Goal: Task Accomplishment & Management: Contribute content

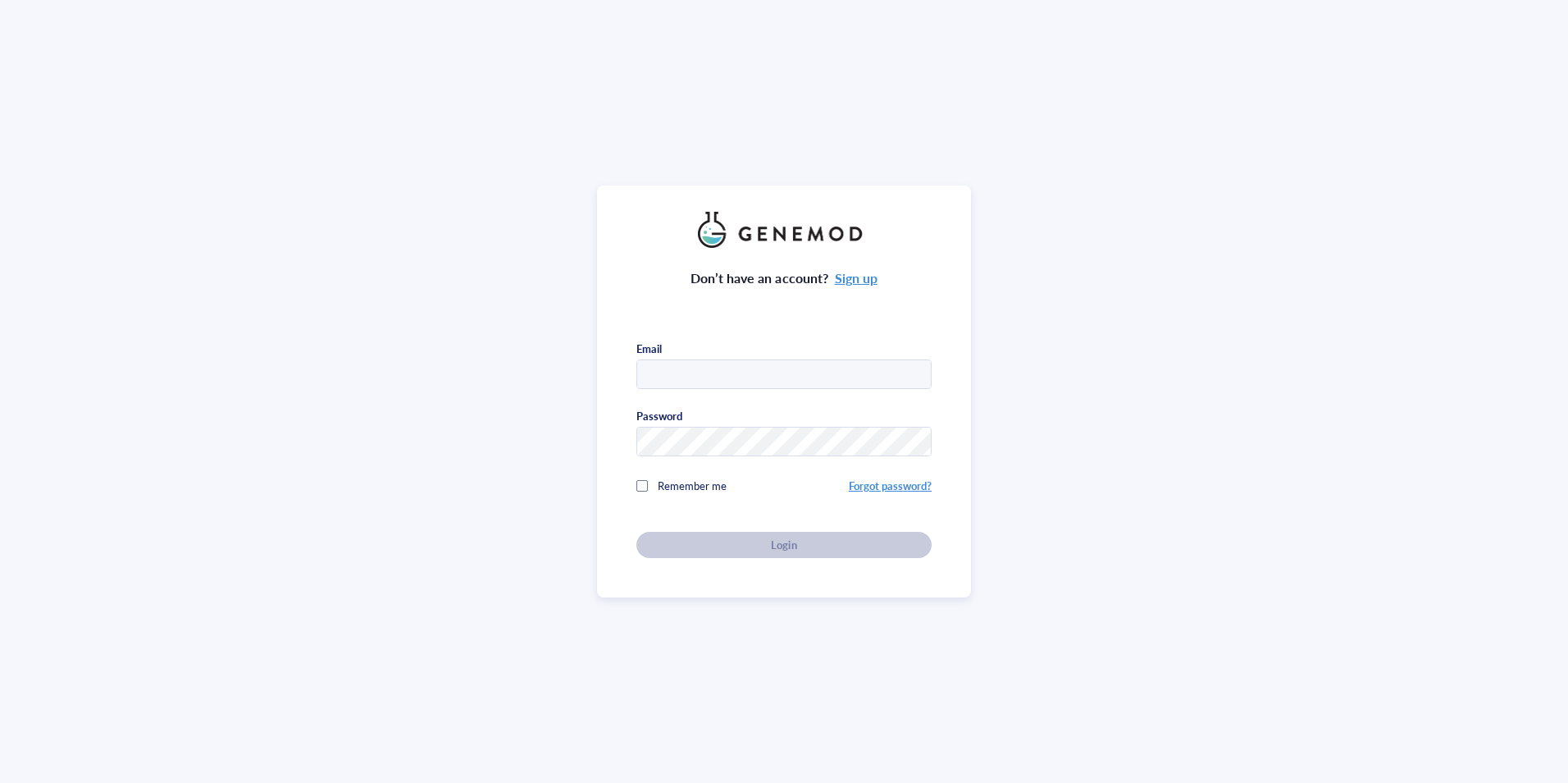
type input "[PERSON_NAME][EMAIL_ADDRESS][PERSON_NAME][DOMAIN_NAME]"
click at [697, 484] on span "Remember me" at bounding box center [692, 486] width 69 height 16
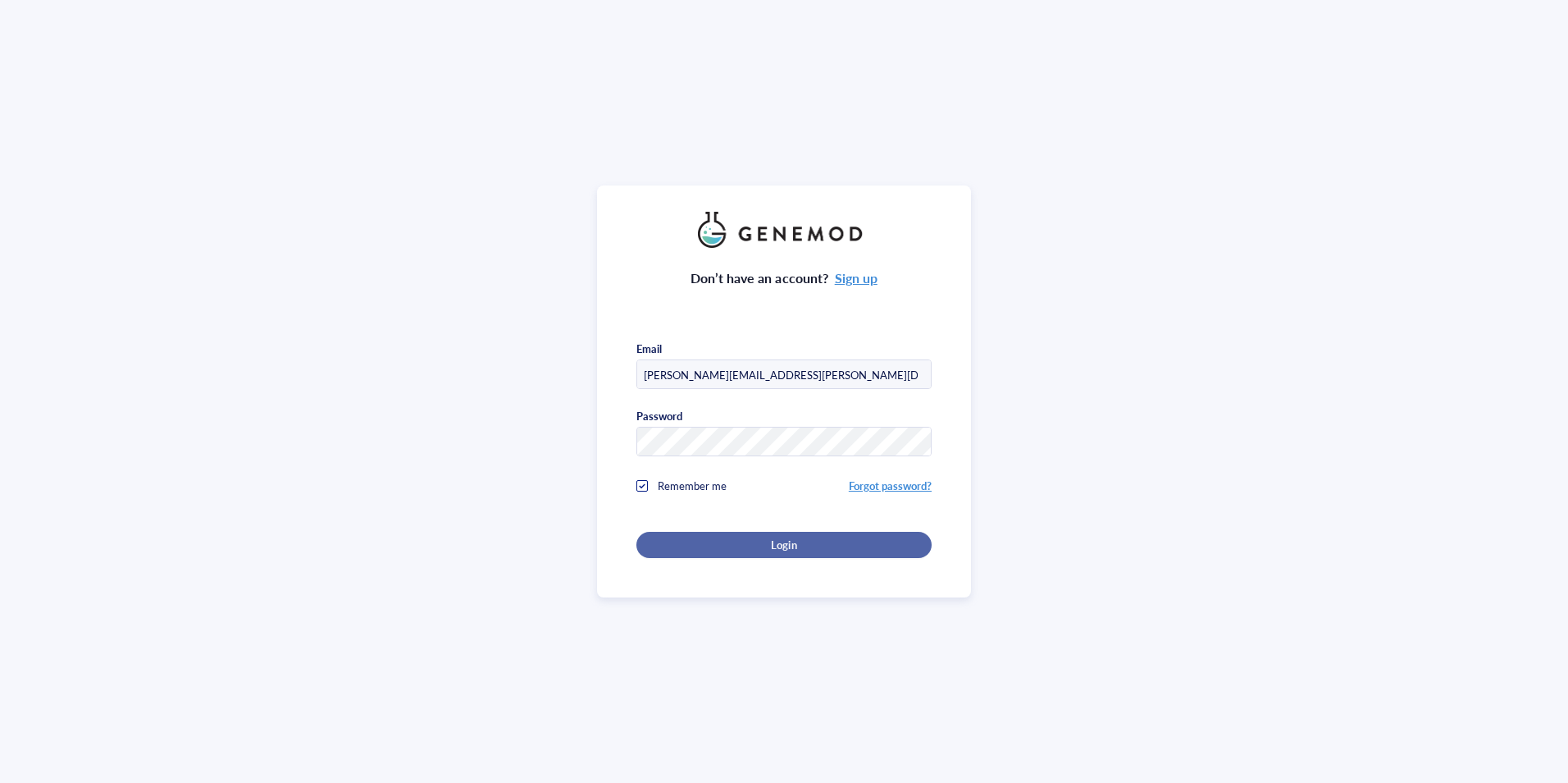
click at [698, 532] on button "Login" at bounding box center [784, 544] width 295 height 27
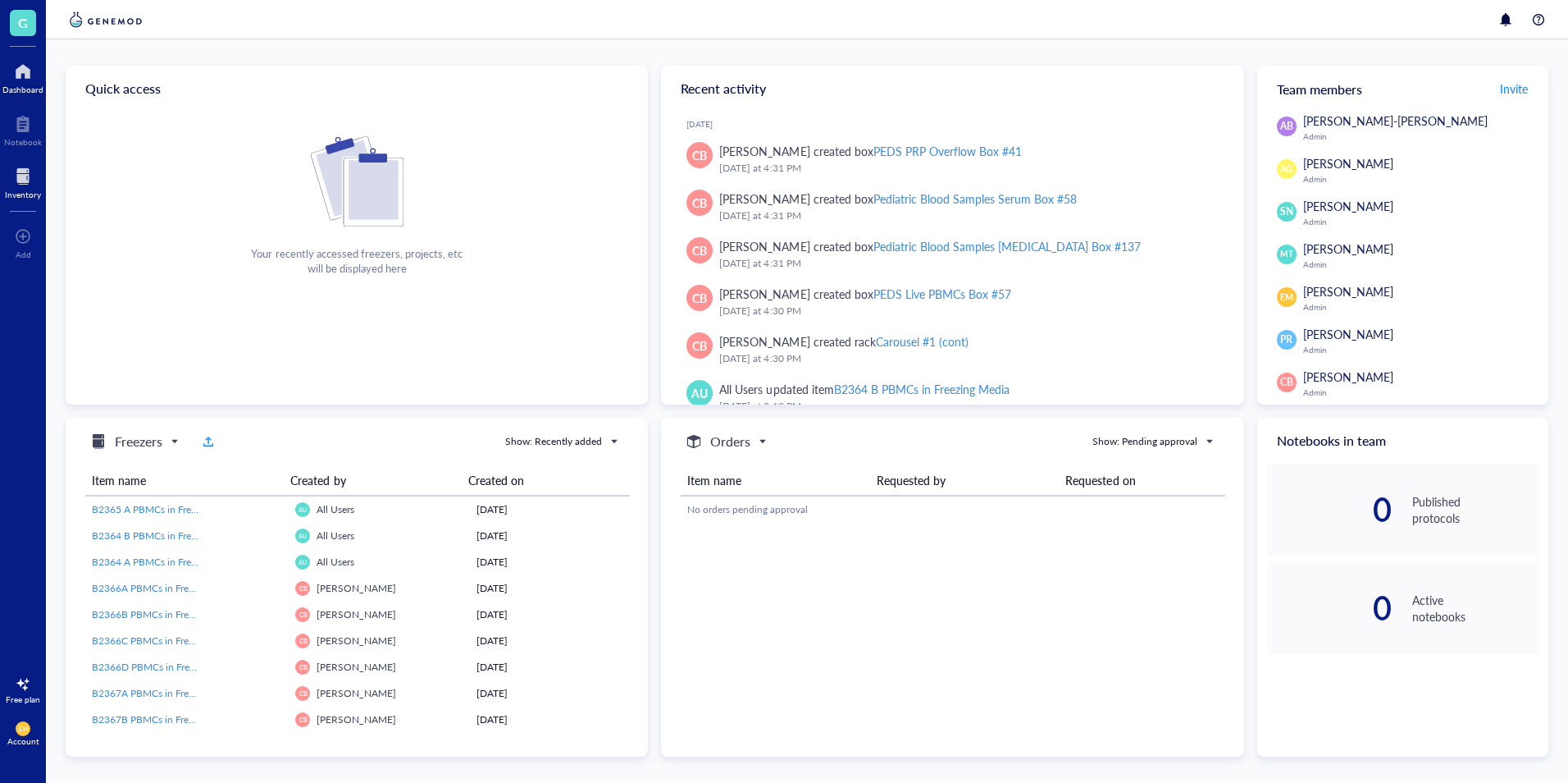
click at [26, 164] on div at bounding box center [23, 176] width 36 height 27
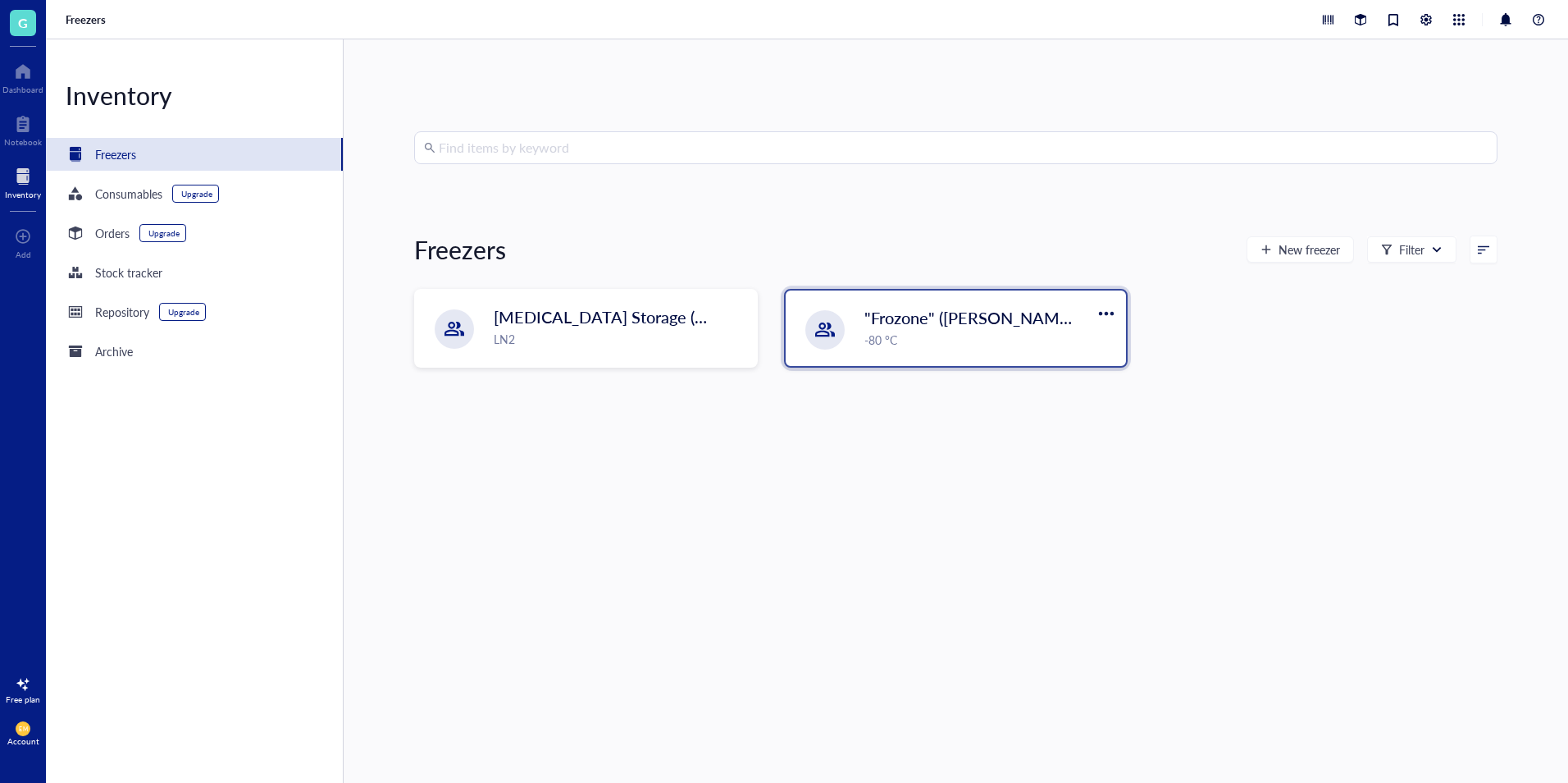
click at [971, 364] on div ""Frozone" ([PERSON_NAME]/[PERSON_NAME]) -80 °C" at bounding box center [956, 329] width 340 height 75
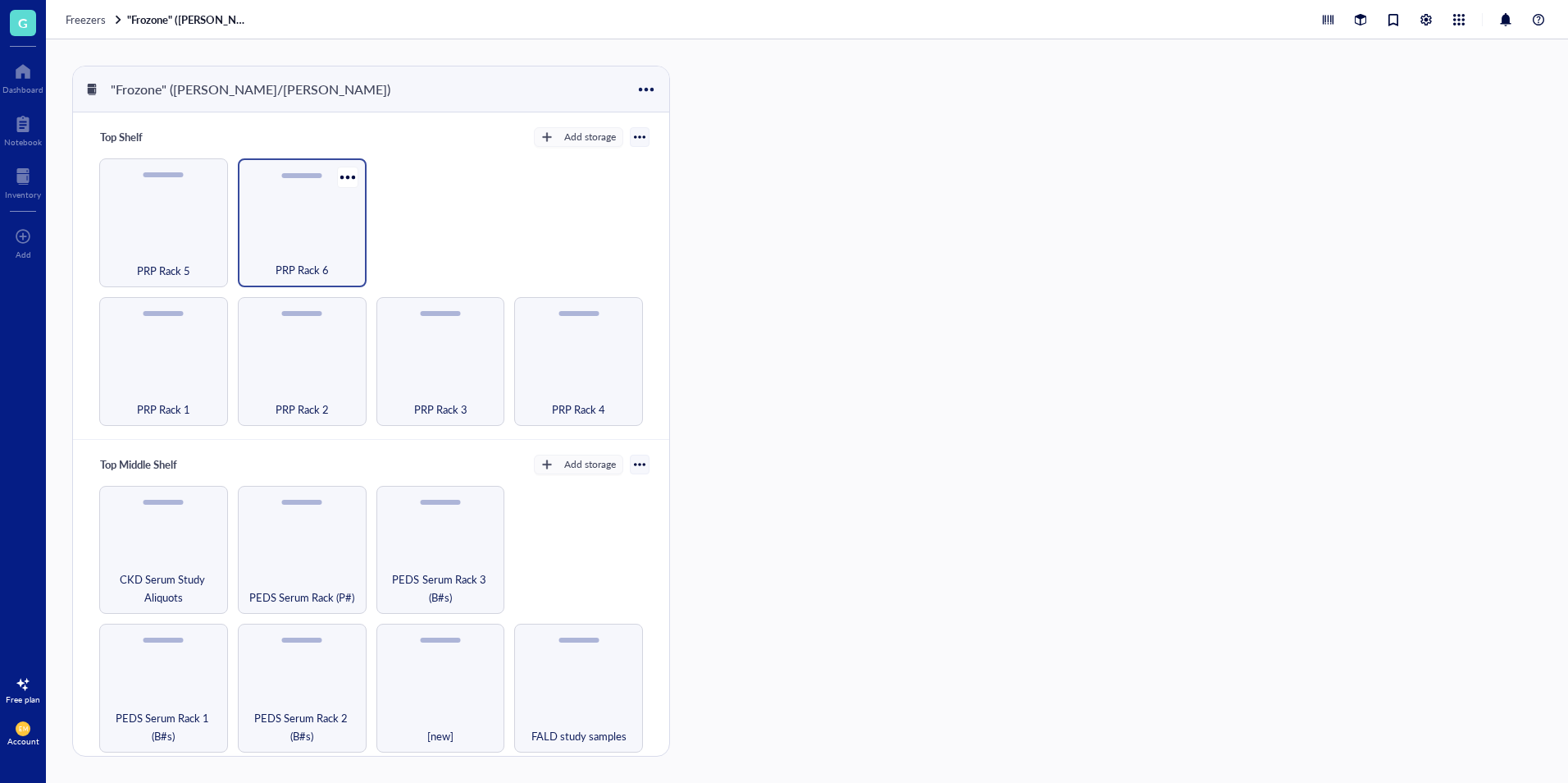
click at [322, 261] on span "PRP Rack 6" at bounding box center [303, 270] width 53 height 18
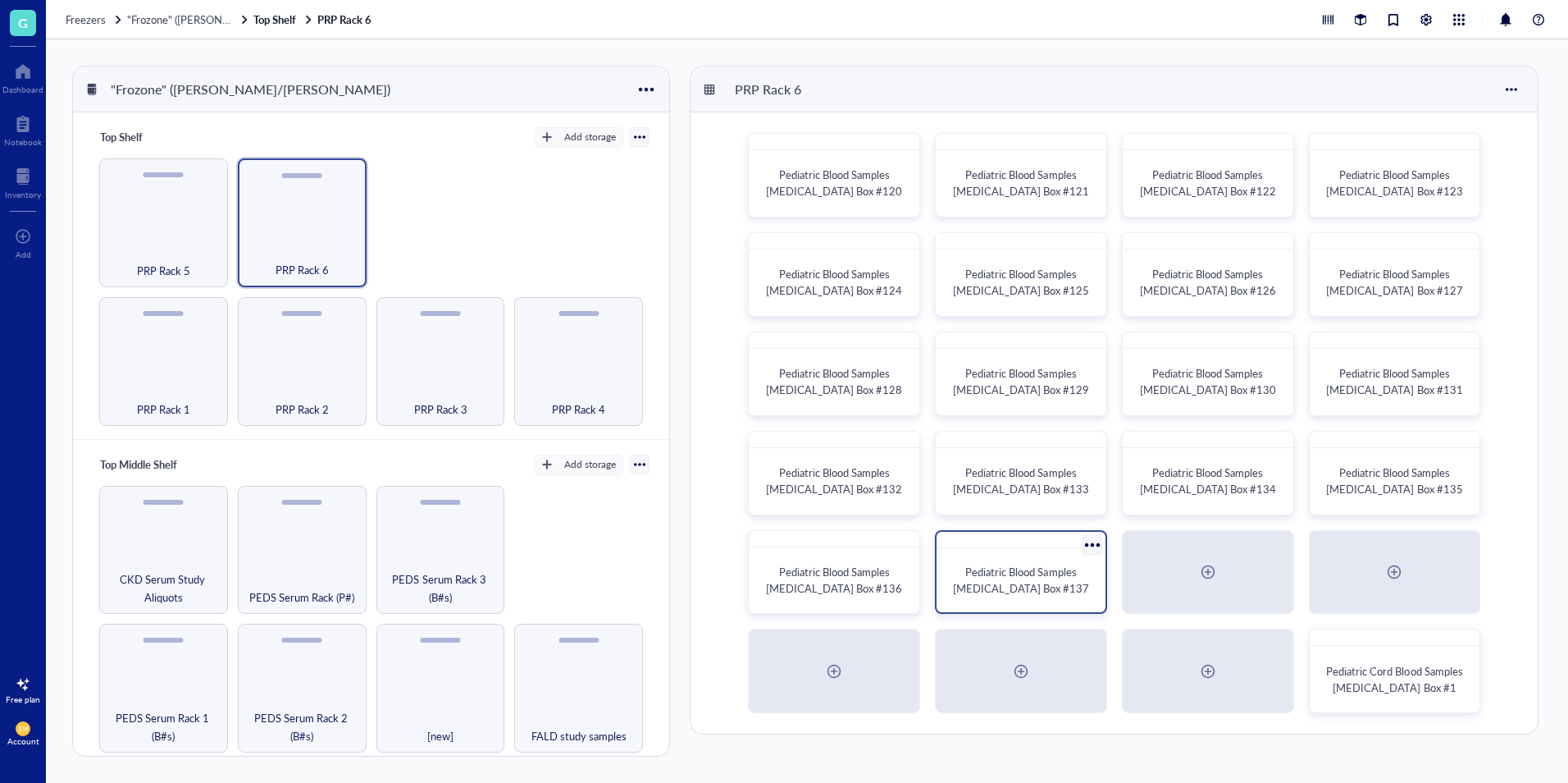
click at [1029, 603] on div "Pediatric Blood Samples [MEDICAL_DATA] Box #137" at bounding box center [1021, 580] width 156 height 51
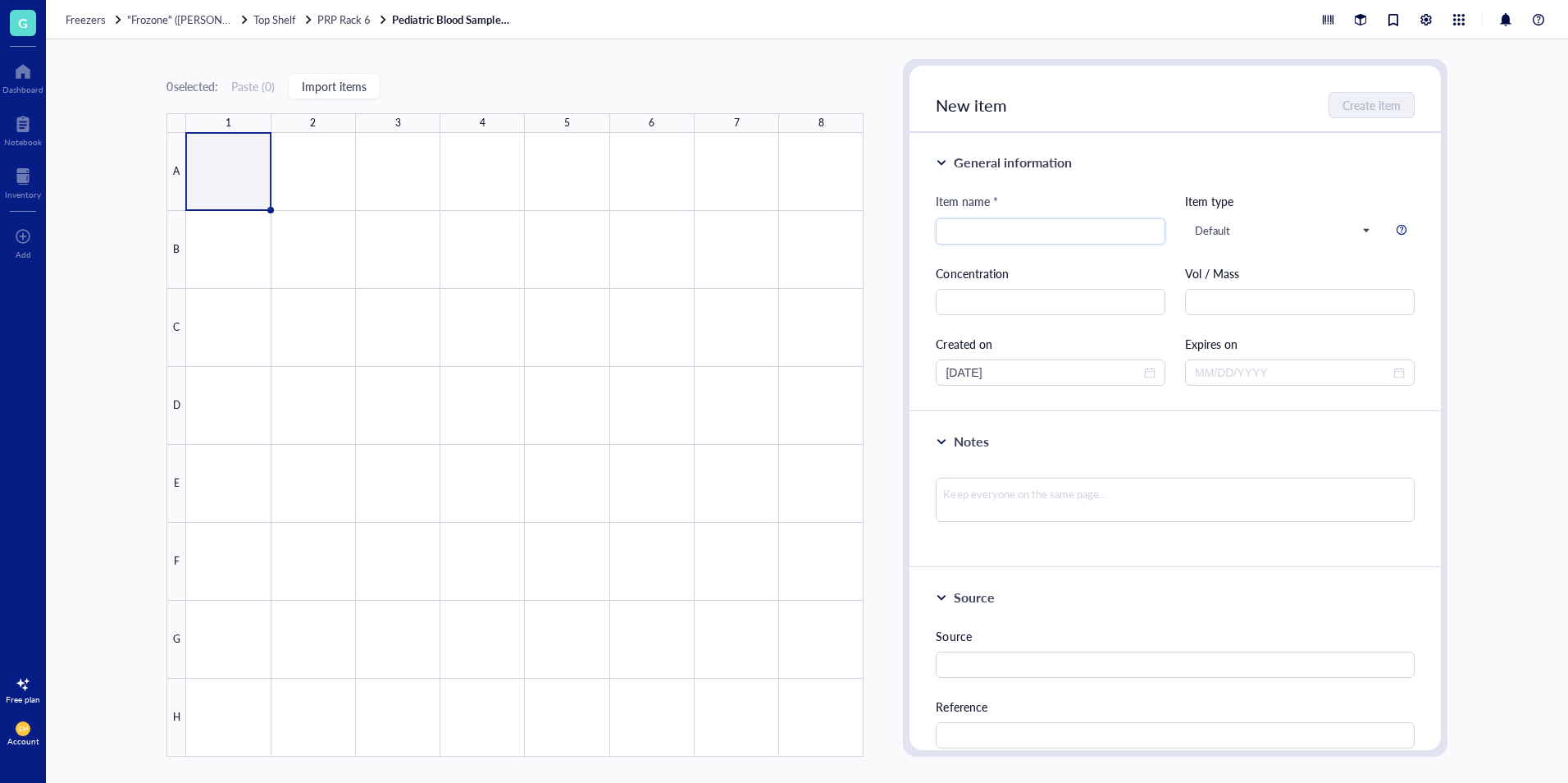
click at [365, 27] on div "Freezers "Frozone" ([PERSON_NAME]/[PERSON_NAME]) Top Shelf PRP Rack 6 Pediatric…" at bounding box center [806, 20] width 1522 height 40
click at [366, 24] on span "PRP Rack 6" at bounding box center [344, 20] width 53 height 16
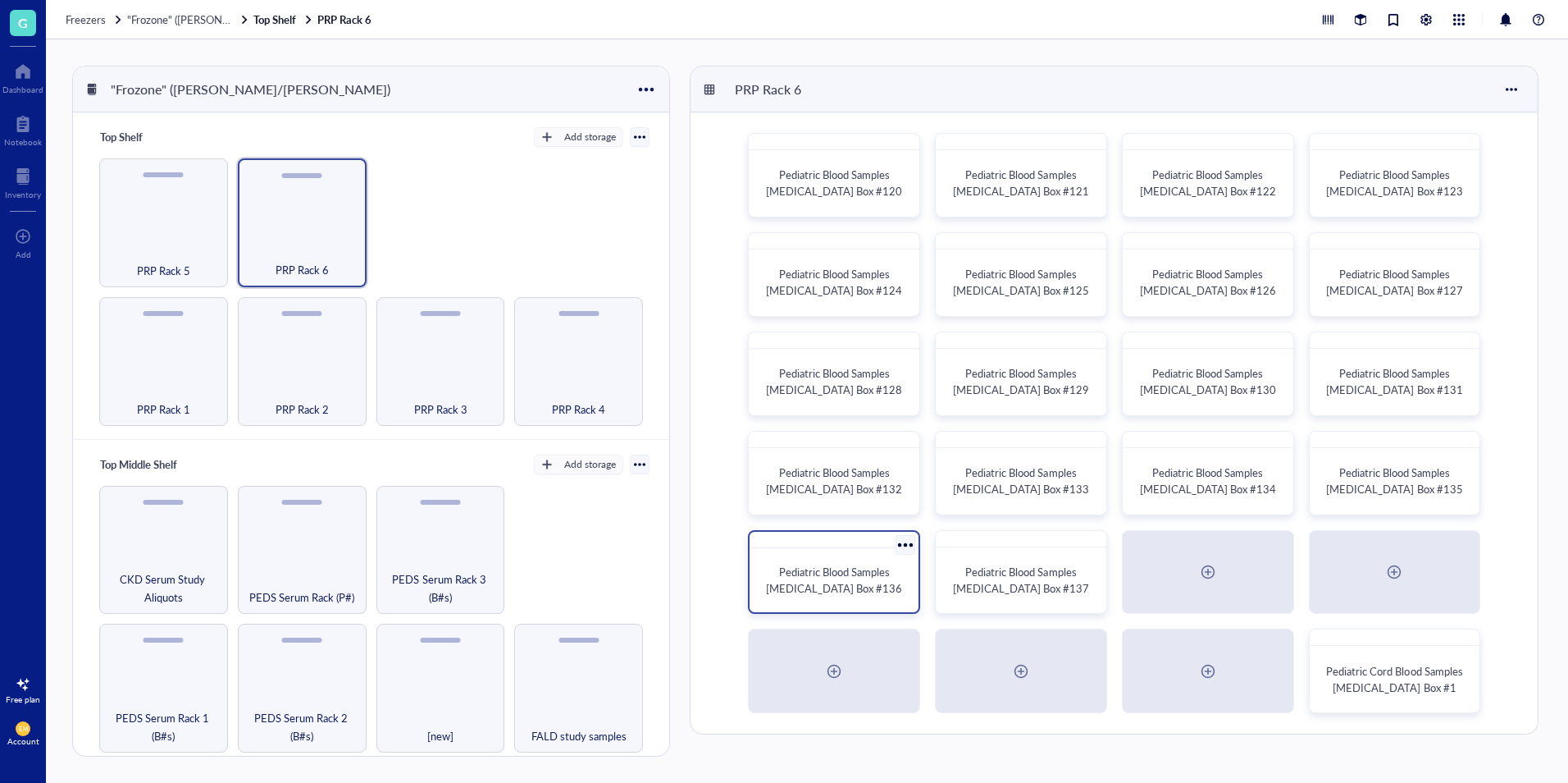
click at [878, 597] on div "Pediatric Blood Samples [MEDICAL_DATA] Box #136" at bounding box center [834, 580] width 156 height 51
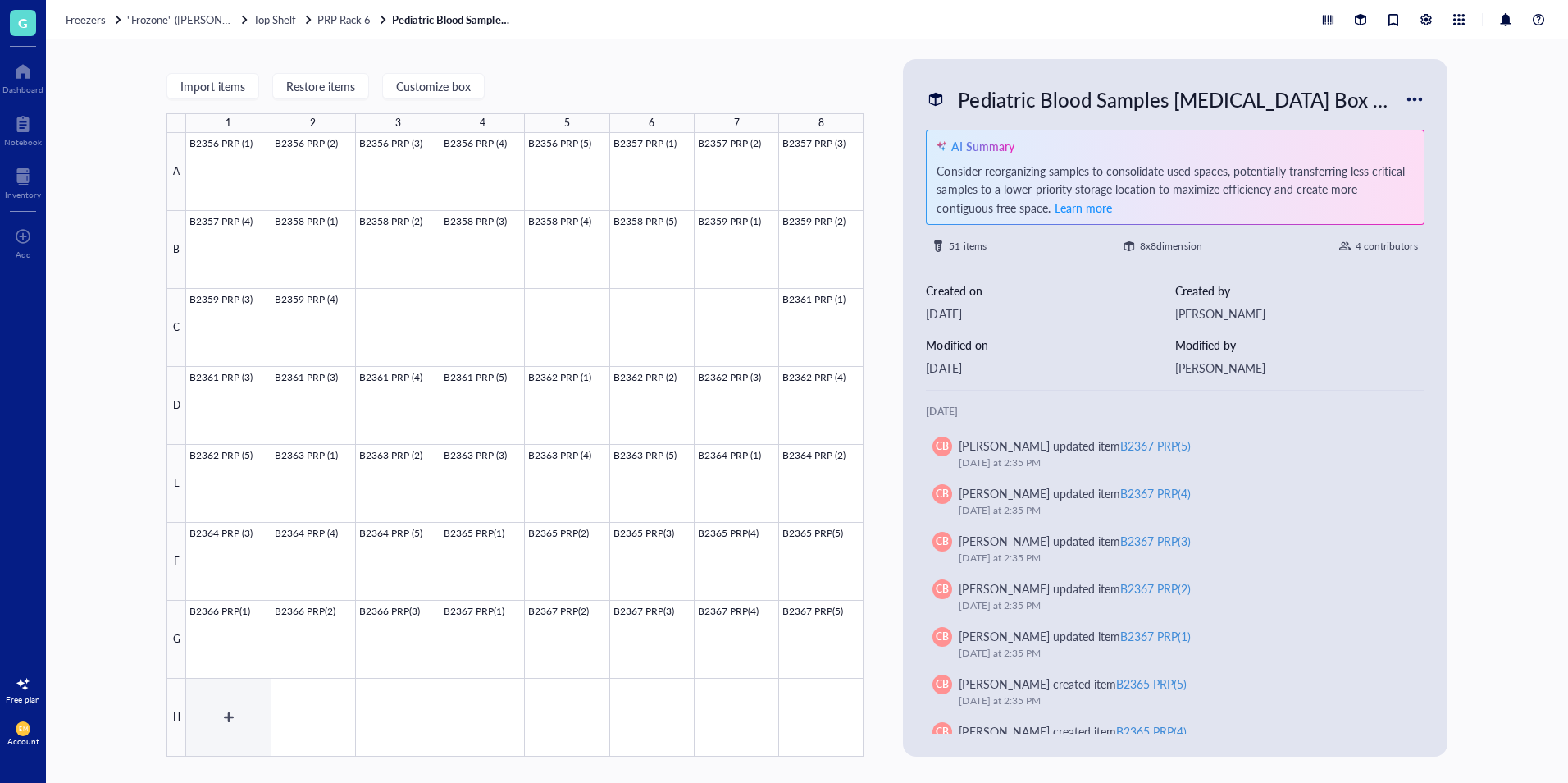
click at [231, 719] on div at bounding box center [524, 444] width 678 height 624
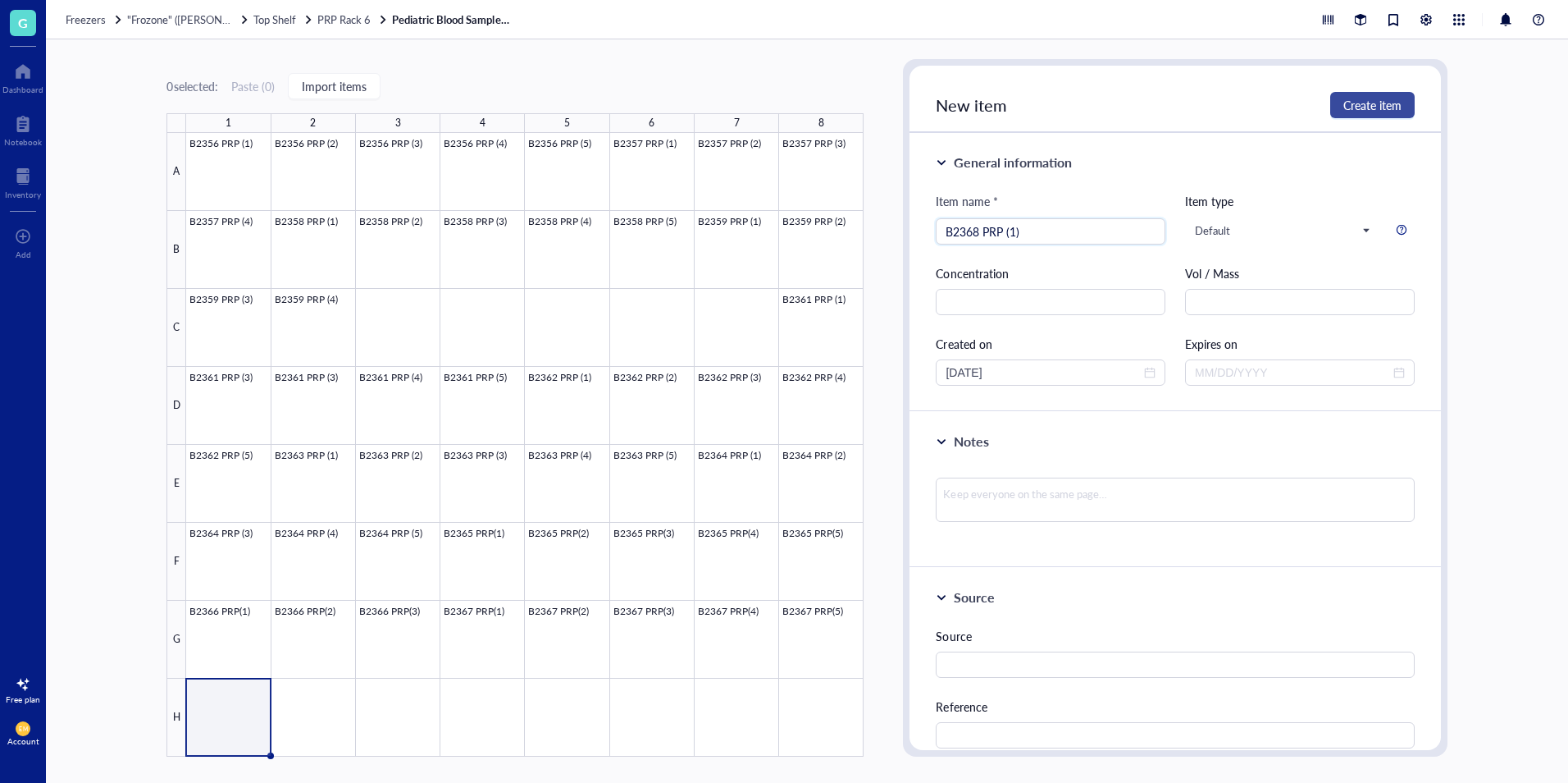
type input "B2368 PRP (1)"
click at [1383, 112] on span "Create item" at bounding box center [1372, 104] width 58 height 13
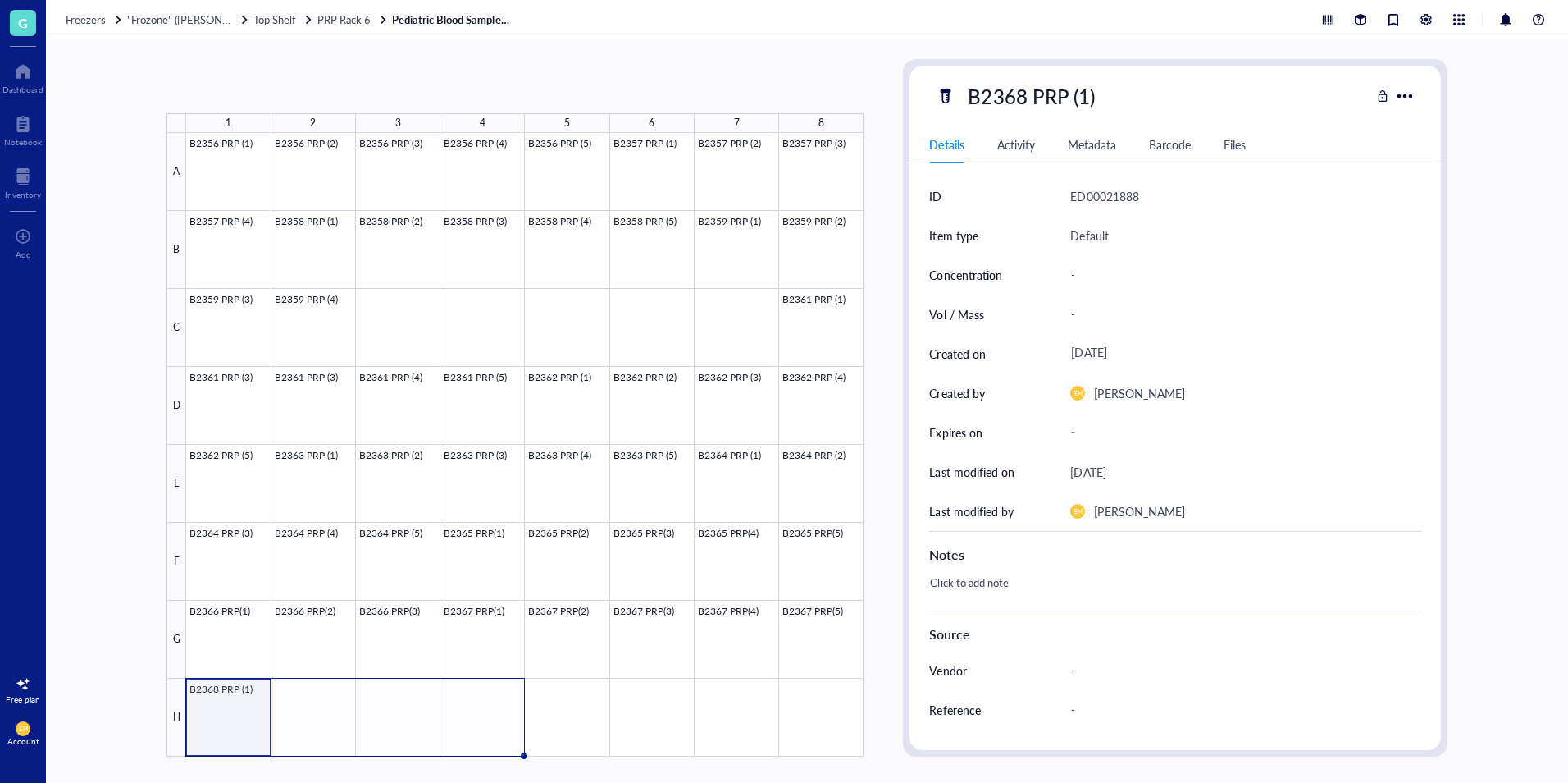
drag, startPoint x: 269, startPoint y: 758, endPoint x: 492, endPoint y: 756, distance: 223.0
click at [492, 756] on div "1 2 3 4 5 6 7 8 A B C D E F G H B2356 PRP (1) B2356 PRP (2) B2356 PRP (3) B2356…" at bounding box center [806, 411] width 1522 height 743
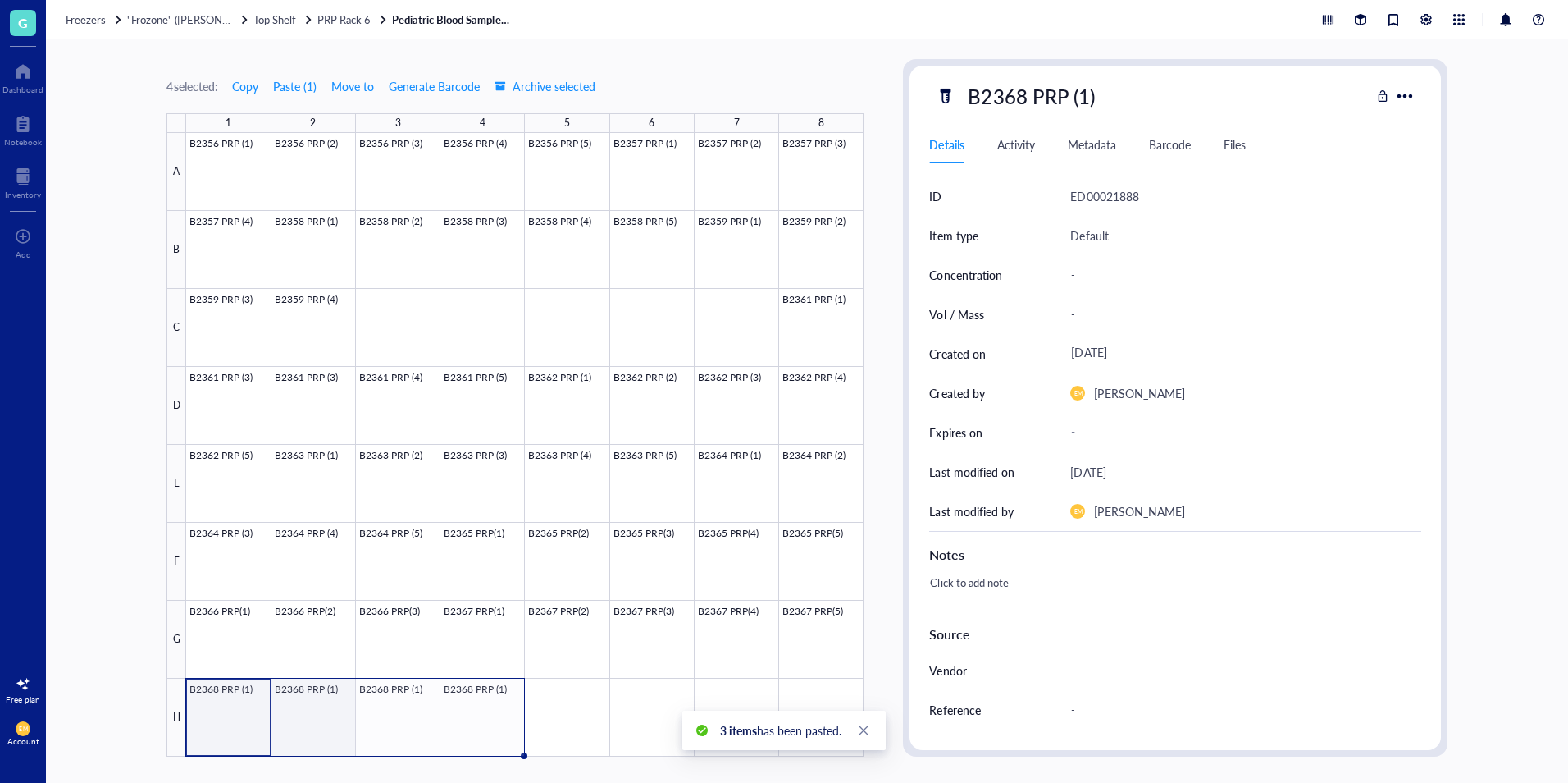
click at [335, 742] on div at bounding box center [524, 444] width 678 height 624
click at [1091, 96] on div "B2368 PRP (1)" at bounding box center [1031, 96] width 141 height 35
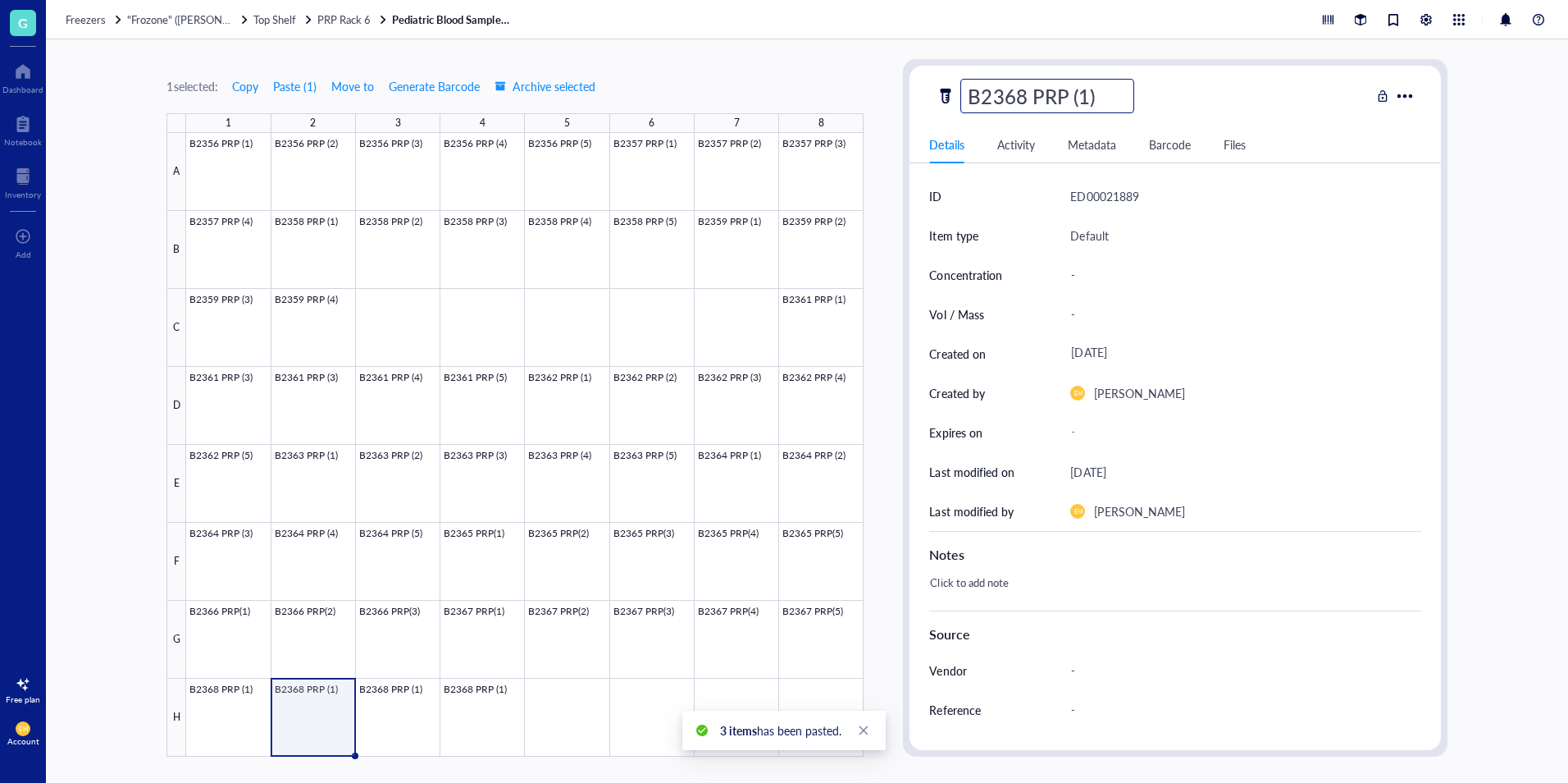
click at [1089, 96] on input "B2368 PRP (1)" at bounding box center [1048, 95] width 172 height 33
type input "B2368 PRP (2)"
click at [403, 689] on div at bounding box center [524, 444] width 678 height 624
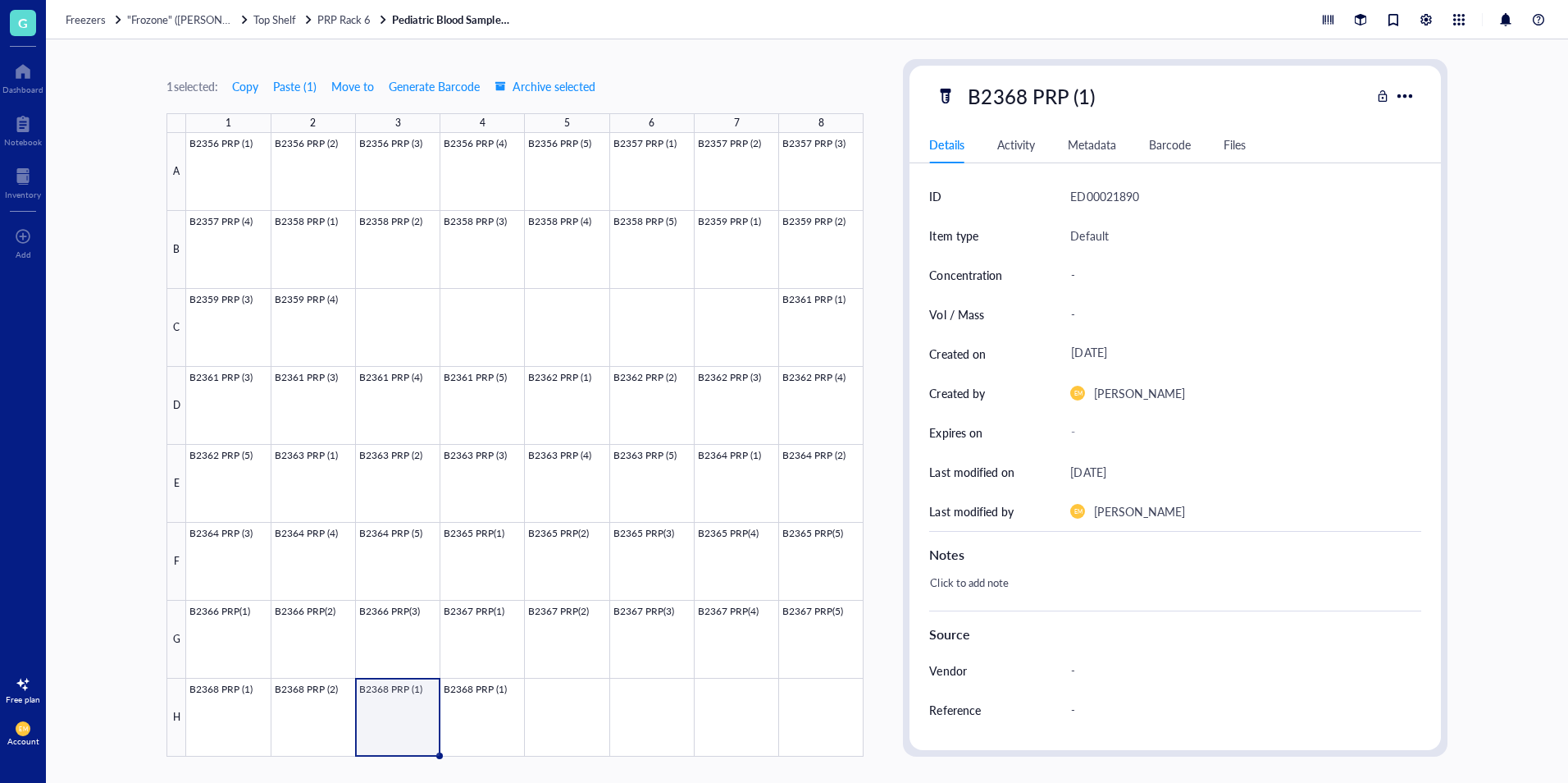
click at [1086, 109] on div "B2368 PRP (1)" at bounding box center [1031, 96] width 141 height 35
click at [1086, 102] on input "B2368 PRP (1)" at bounding box center [1048, 95] width 172 height 33
type input "B2368 PRP (3)"
click at [1508, 218] on div "1 selected: Copy Paste ( 1 ) Move to Generate Barcode Archive selected 1 2 3 4 …" at bounding box center [806, 411] width 1522 height 743
click at [492, 734] on div at bounding box center [524, 444] width 678 height 624
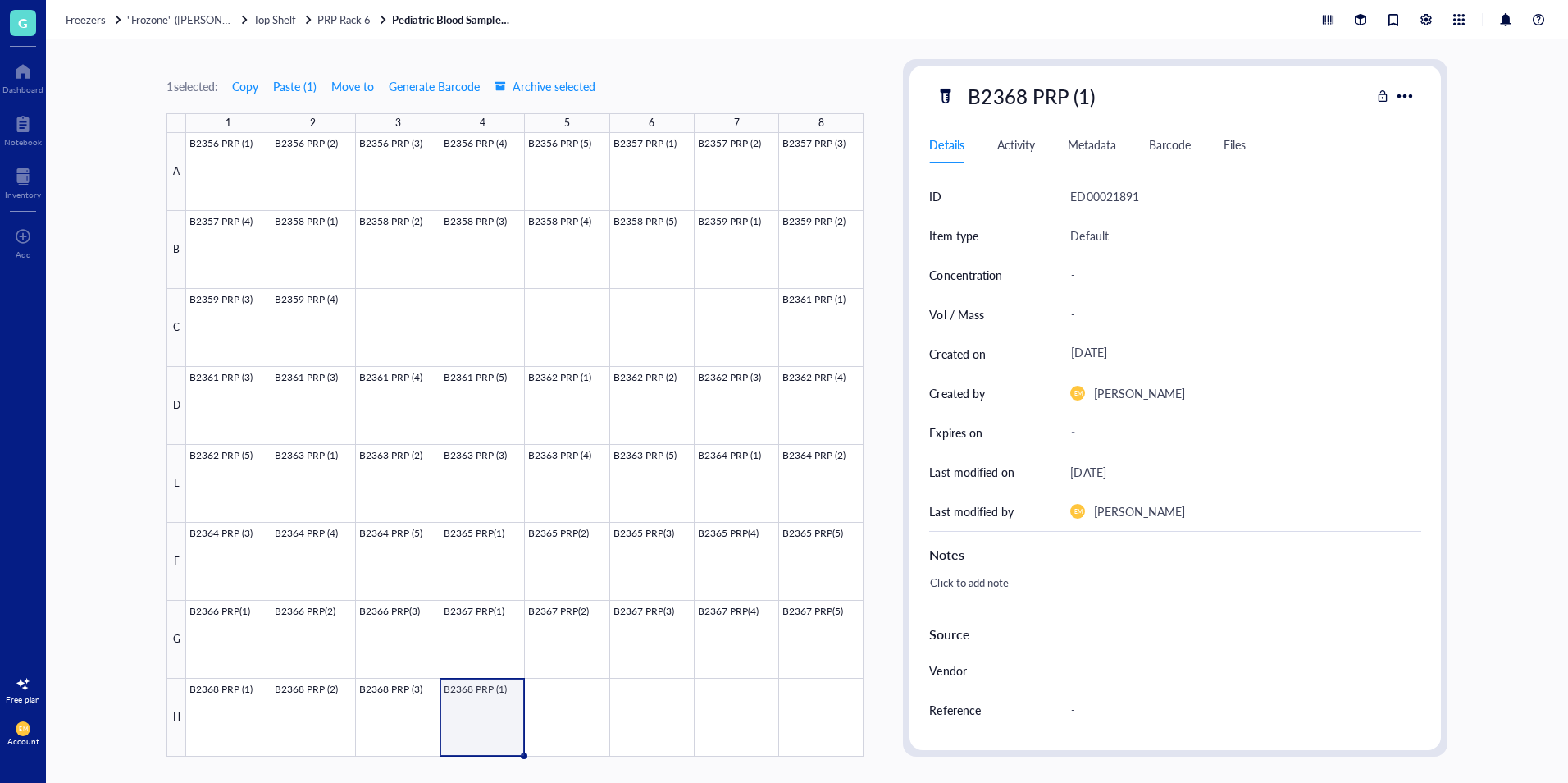
click at [1089, 91] on div "B2368 PRP (1)" at bounding box center [1031, 96] width 141 height 35
click at [1089, 95] on input "B2368 PRP (1)" at bounding box center [1048, 95] width 172 height 33
type input "B2368 PRP (4)"
click at [1461, 372] on div "1 selected: Copy Paste ( 1 ) Move to Generate Barcode Archive selected 1 2 3 4 …" at bounding box center [806, 411] width 1522 height 743
click at [346, 25] on span "PRP Rack 6" at bounding box center [344, 20] width 53 height 16
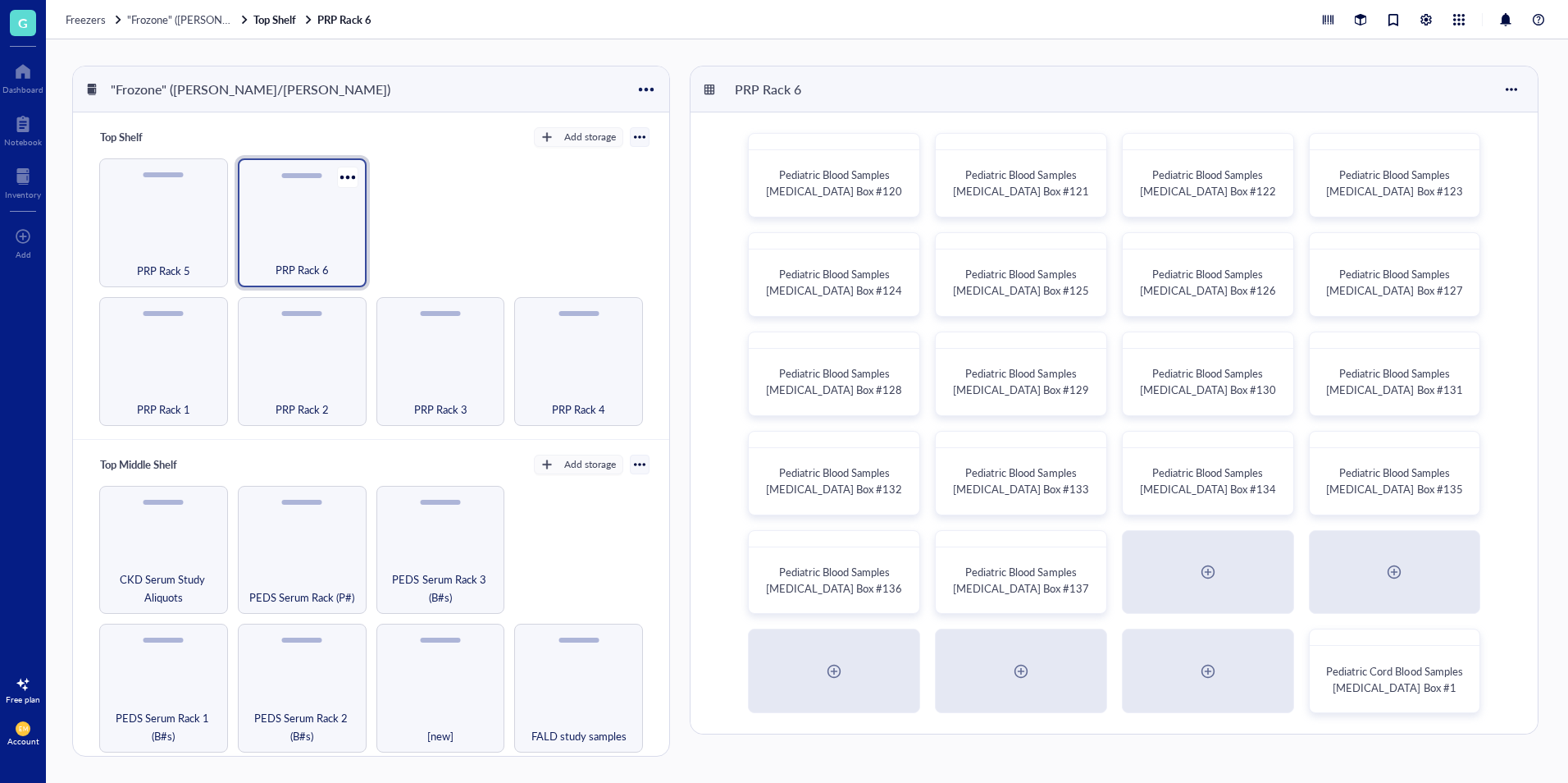
click at [319, 269] on span "PRP Rack 6" at bounding box center [303, 270] width 53 height 18
click at [903, 609] on div "Pediatric Blood Samples [MEDICAL_DATA] Box #136" at bounding box center [834, 572] width 172 height 84
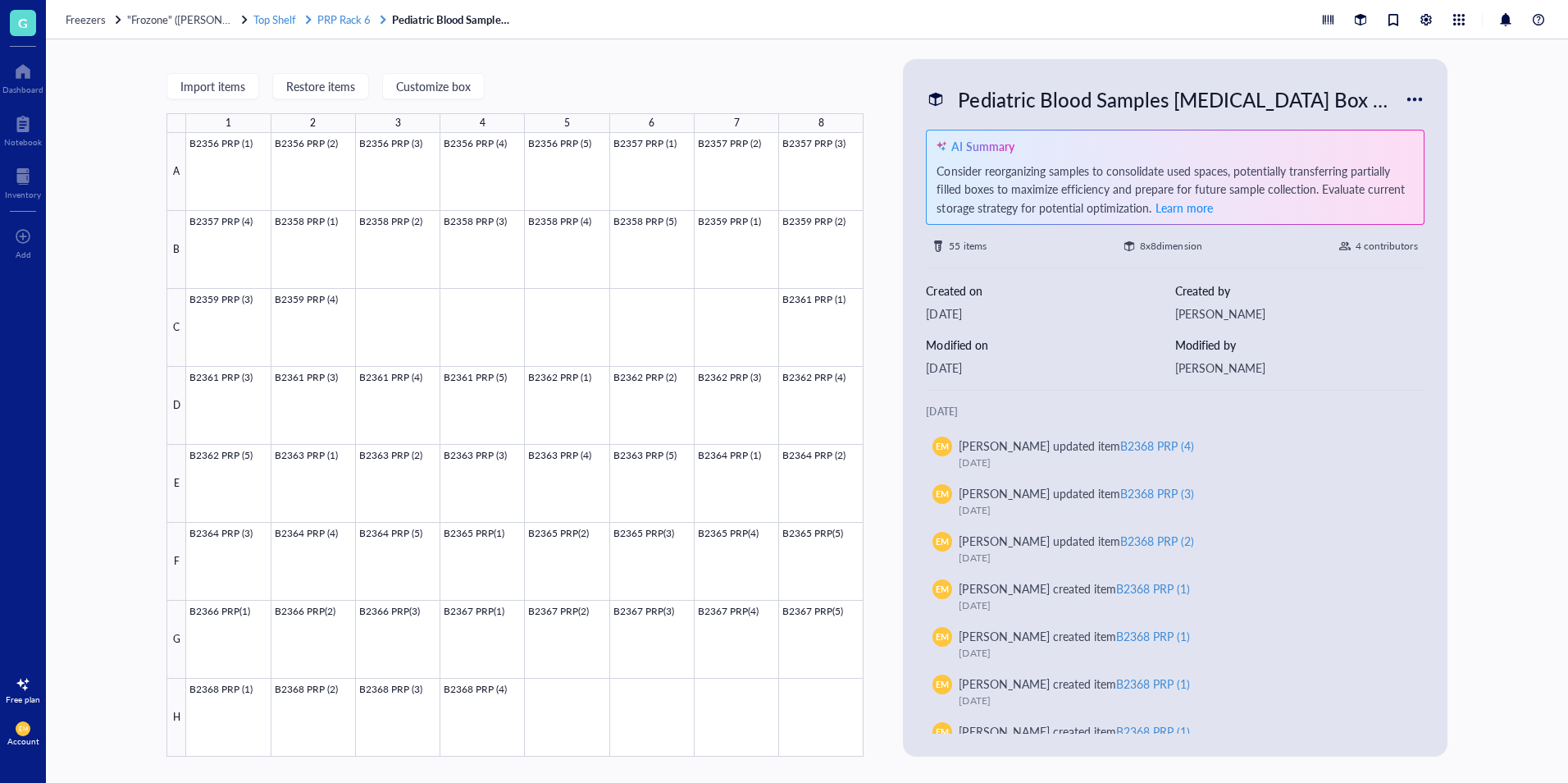
click at [349, 21] on span "PRP Rack 6" at bounding box center [344, 20] width 53 height 16
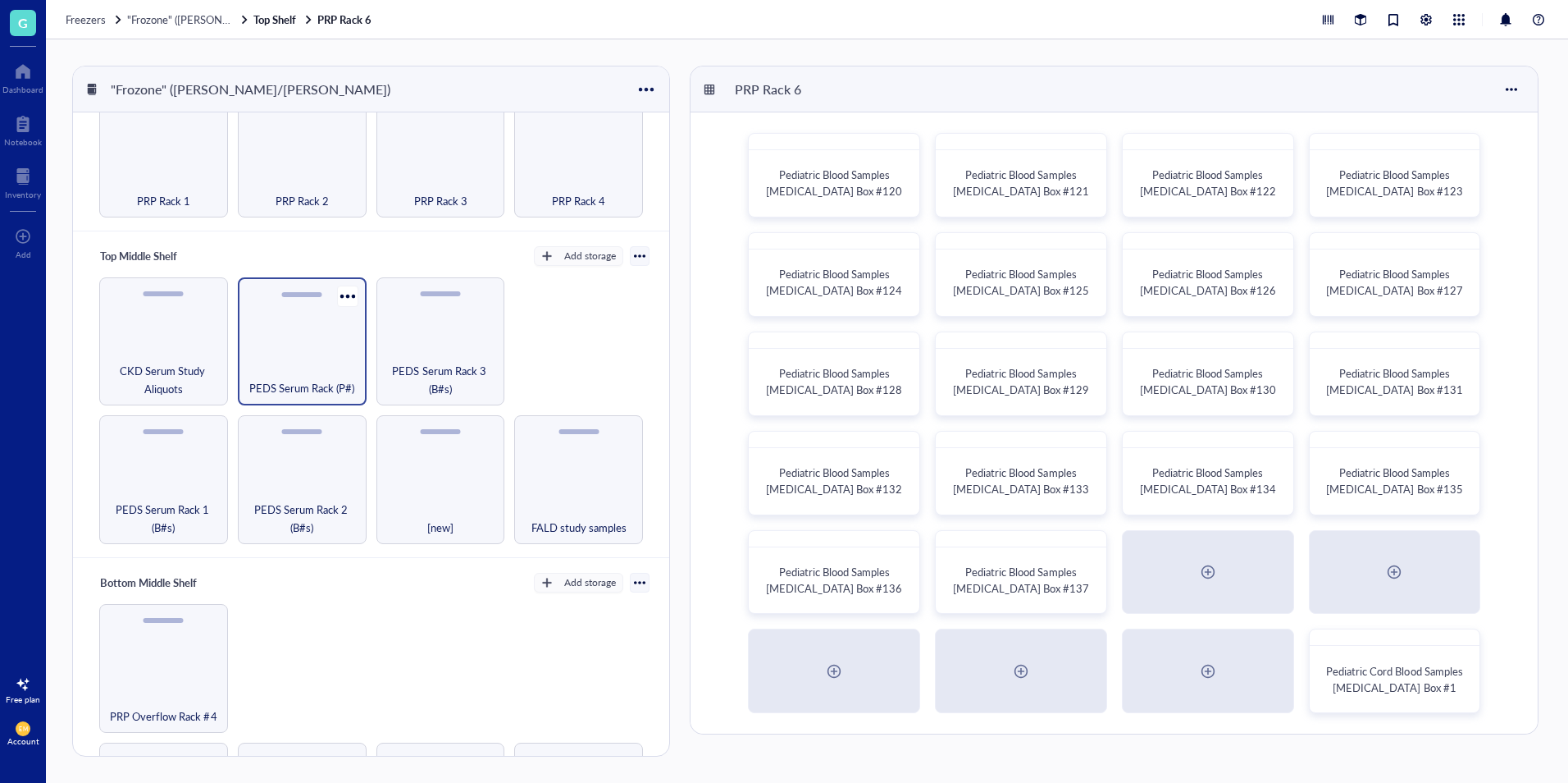
scroll to position [246, 0]
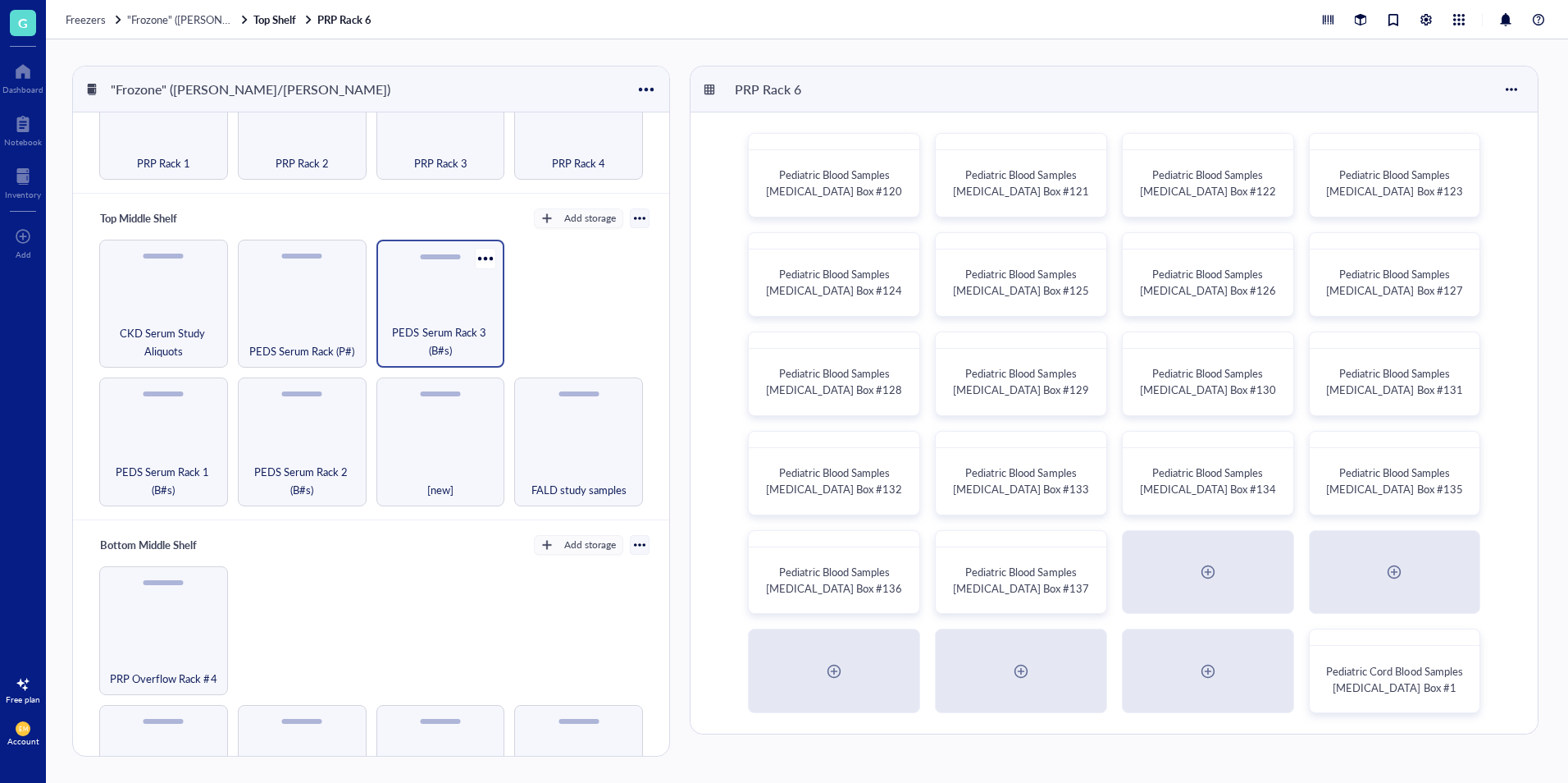
click at [465, 325] on span "PEDS Serum Rack 3 (B#s)" at bounding box center [441, 342] width 113 height 36
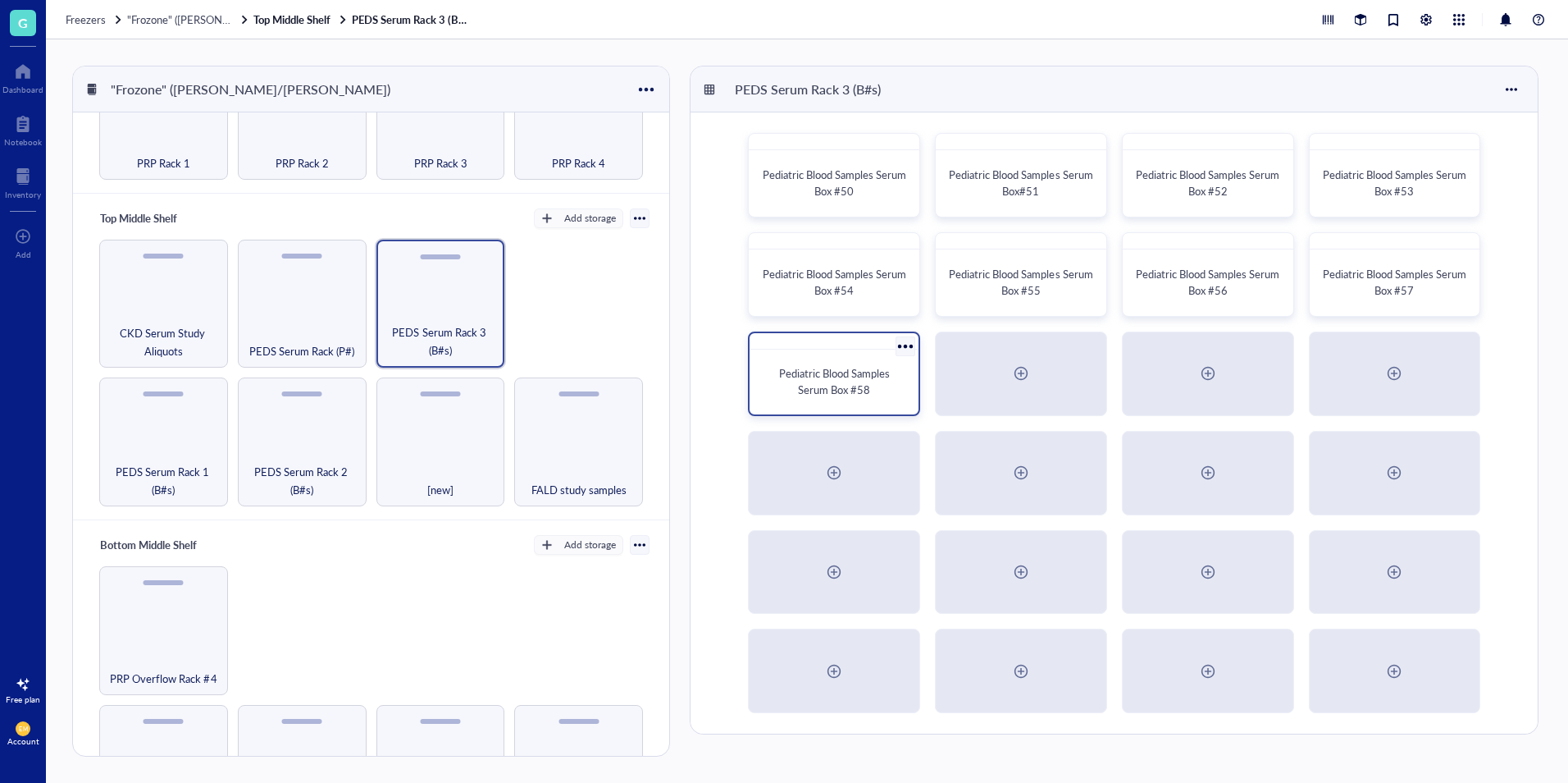
click at [801, 390] on span "Pediatric Blood Samples Serum Box #58" at bounding box center [836, 381] width 113 height 32
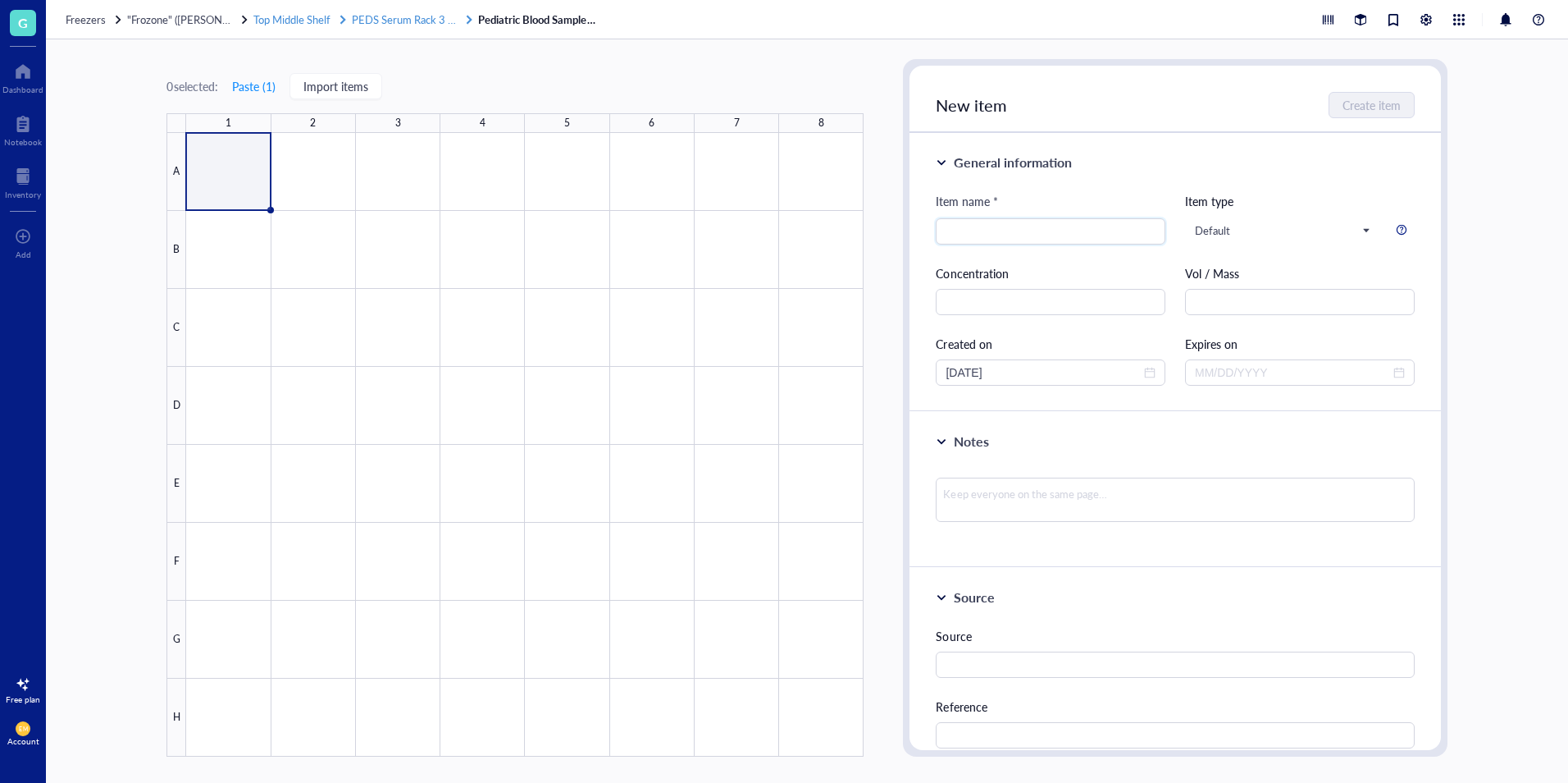
click at [380, 13] on span "PEDS Serum Rack 3 (B#s)" at bounding box center [412, 20] width 119 height 16
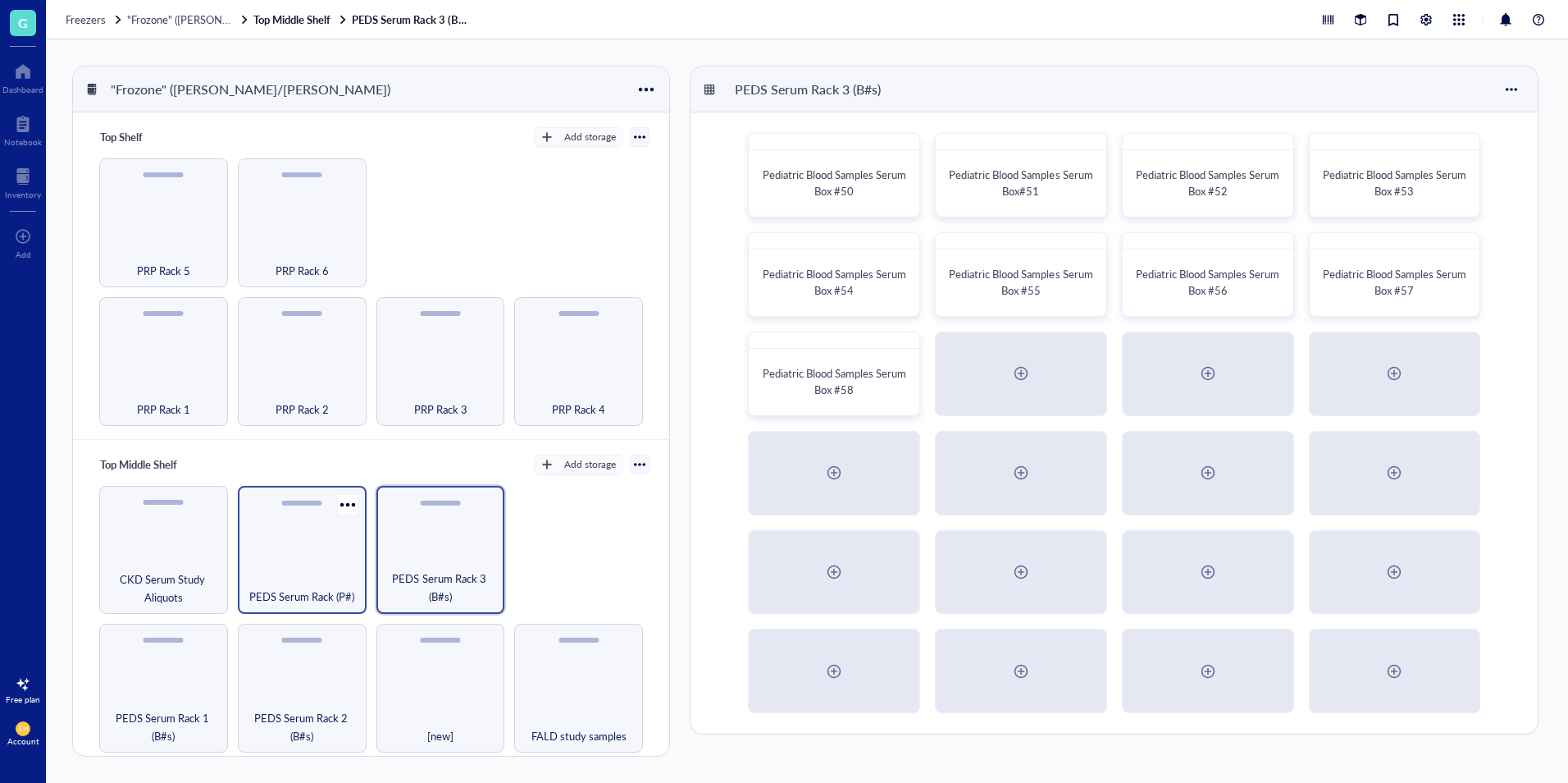
click at [304, 554] on div "PEDS Serum Rack (P#)" at bounding box center [302, 550] width 129 height 129
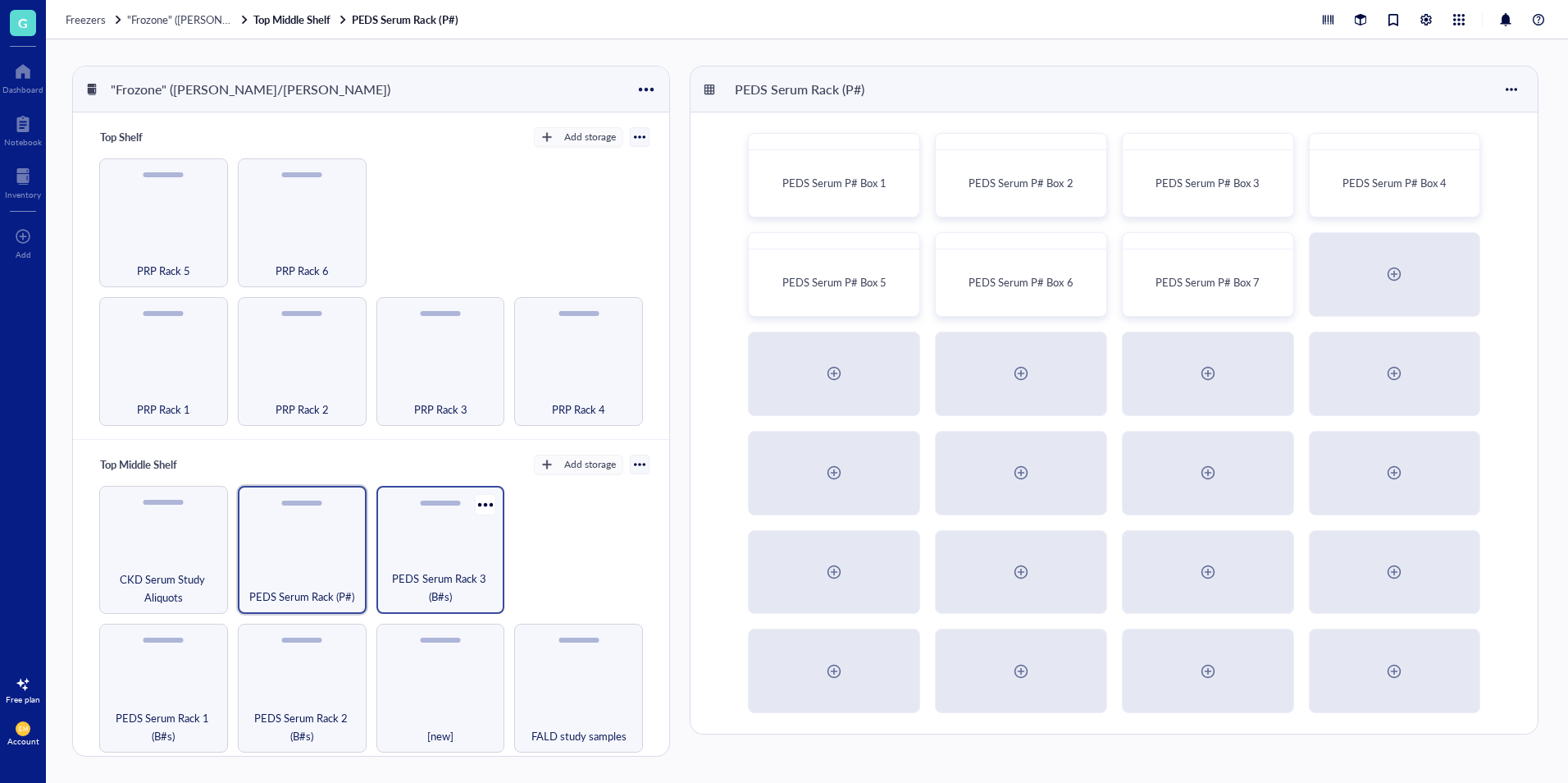
click at [445, 550] on div "PEDS Serum Rack 3 (B#s)" at bounding box center [441, 550] width 129 height 129
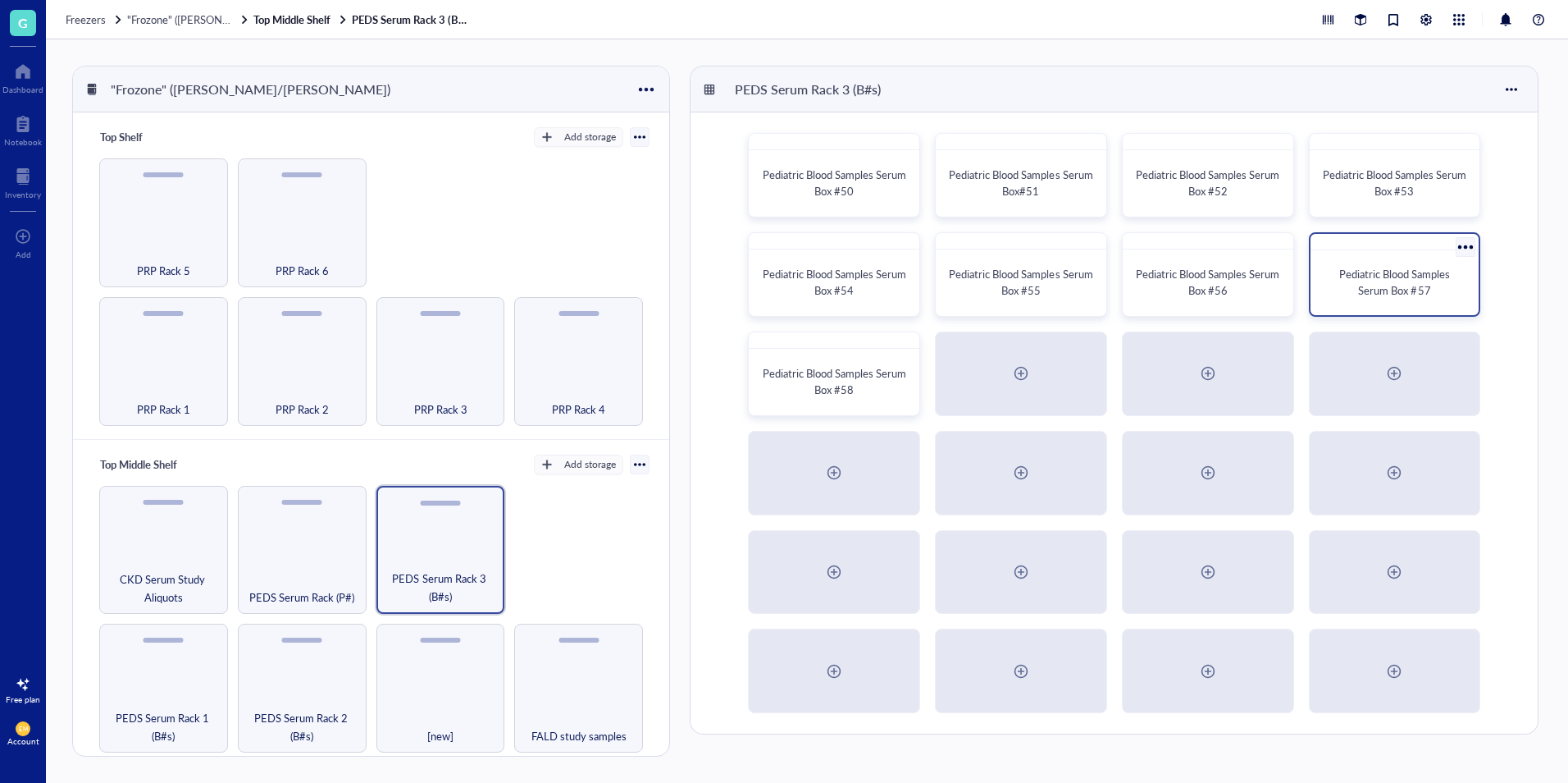
click at [1450, 292] on div "Pediatric Blood Samples Serum Box #57" at bounding box center [1395, 282] width 142 height 33
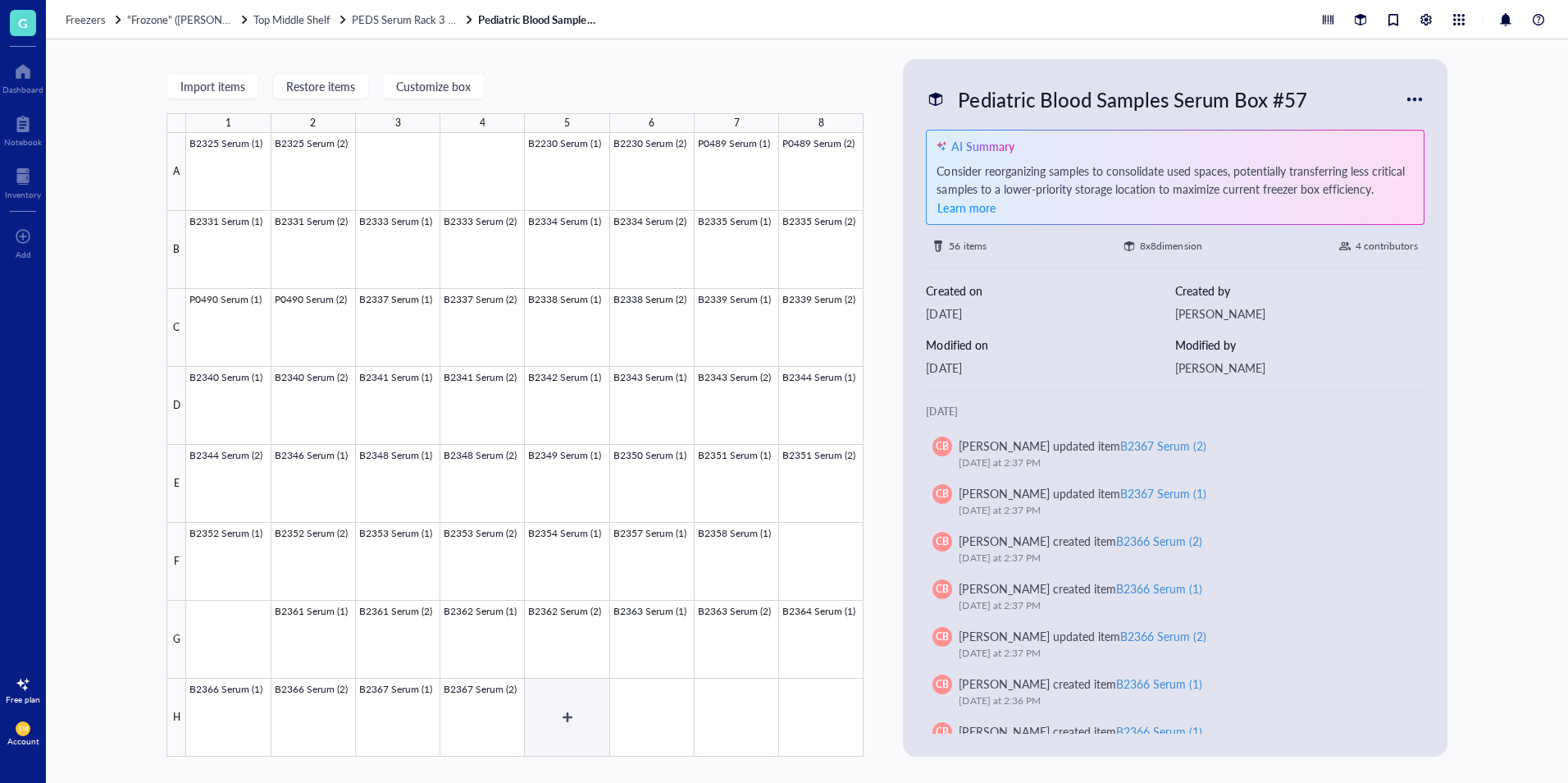
click at [574, 699] on div at bounding box center [524, 444] width 678 height 624
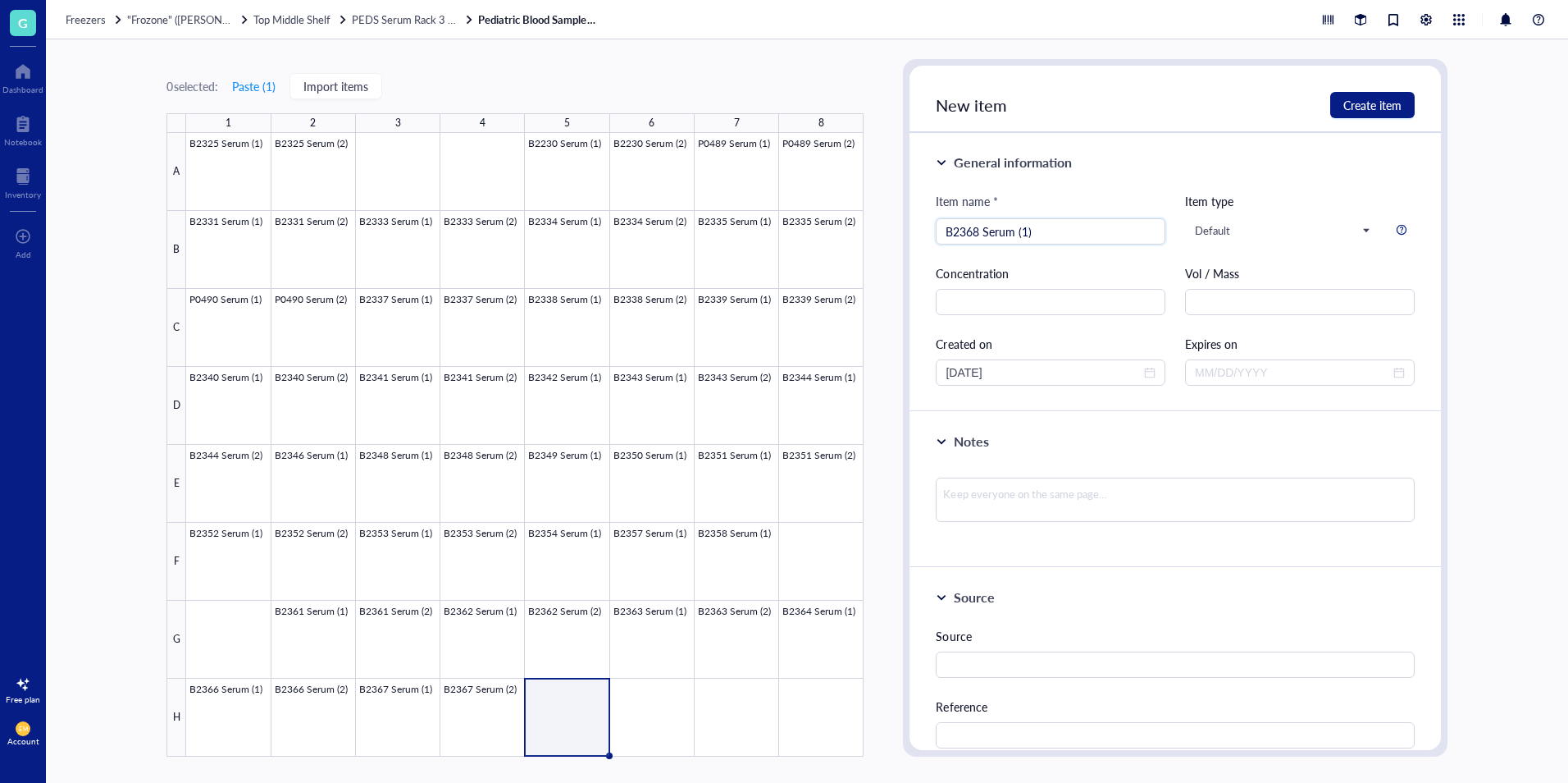
type input "B2368 Serum (1)"
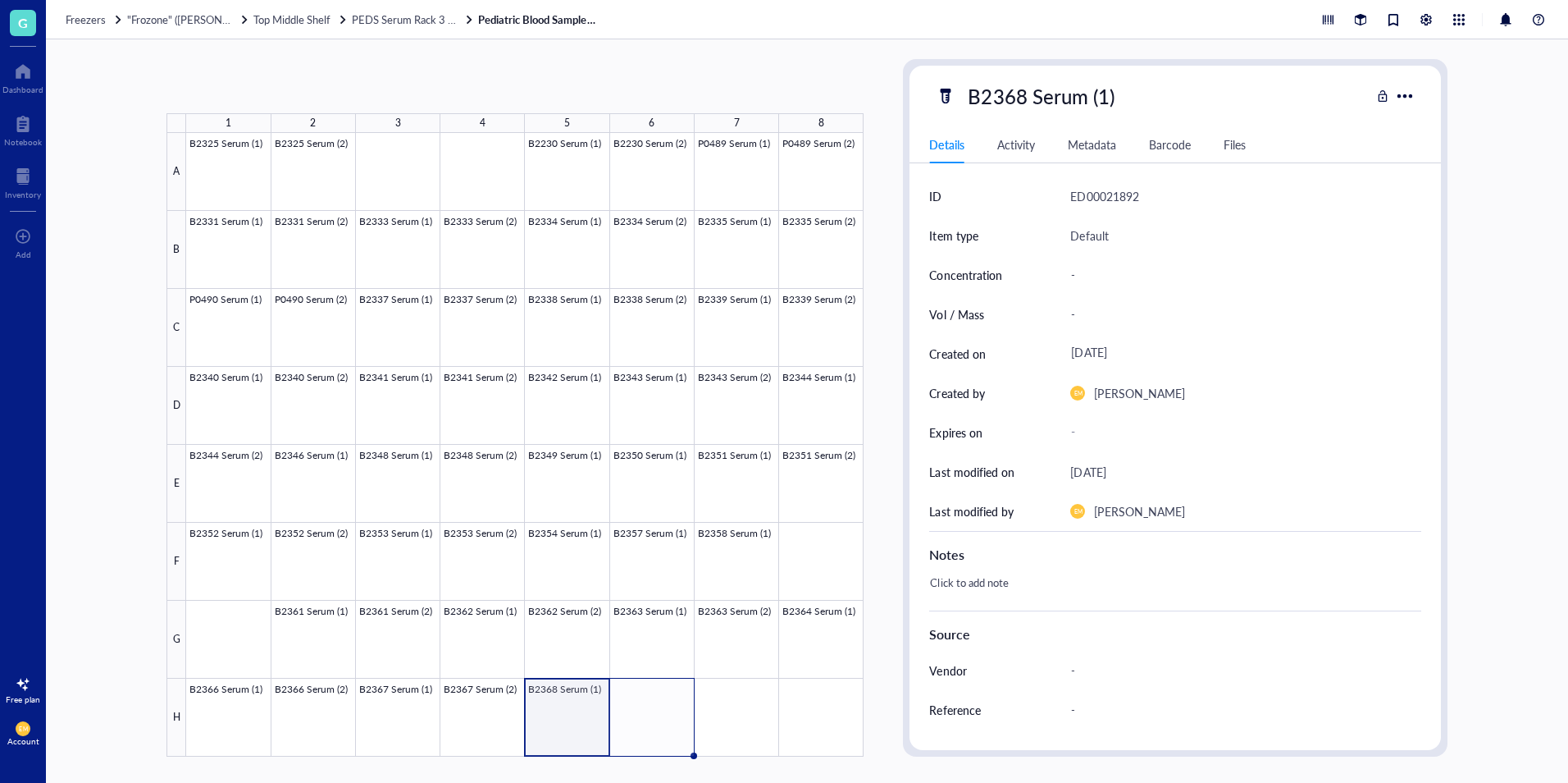
drag, startPoint x: 607, startPoint y: 757, endPoint x: 658, endPoint y: 755, distance: 51.0
click at [0, 0] on div "B2325 Serum (1) B2325 Serum (2) B2230 Serum (1) B2230 Serum (2) P0489 Serum (1)…" at bounding box center [0, 0] width 0 height 0
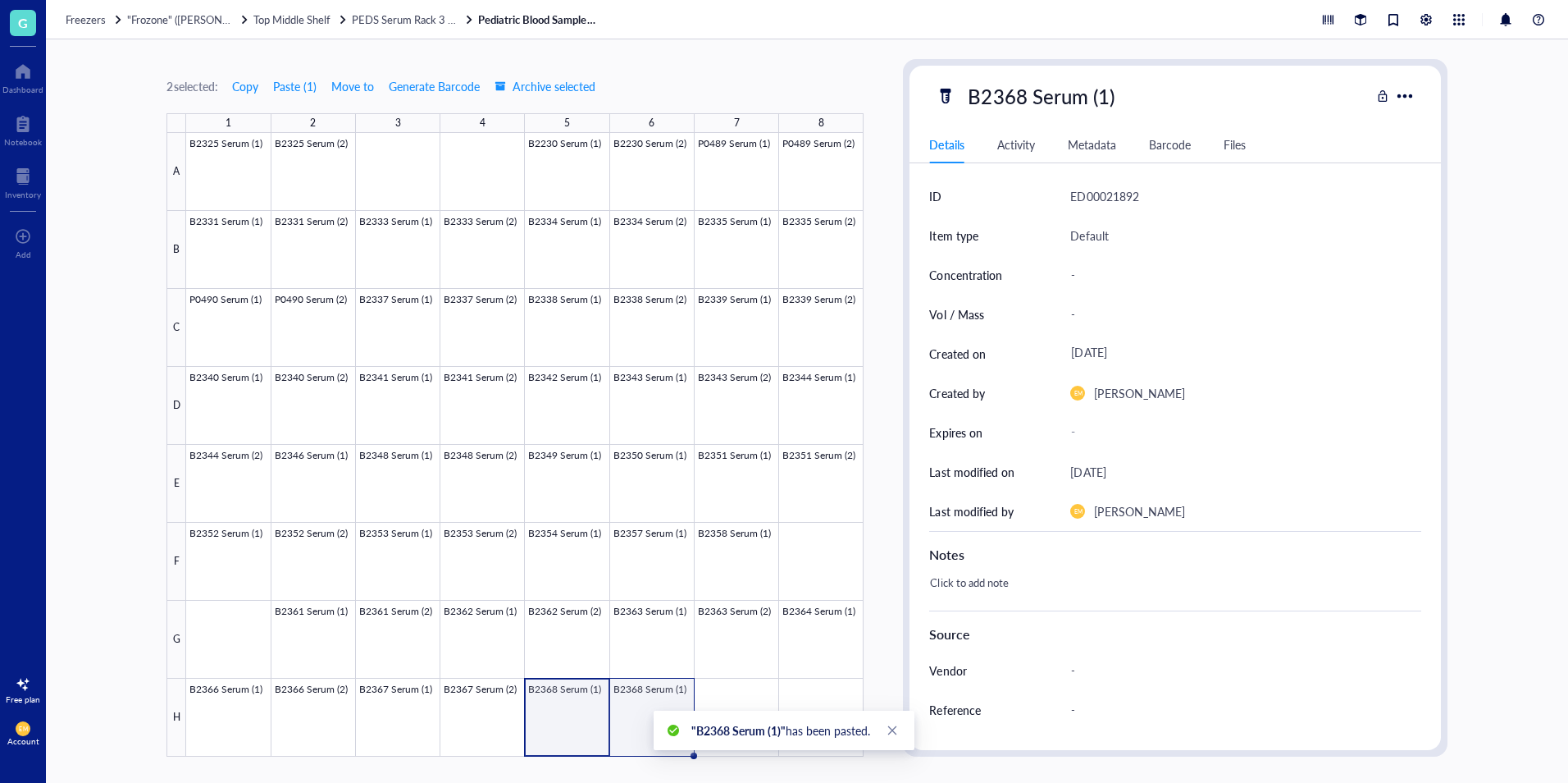
click at [634, 725] on div at bounding box center [524, 444] width 678 height 624
click at [1111, 97] on div "B2368 Serum (1)" at bounding box center [1041, 96] width 161 height 35
click at [1110, 96] on input "B2368 Serum (1)" at bounding box center [1059, 95] width 195 height 33
type input "B2368 Serum (2)"
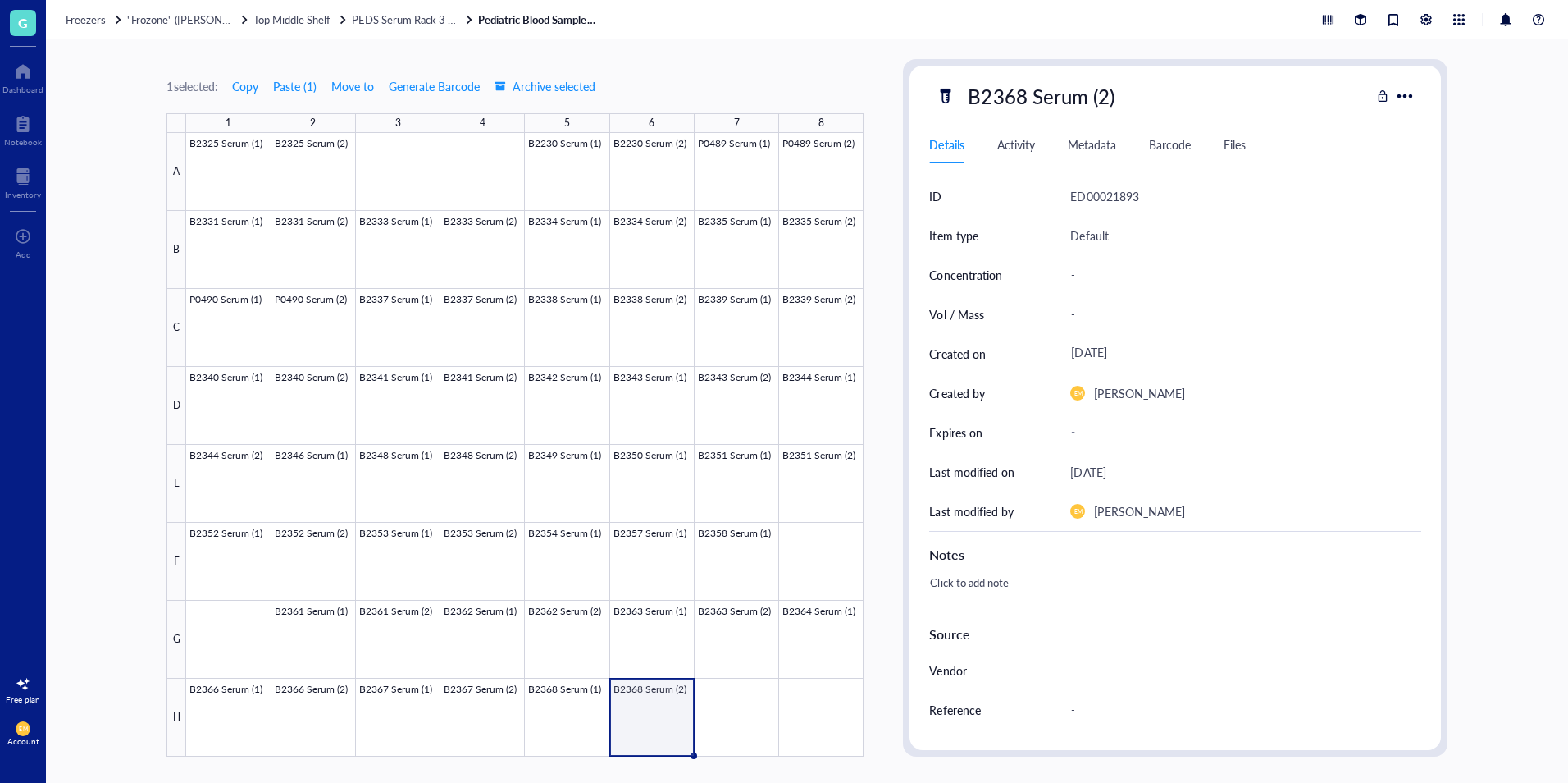
click at [1536, 392] on div "1 selected: Copy Paste ( 1 ) Move to Generate Barcode Archive selected 1 2 3 4 …" at bounding box center [806, 411] width 1522 height 743
click at [416, 18] on span "PEDS Serum Rack 3 (B#s)" at bounding box center [412, 20] width 119 height 16
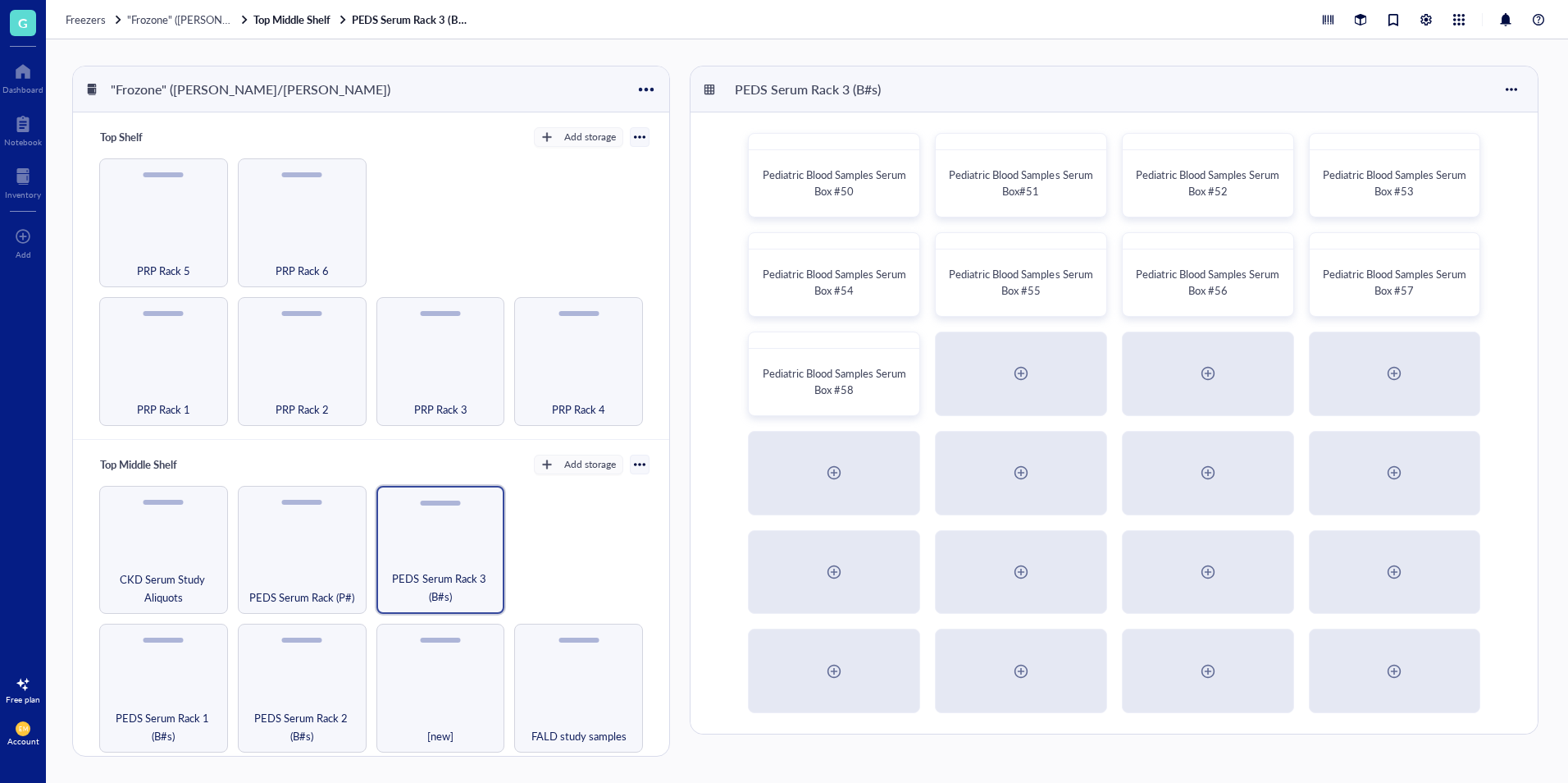
click at [168, 28] on div "Freezers "Frozone" ([PERSON_NAME]/[PERSON_NAME]) Top Middle Shelf PEDS Serum Ra…" at bounding box center [806, 20] width 1522 height 40
click at [169, 25] on span ""Frozone" ([PERSON_NAME]/[PERSON_NAME])" at bounding box center [241, 20] width 228 height 16
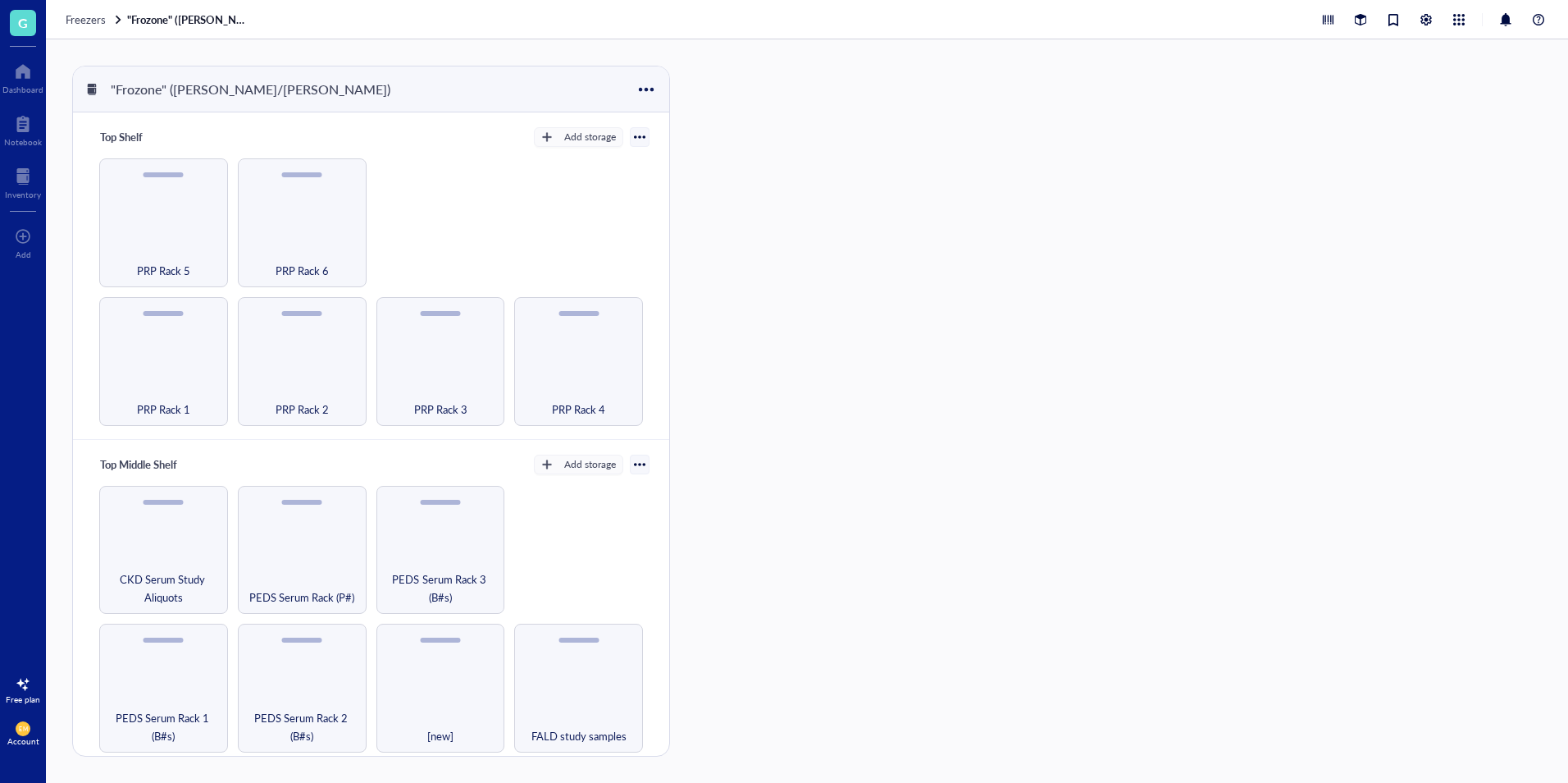
click at [78, 29] on div "Freezers "Frozone" ([PERSON_NAME]/[PERSON_NAME])" at bounding box center [806, 20] width 1522 height 40
click at [85, 23] on span "Freezers" at bounding box center [85, 20] width 41 height 16
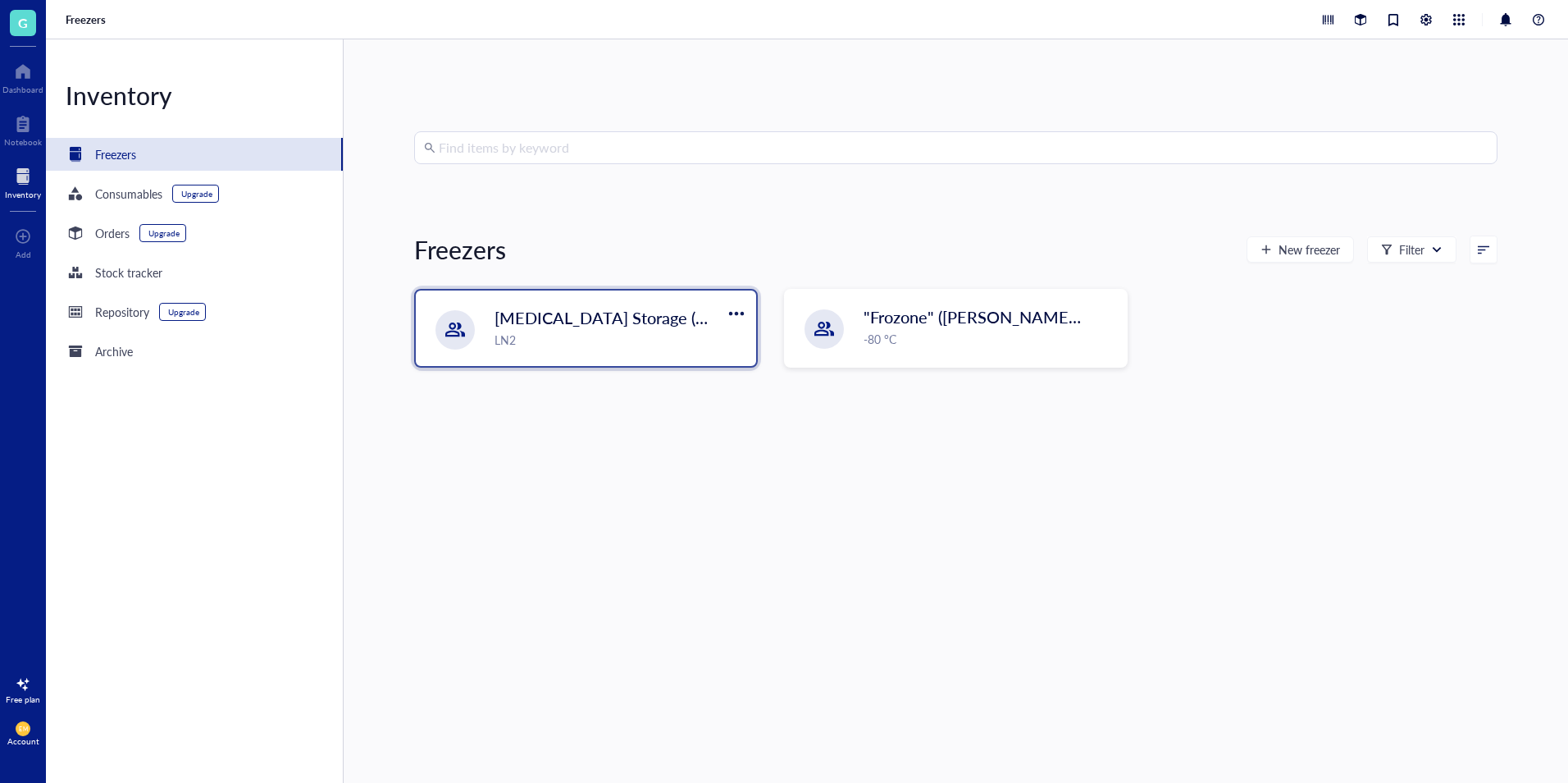
click at [642, 338] on div "LN2" at bounding box center [620, 340] width 252 height 18
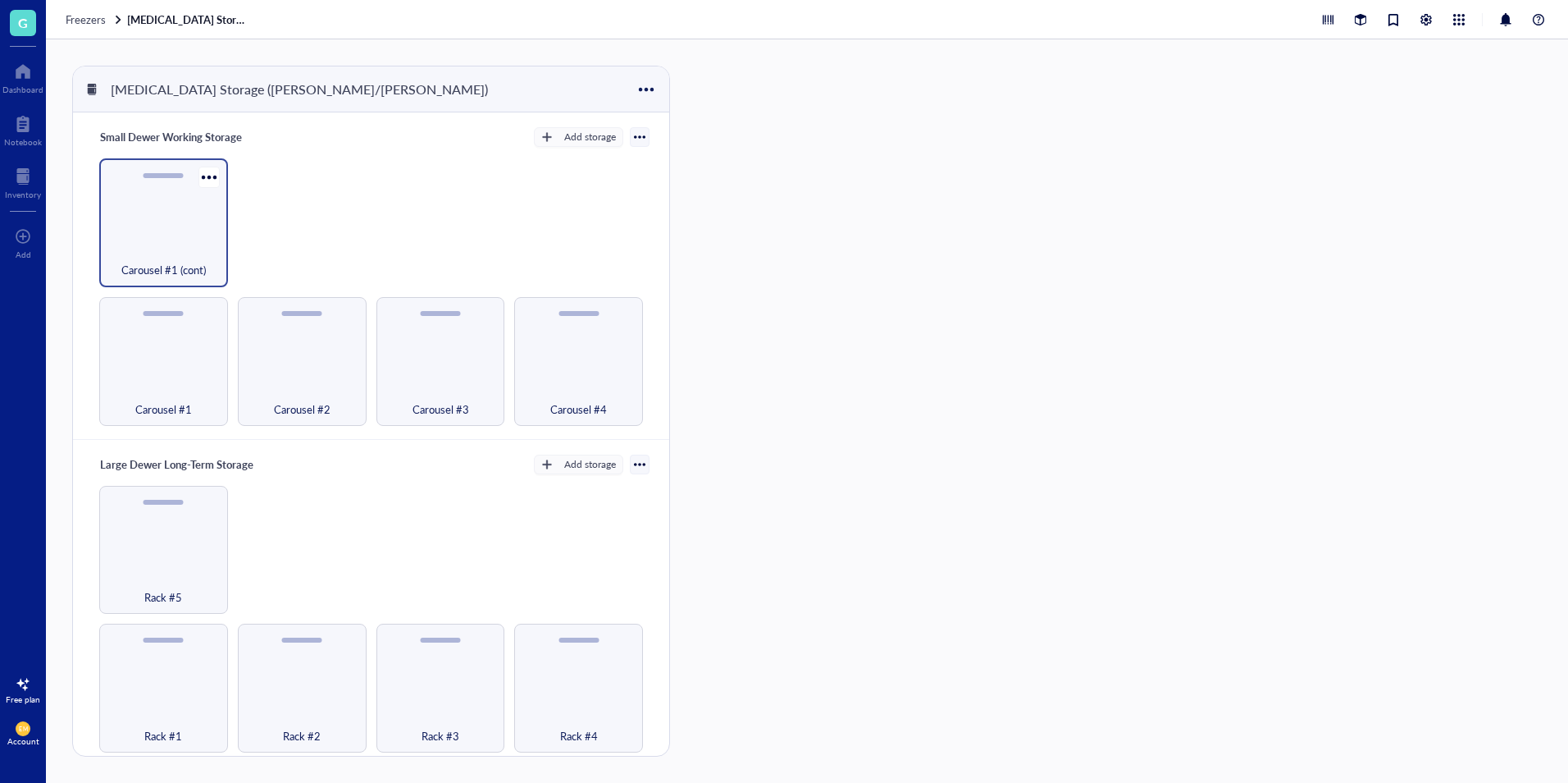
click at [203, 238] on div "Carousel #1 (cont)" at bounding box center [163, 223] width 129 height 129
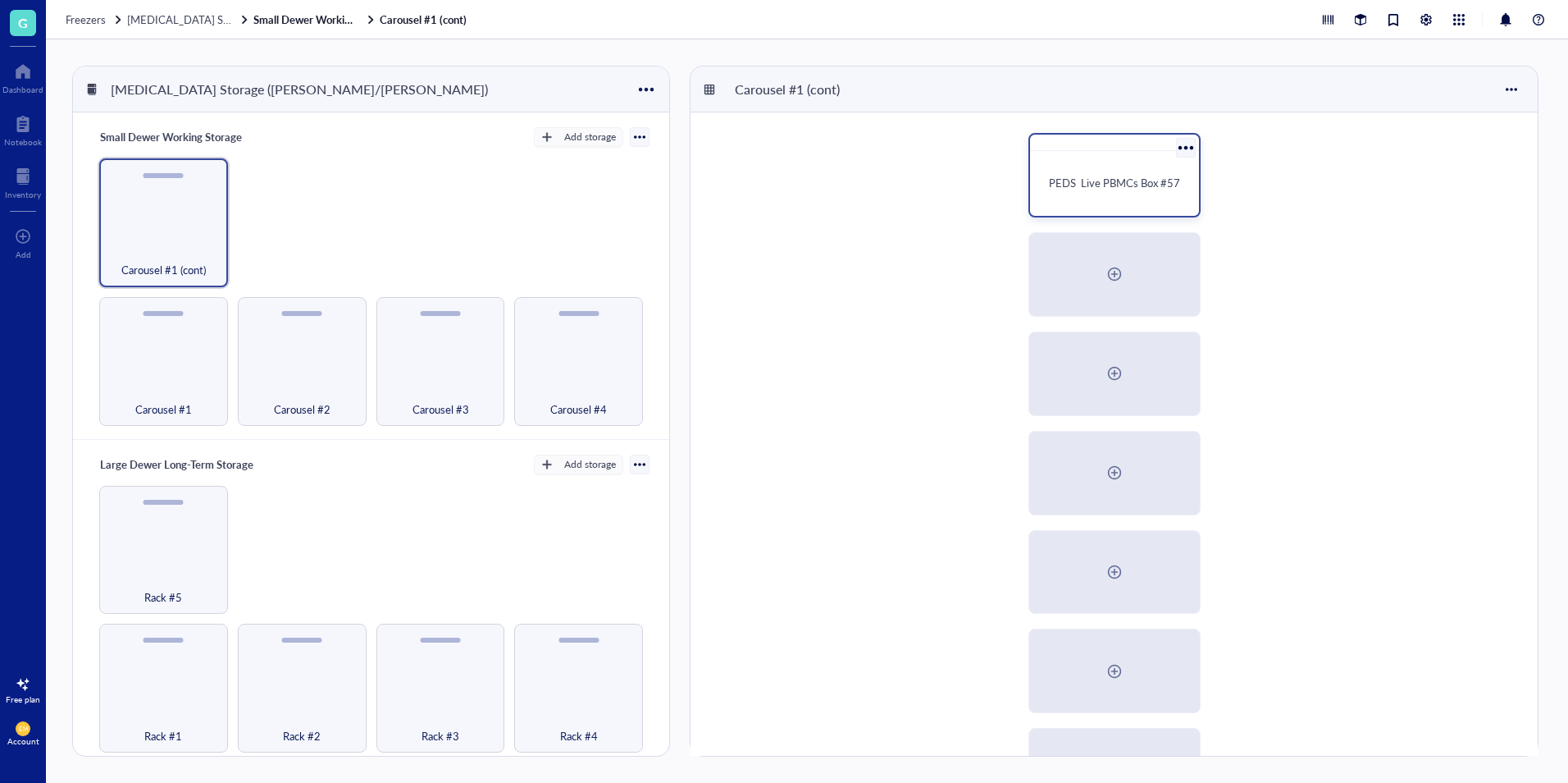
click at [1114, 199] on div "PEDS Live PBMCs Box #57" at bounding box center [1115, 183] width 156 height 51
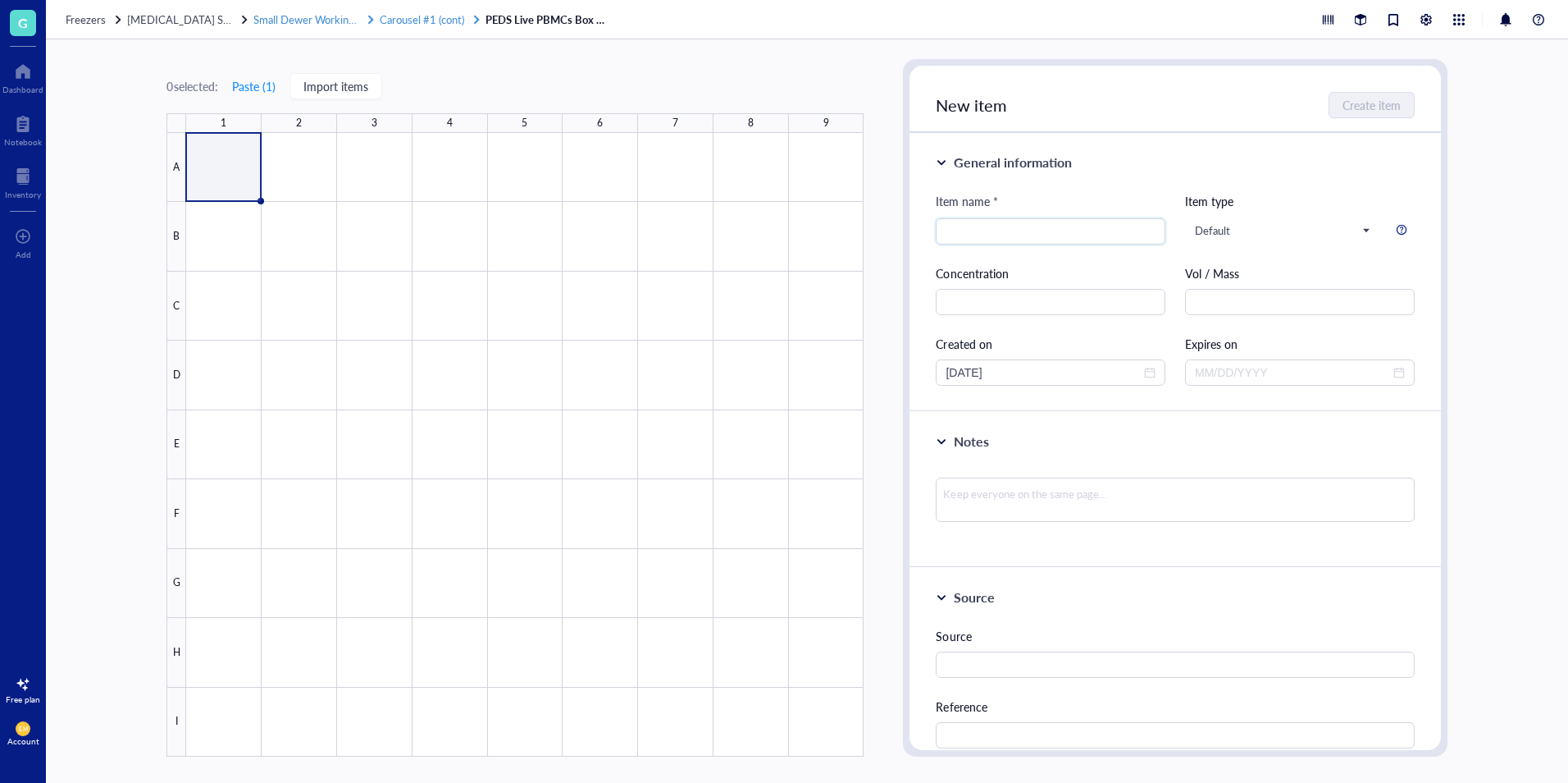
click at [439, 22] on span "Carousel #1 (cont)" at bounding box center [421, 20] width 84 height 16
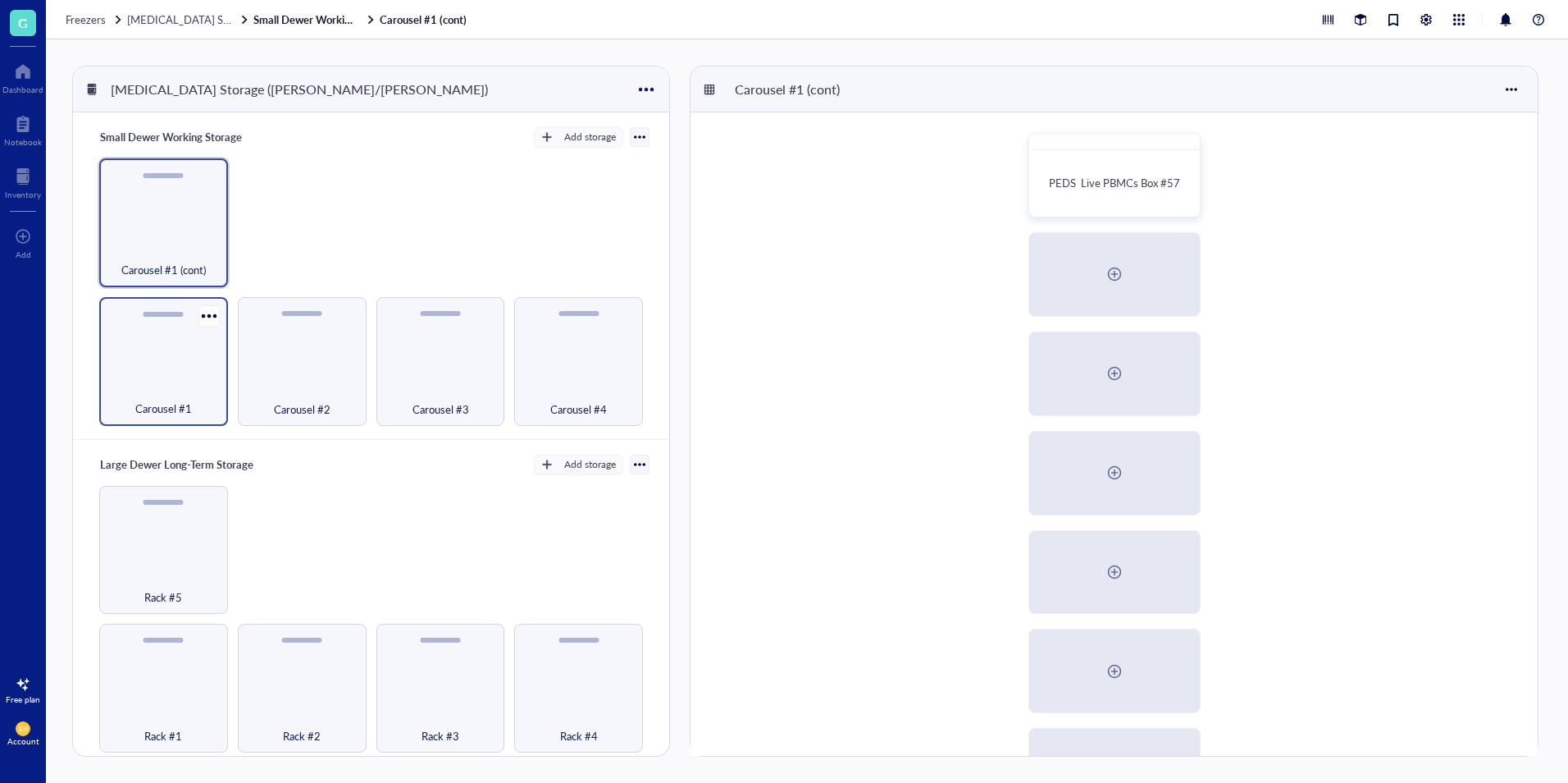
click at [155, 400] on span "Carousel #1" at bounding box center [163, 409] width 56 height 18
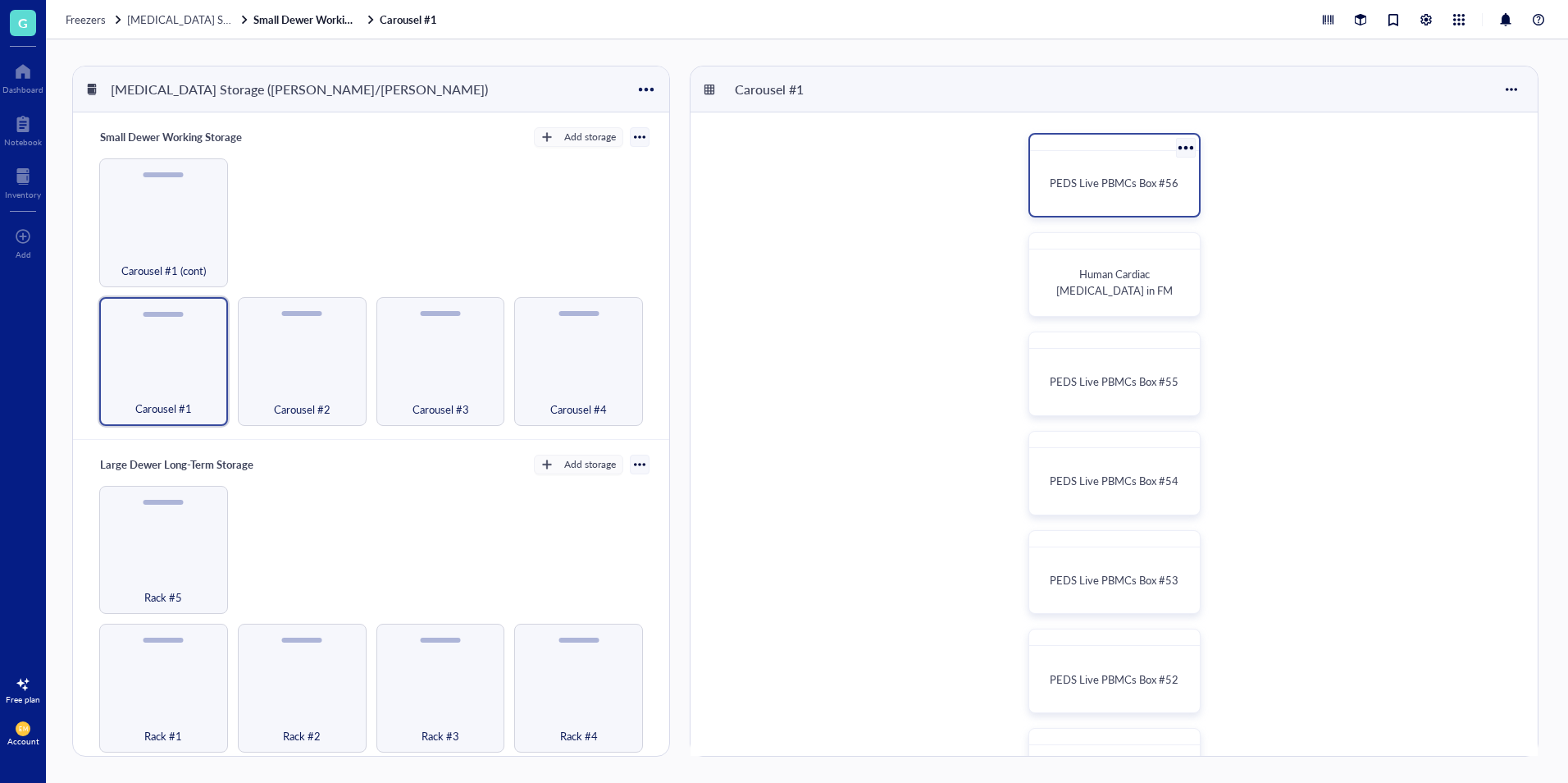
click at [1135, 195] on div "PEDS Live PBMCs Box #56" at bounding box center [1115, 183] width 156 height 51
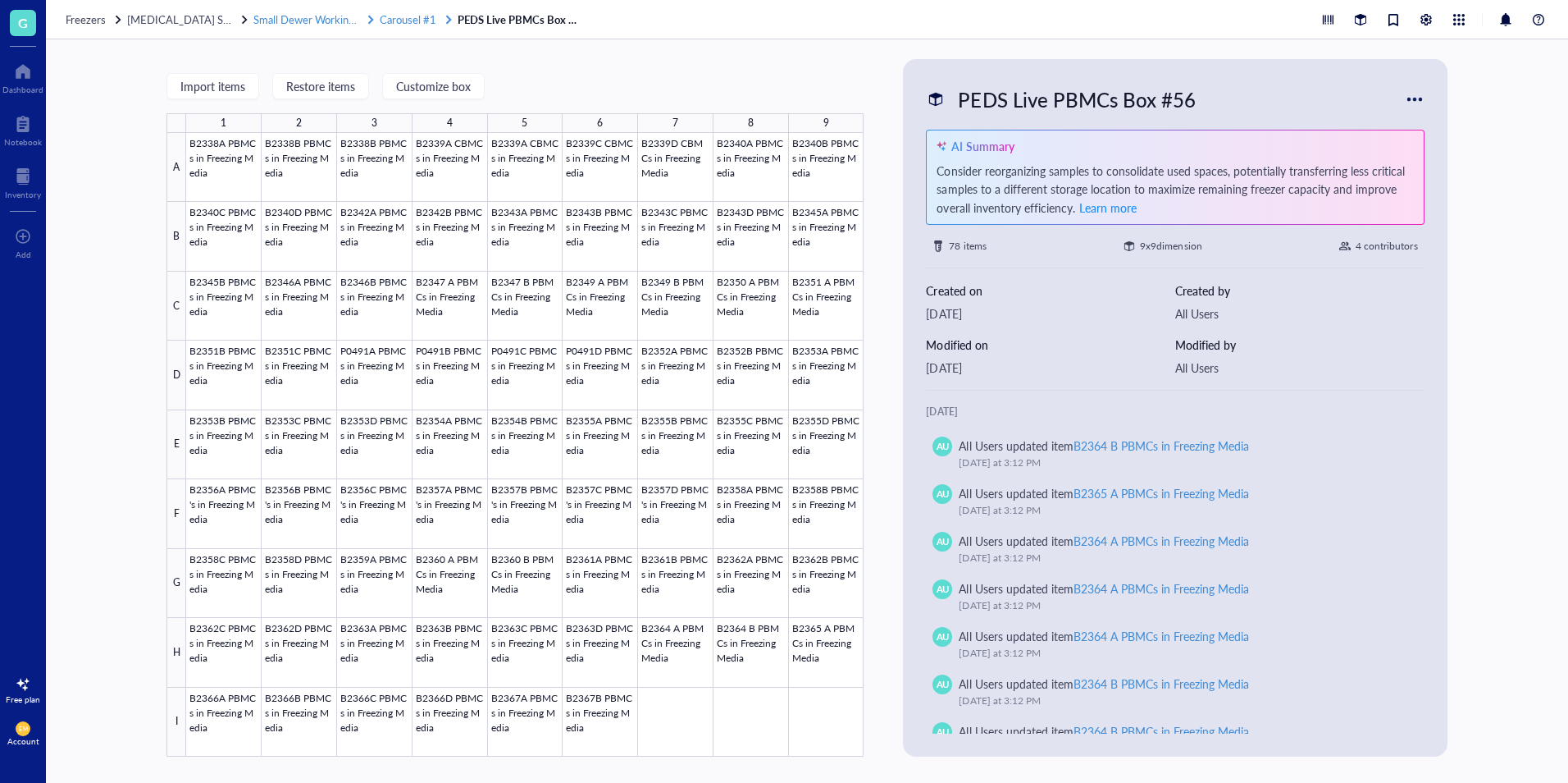
click at [420, 22] on span "Carousel #1" at bounding box center [408, 20] width 56 height 16
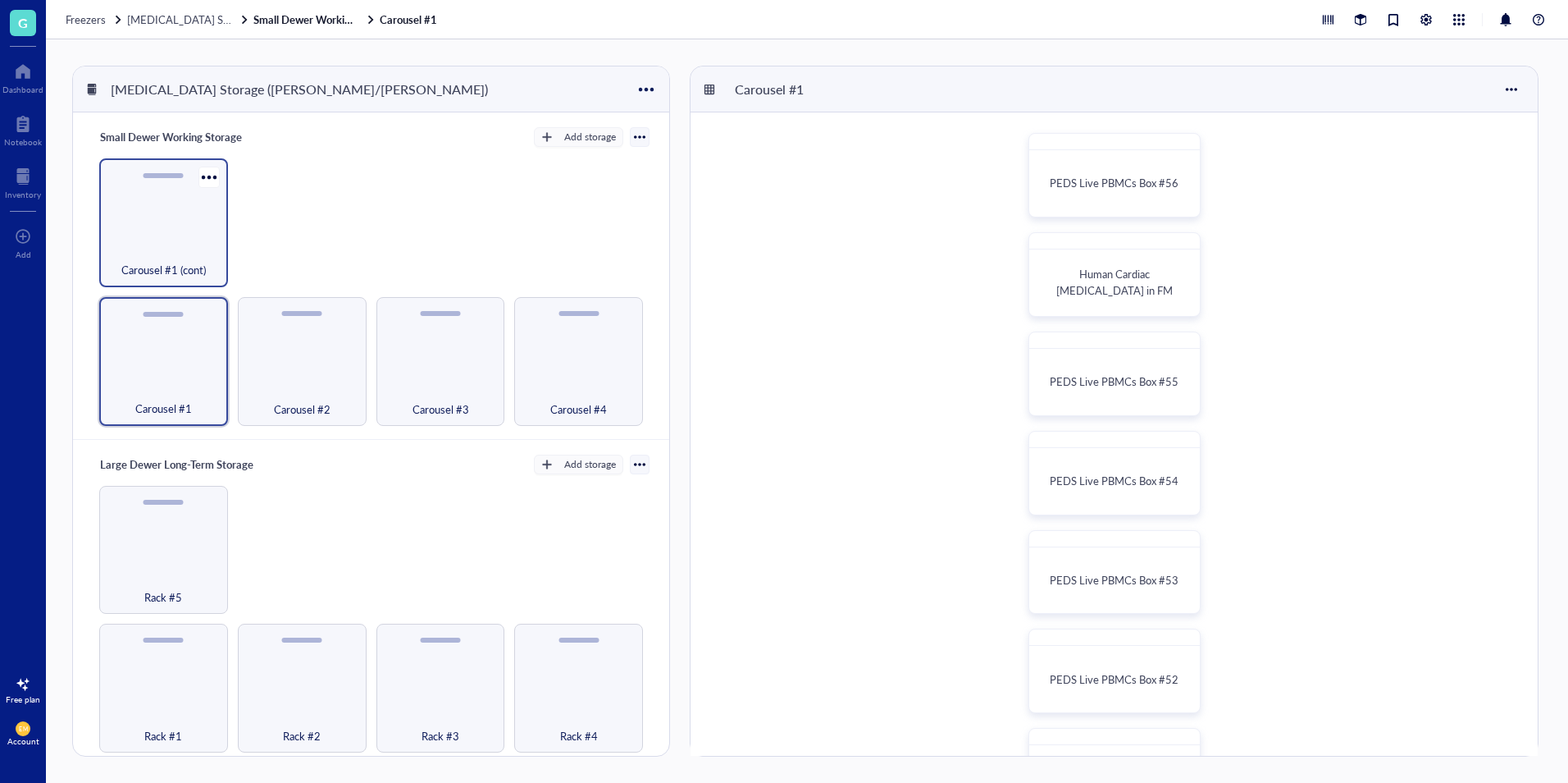
click at [145, 249] on div "Carousel #1 (cont)" at bounding box center [164, 260] width 113 height 36
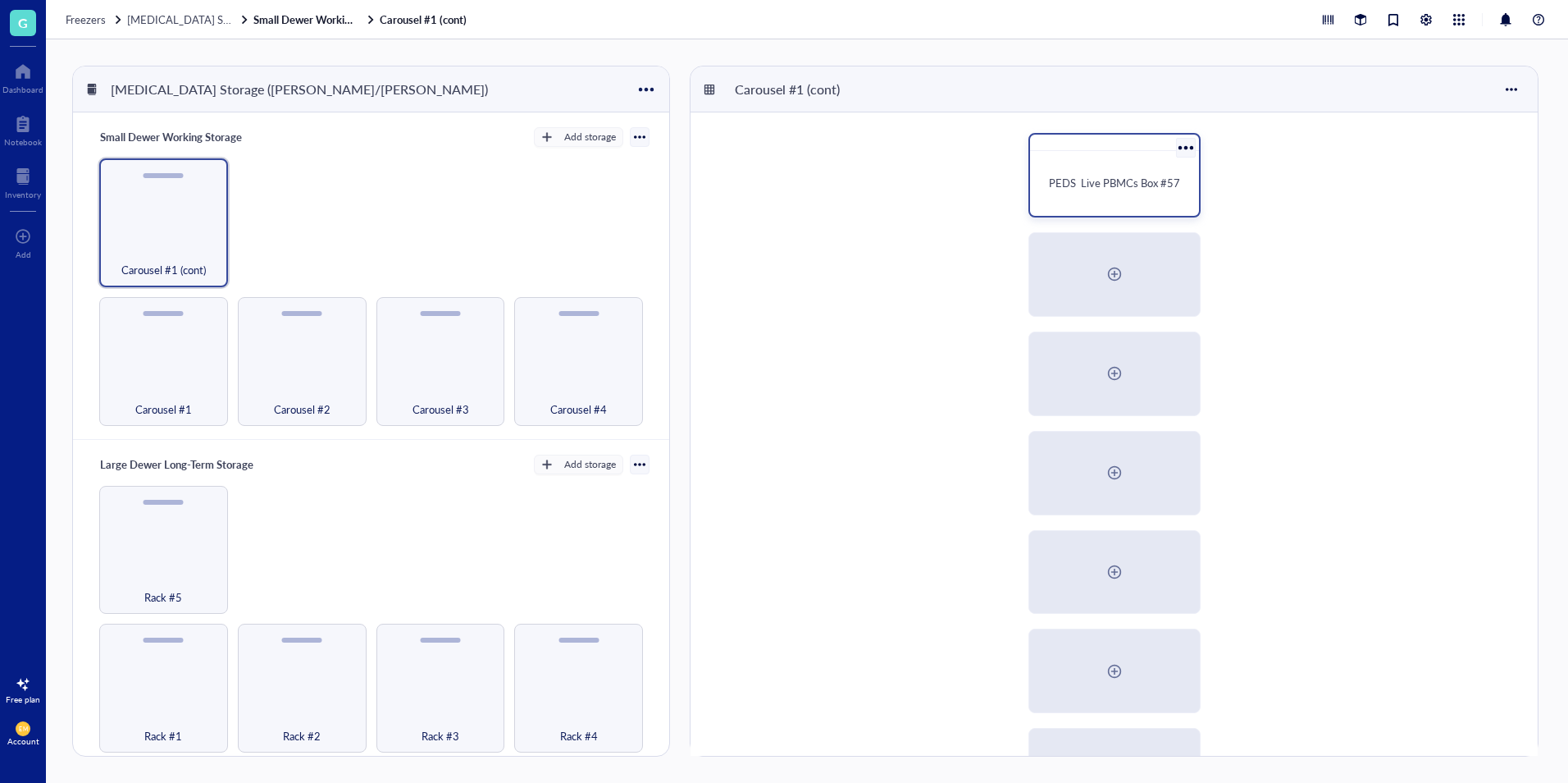
click at [1121, 199] on div "PEDS Live PBMCs Box #57" at bounding box center [1115, 183] width 156 height 51
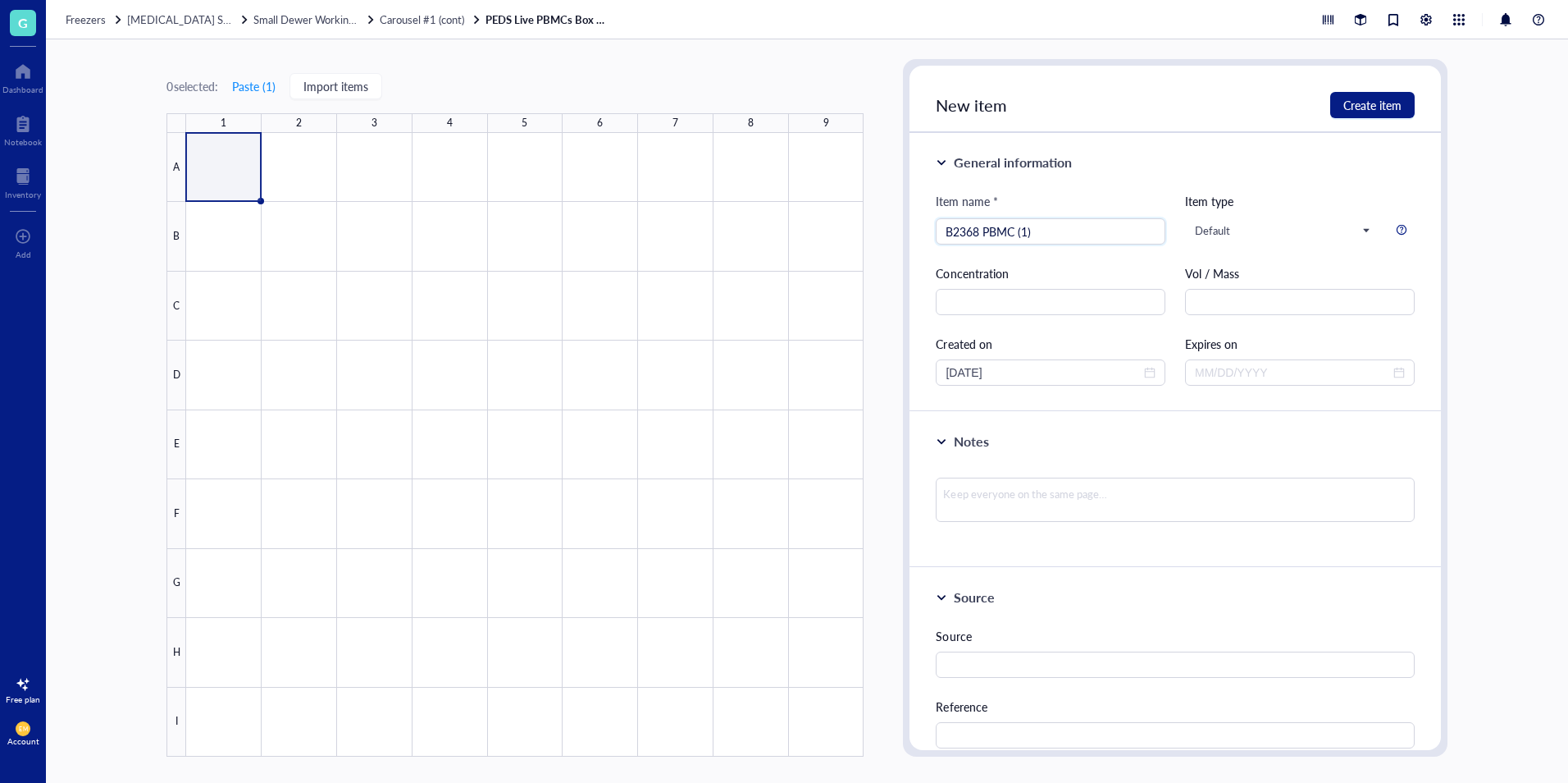
type input "B2368 PBMC (1)"
click at [1044, 521] on div at bounding box center [1174, 500] width 478 height 45
click at [1055, 495] on textarea at bounding box center [1174, 500] width 478 height 45
type textarea "C"
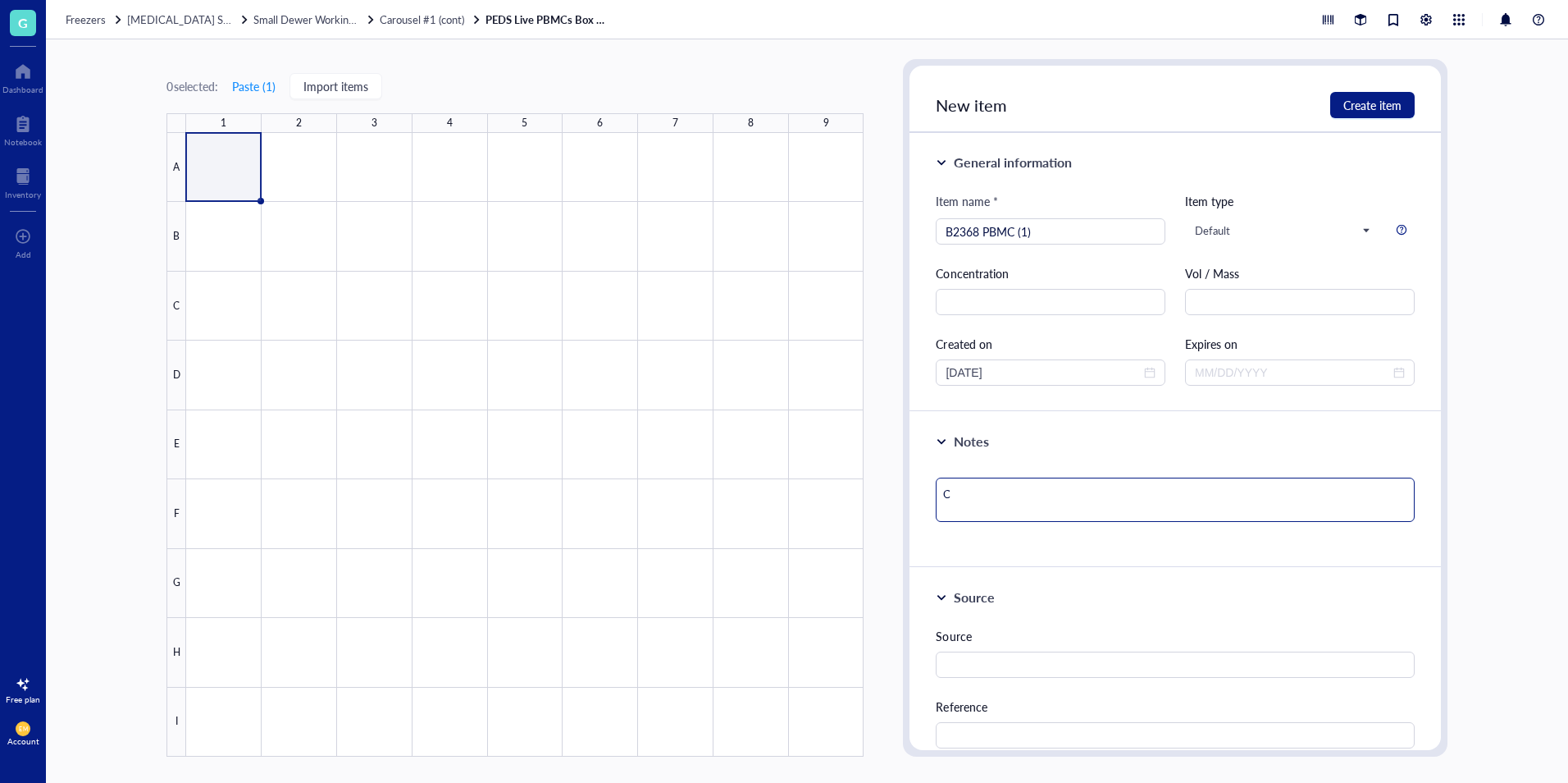
type textarea "Co"
type textarea "Cor"
type textarea "Cord"
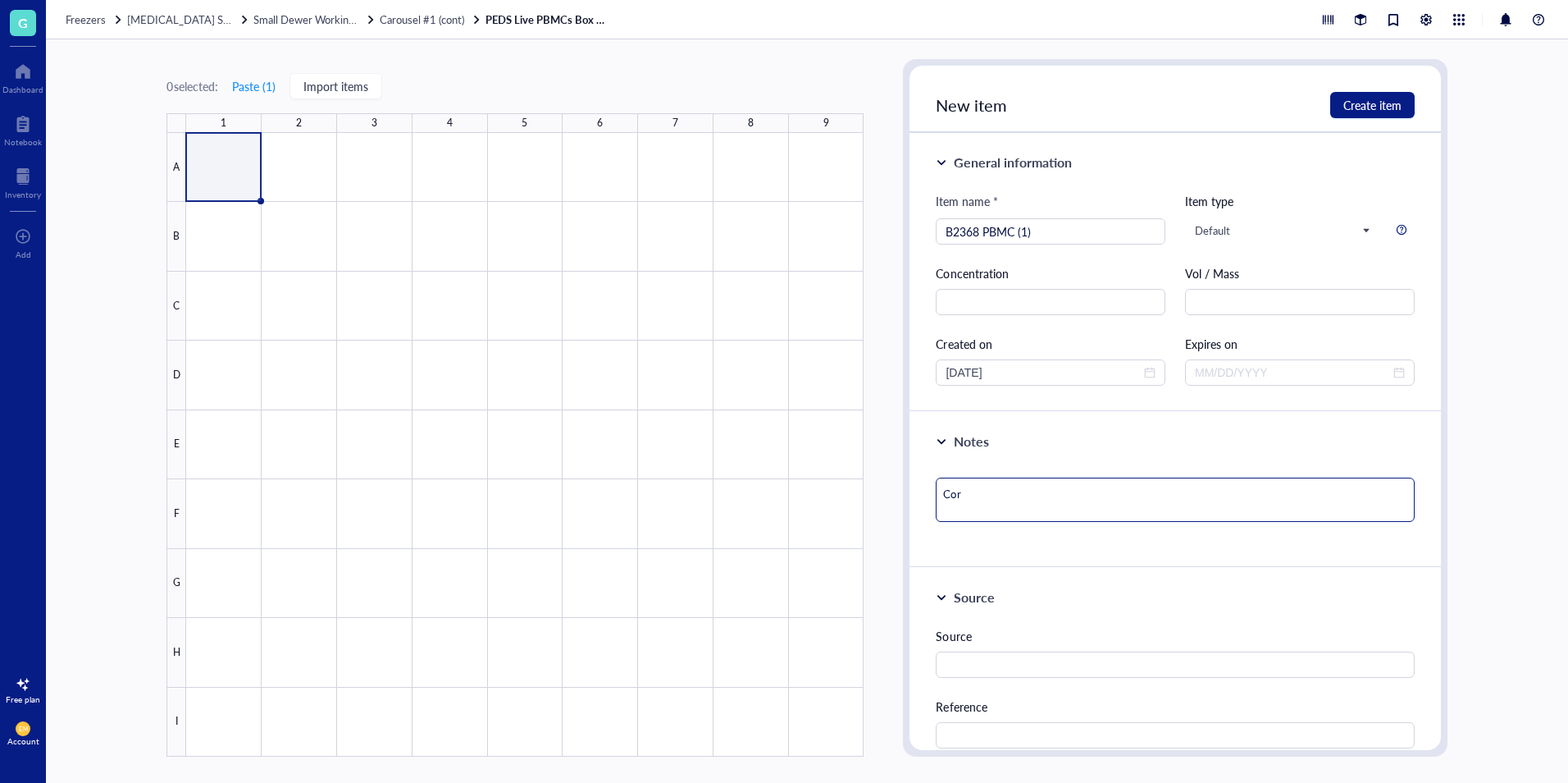
type textarea "Cord"
type textarea "Cord B"
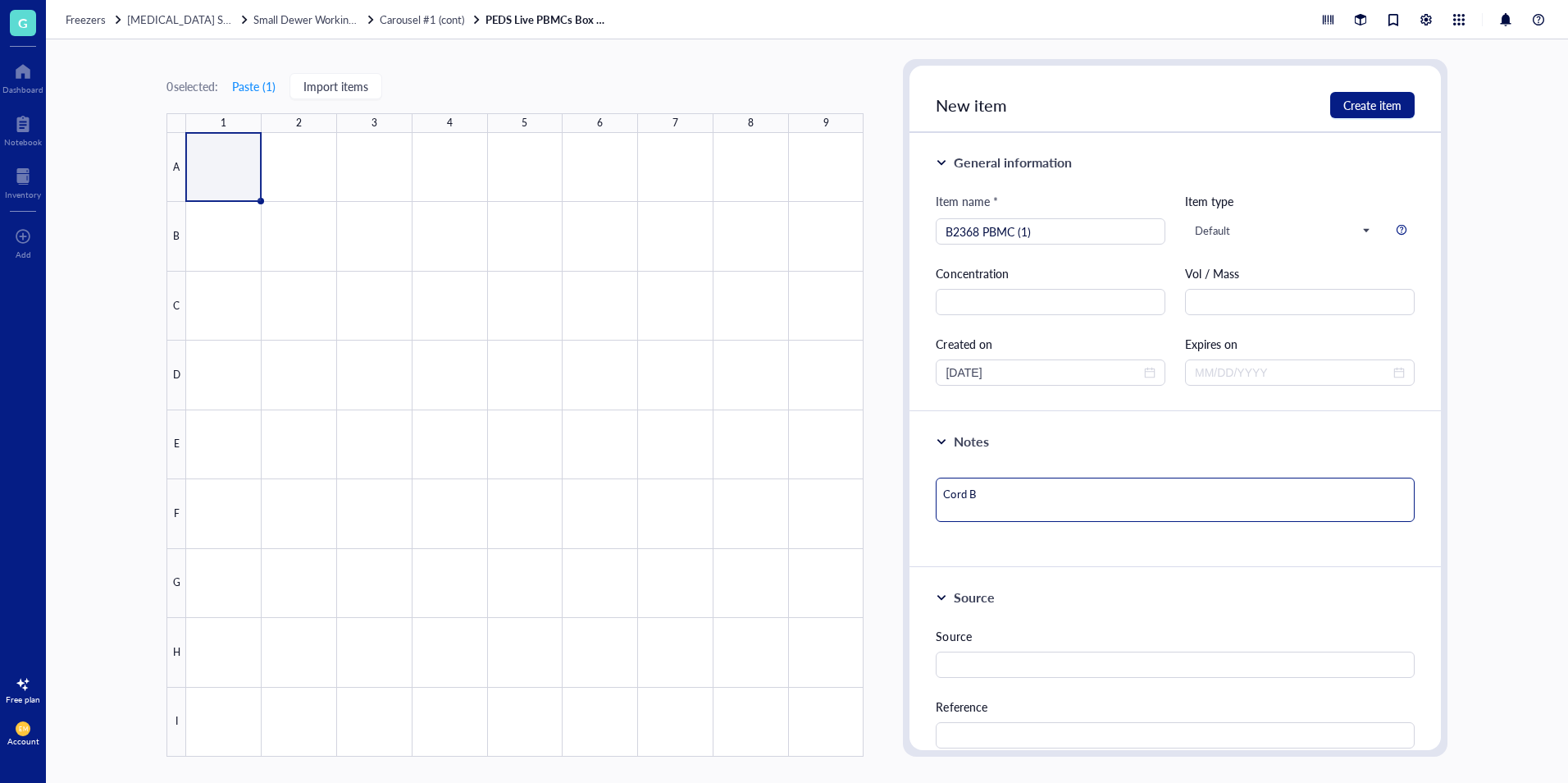
type textarea "Cord Bl"
type textarea "Cord Blo"
type textarea "Cord Bloo"
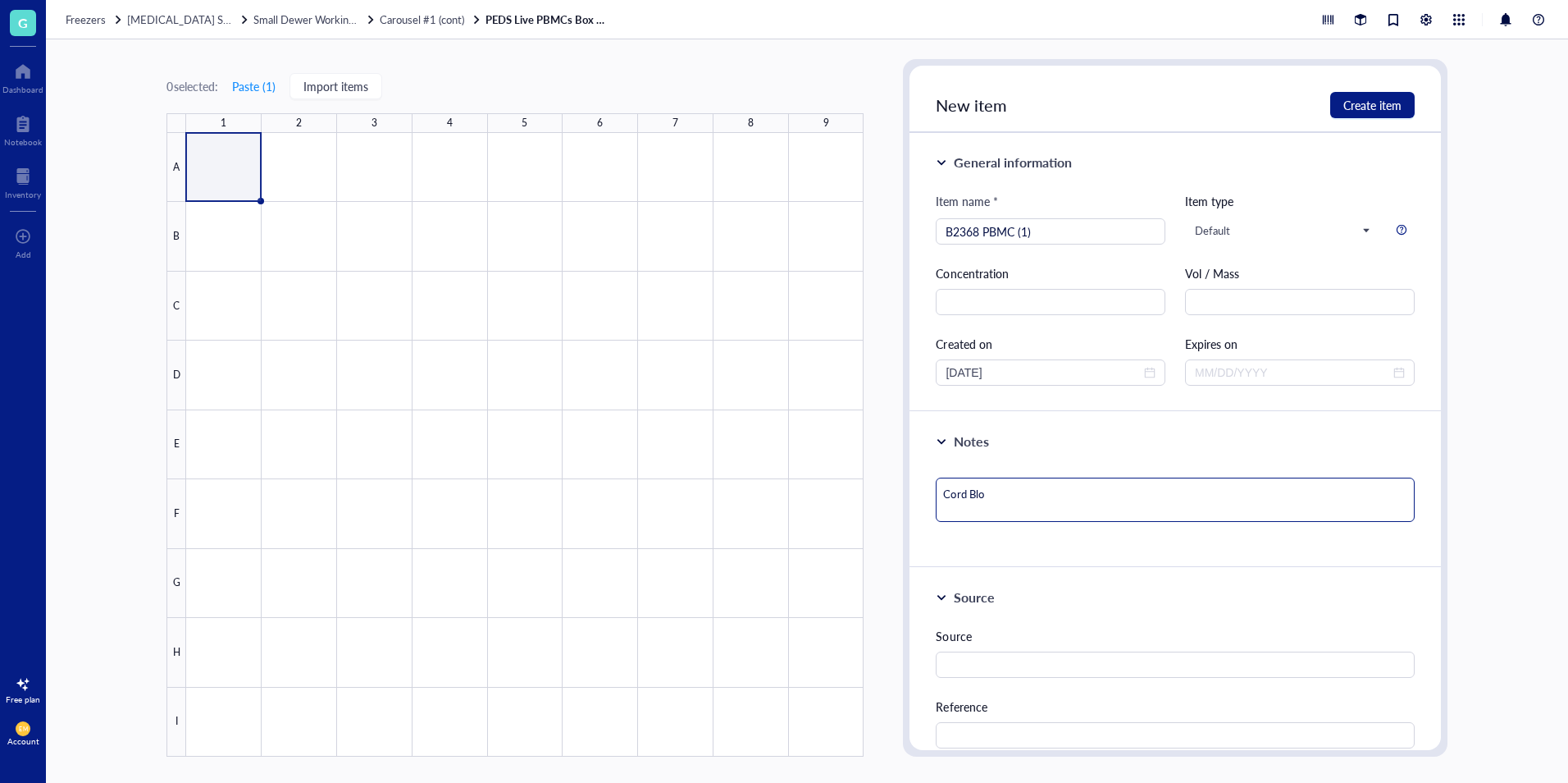
type textarea "Cord Bloo"
type textarea "Cord Blood"
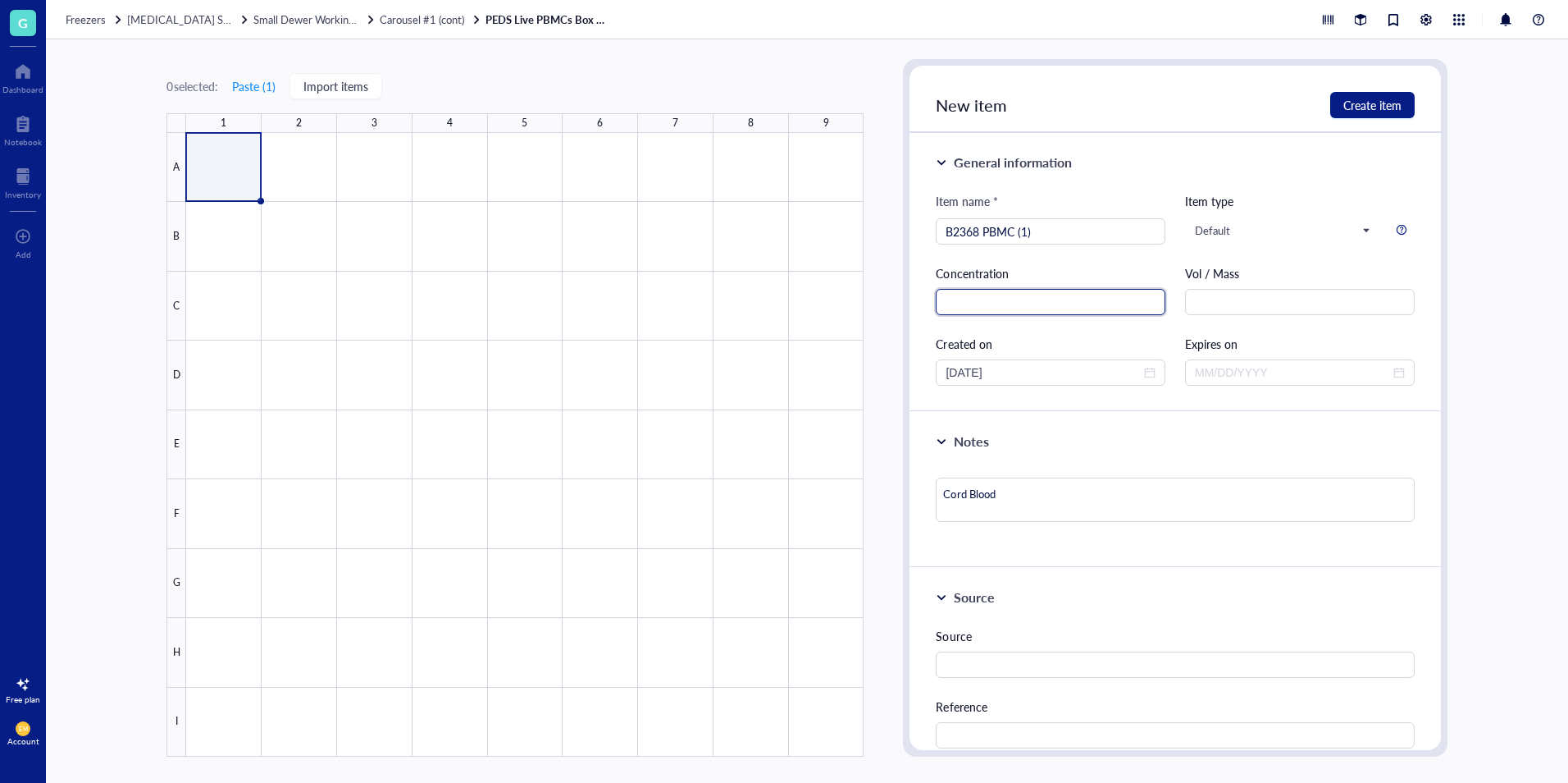
click at [1009, 305] on input "text" at bounding box center [1051, 302] width 230 height 27
click at [1063, 238] on input "B2368 PBMC (1)" at bounding box center [1051, 231] width 210 height 25
type input "B2368 PBMC (A)"
click at [1405, 108] on button "Create item" at bounding box center [1372, 105] width 84 height 27
type textarea "Keep everyone on the same page…"
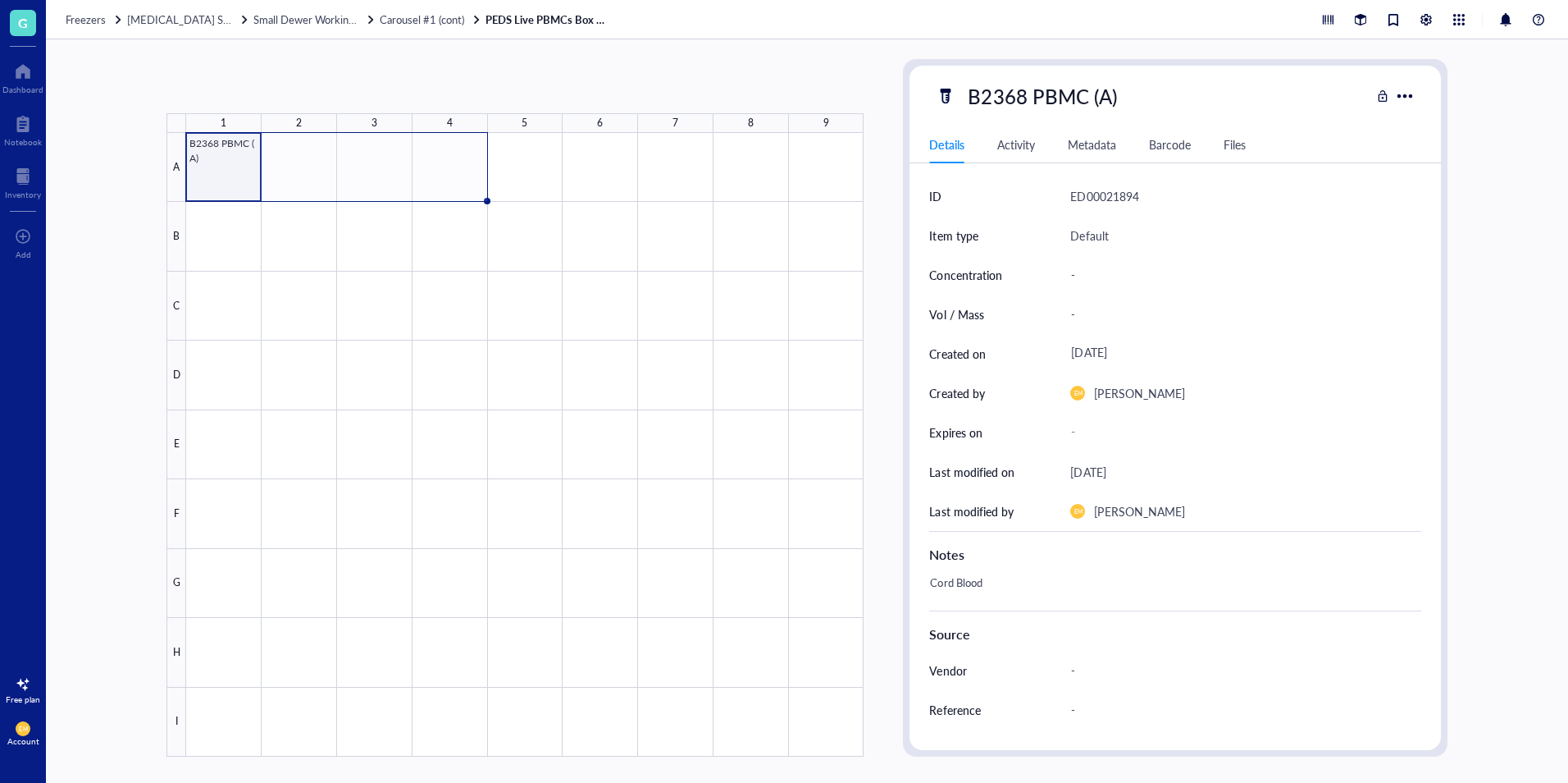
drag, startPoint x: 262, startPoint y: 199, endPoint x: 449, endPoint y: 206, distance: 187.1
click at [0, 0] on div "B2368 PBMC (A)" at bounding box center [0, 0] width 0 height 0
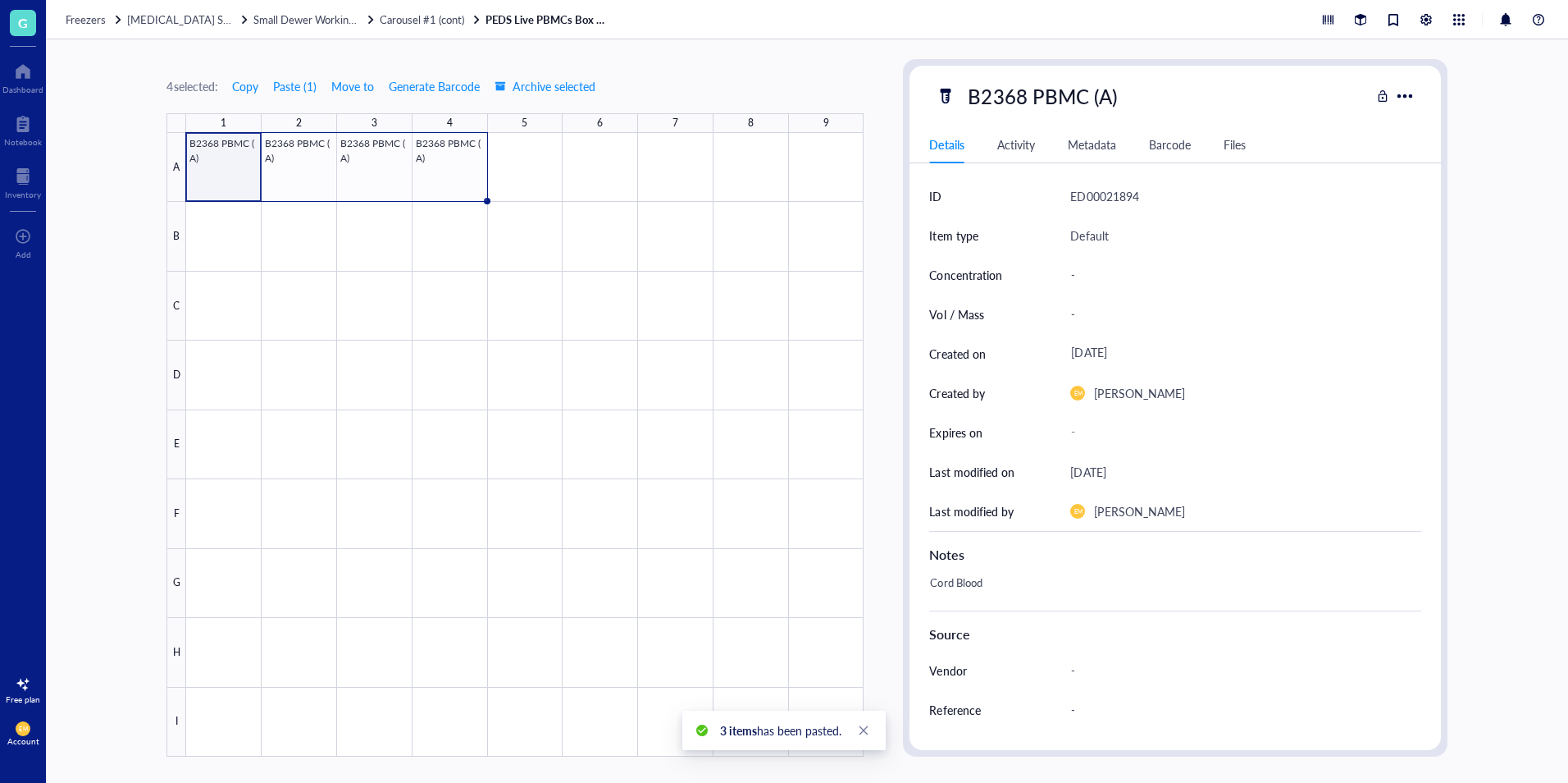
click at [247, 180] on div at bounding box center [524, 444] width 678 height 624
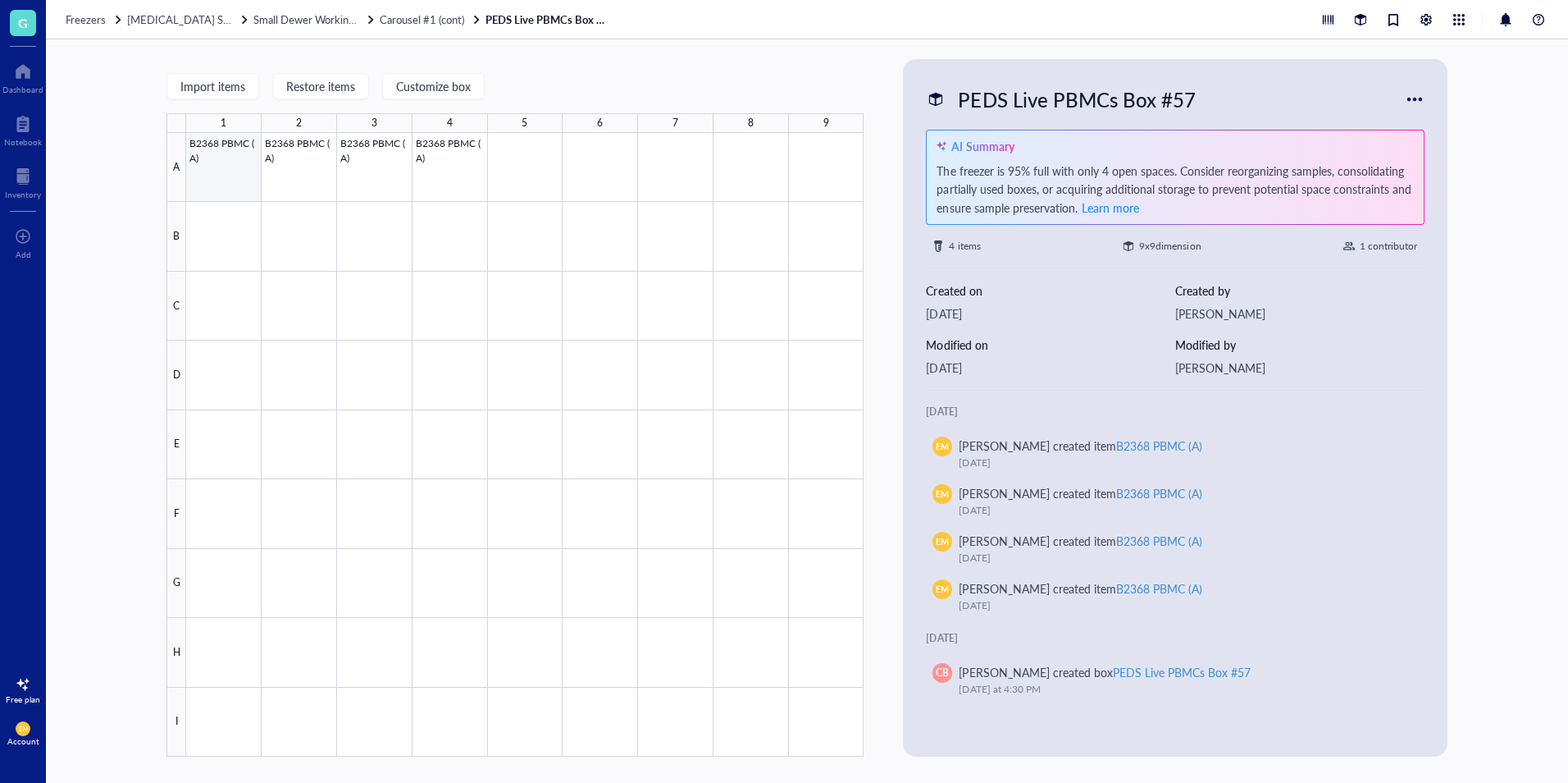
click at [245, 186] on div at bounding box center [524, 444] width 678 height 624
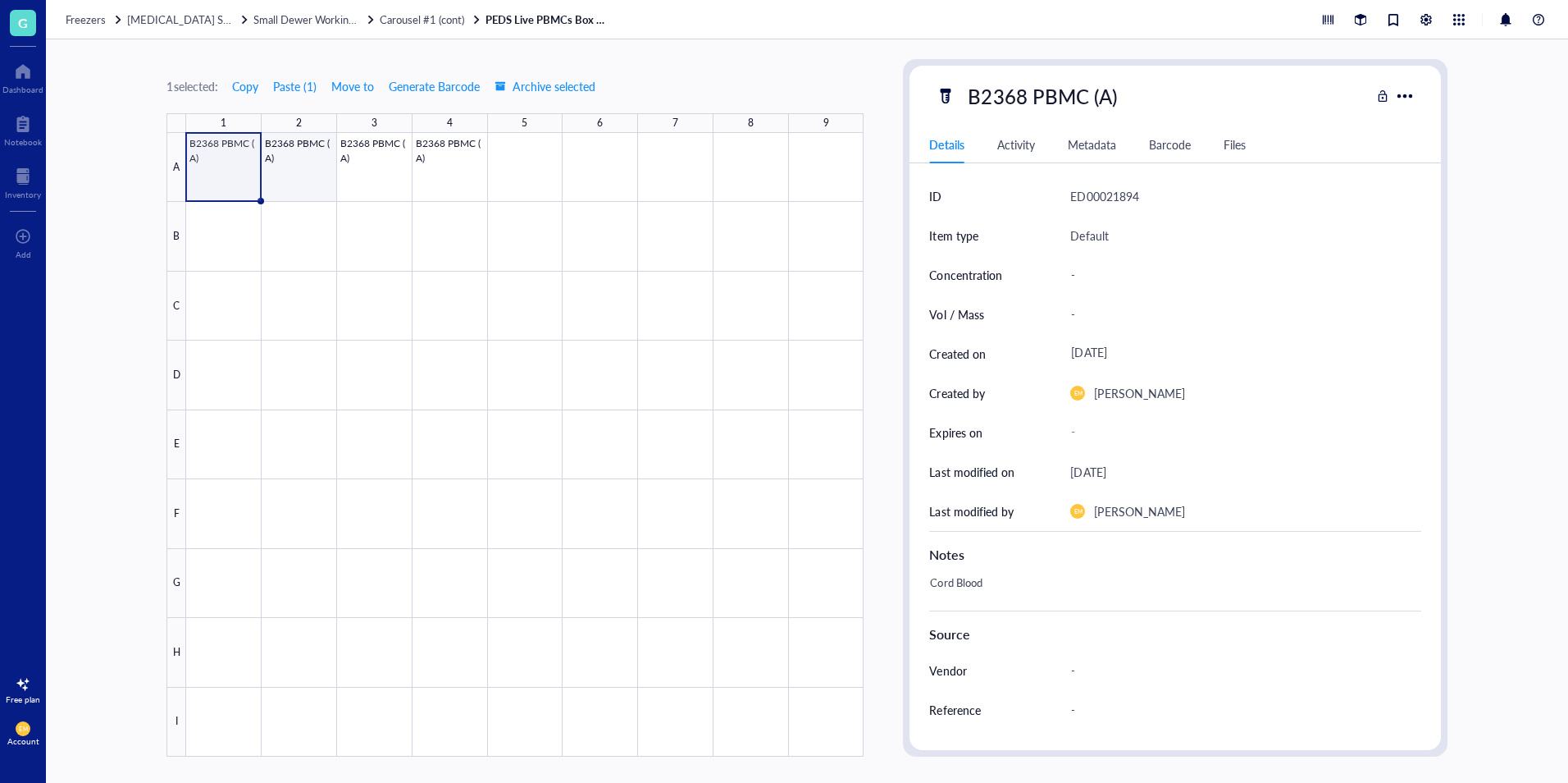
click at [282, 180] on div at bounding box center [524, 444] width 678 height 624
click at [1108, 106] on div "B2368 PBMC (A)" at bounding box center [1042, 96] width 163 height 35
click at [1110, 103] on input "B2368 PBMC (A)" at bounding box center [1054, 95] width 184 height 33
type input "B2368 PBMC (B)"
click at [387, 178] on div at bounding box center [524, 444] width 678 height 624
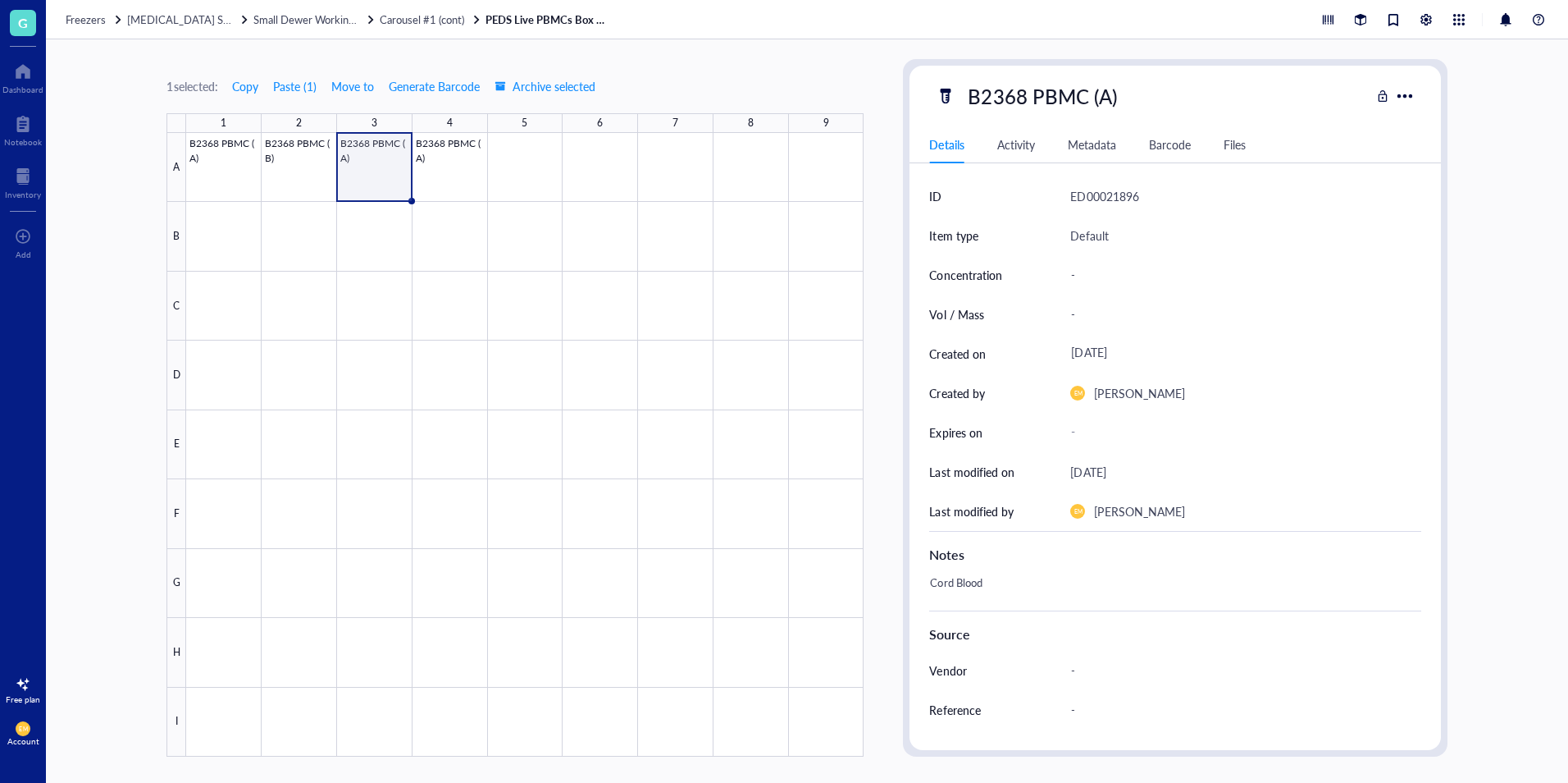
click at [1106, 98] on div "B2368 PBMC (A)" at bounding box center [1042, 96] width 163 height 35
click at [1111, 98] on input "B2368 PBMC (A)" at bounding box center [1054, 95] width 184 height 33
type input "B2368 PBMC (C)"
click at [453, 183] on div at bounding box center [524, 444] width 678 height 624
click at [1106, 103] on div "B2368 PBMC (A)" at bounding box center [1042, 96] width 163 height 35
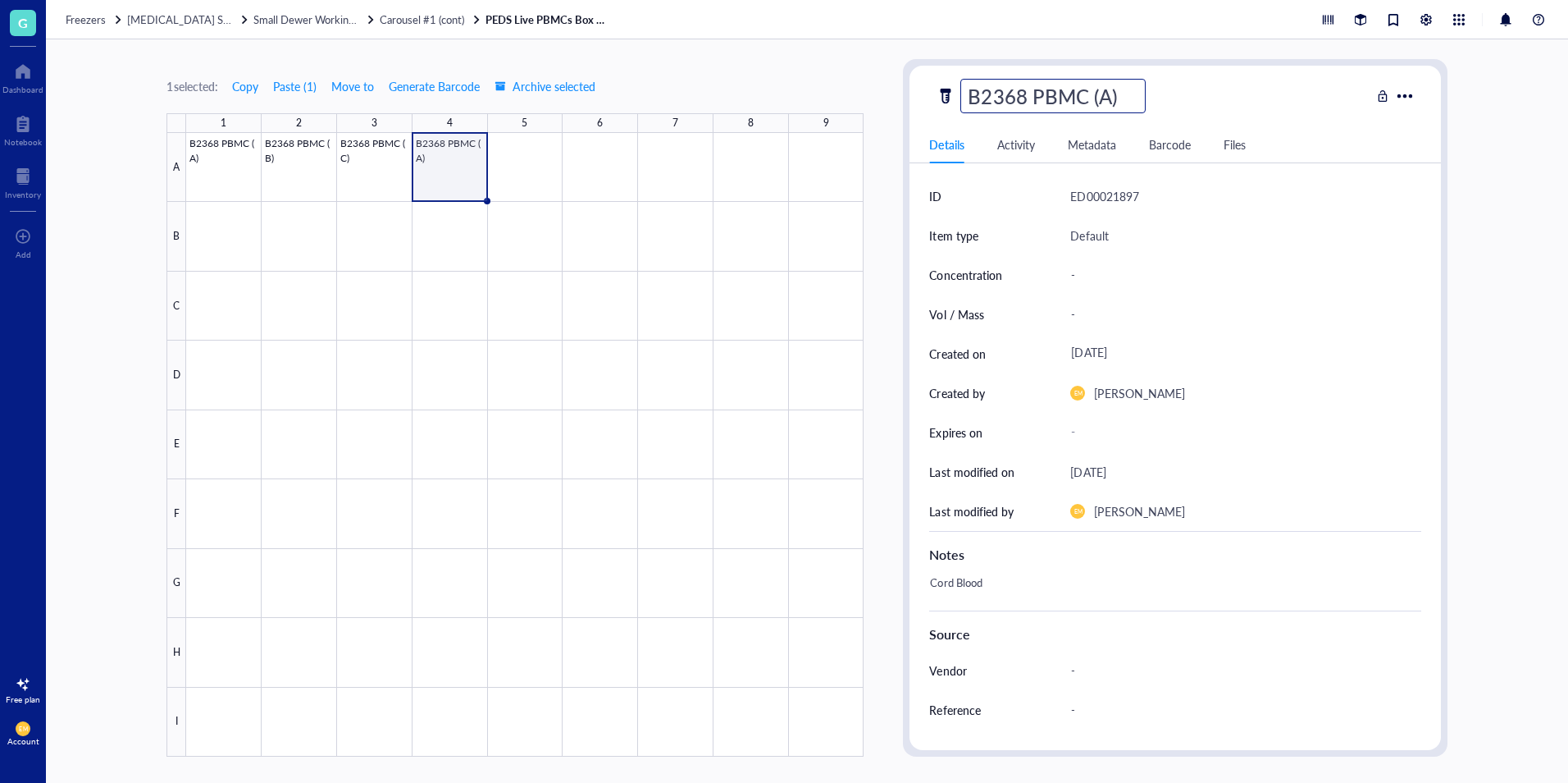
click at [1110, 99] on input "B2368 PBMC (A)" at bounding box center [1054, 95] width 184 height 33
type input "B2368 PBMC (D)"
click at [241, 173] on div at bounding box center [524, 444] width 678 height 624
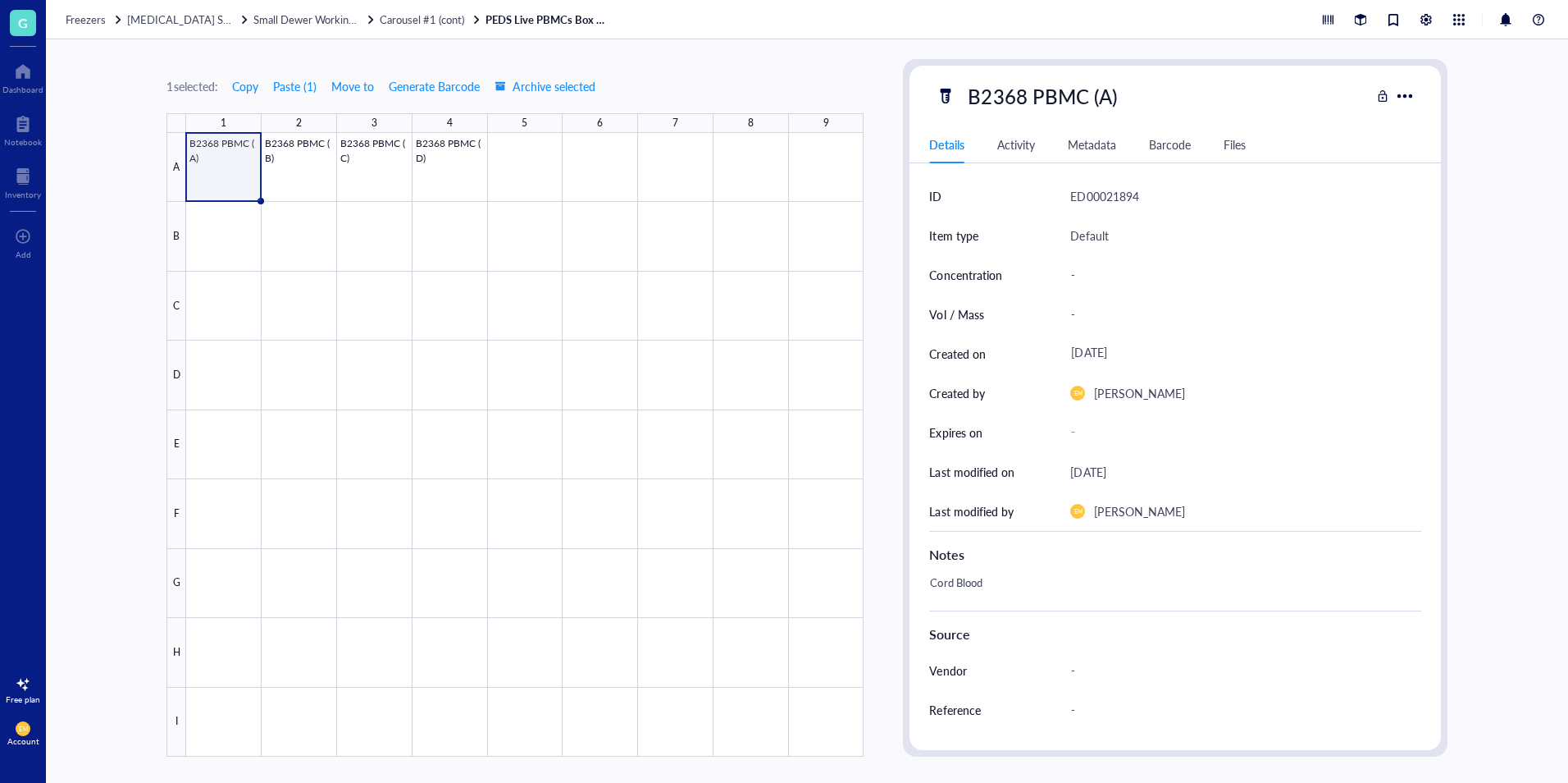
click at [996, 577] on div "Cord Blood" at bounding box center [1168, 591] width 492 height 40
type textarea "Cord Blood 6.34E6 (Viability = 96.7%)"
drag, startPoint x: 1121, startPoint y: 607, endPoint x: 926, endPoint y: 595, distance: 195.4
click at [926, 595] on textarea "Cord Blood 6.34E6 (Viability = 96.7%)" at bounding box center [1091, 591] width 334 height 36
click at [1080, 274] on div "-" at bounding box center [1239, 274] width 350 height 35
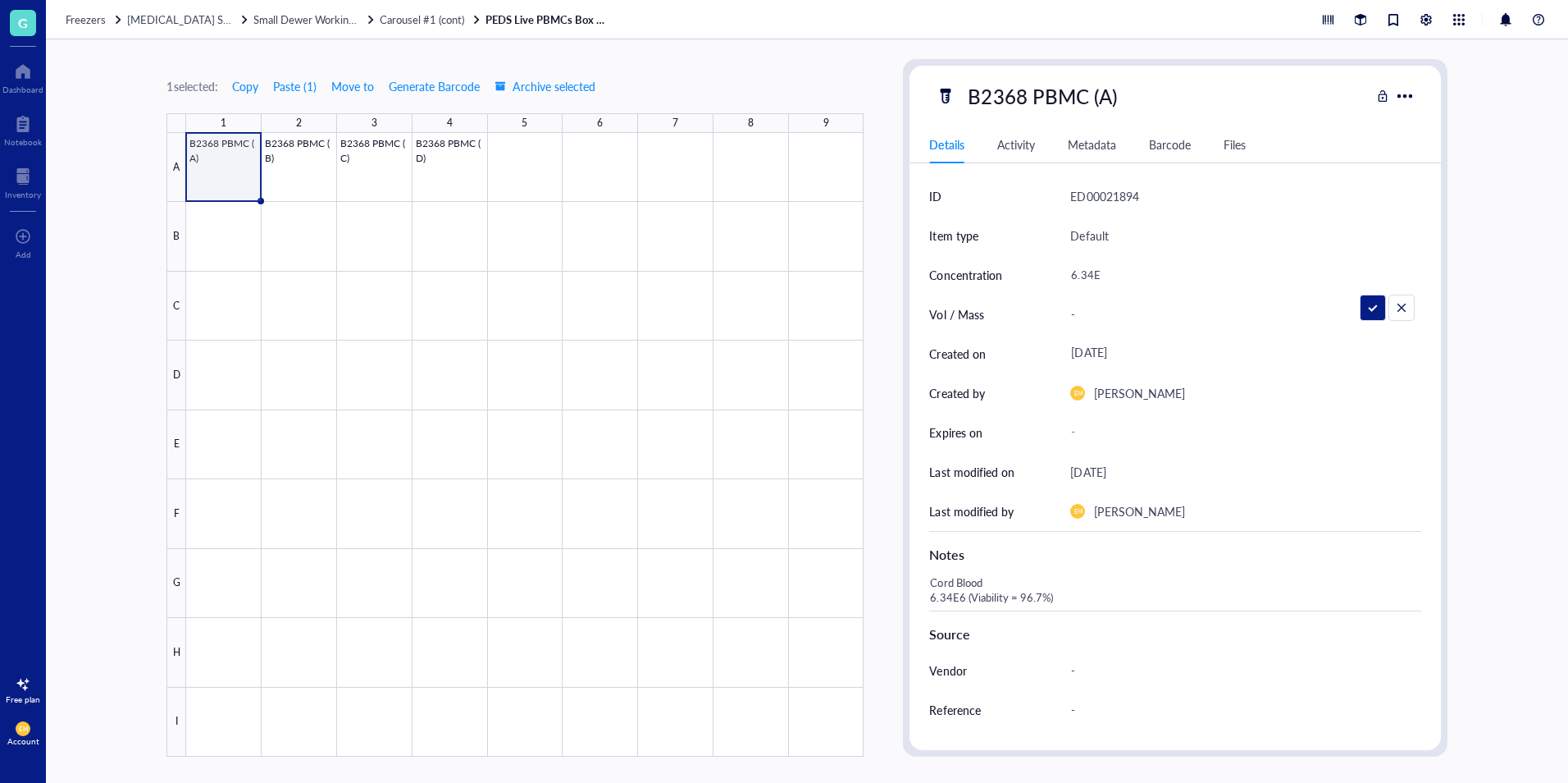
type input "6.34E6"
click at [326, 184] on div at bounding box center [524, 444] width 678 height 624
click at [943, 598] on div "Cord Blood" at bounding box center [1168, 591] width 492 height 40
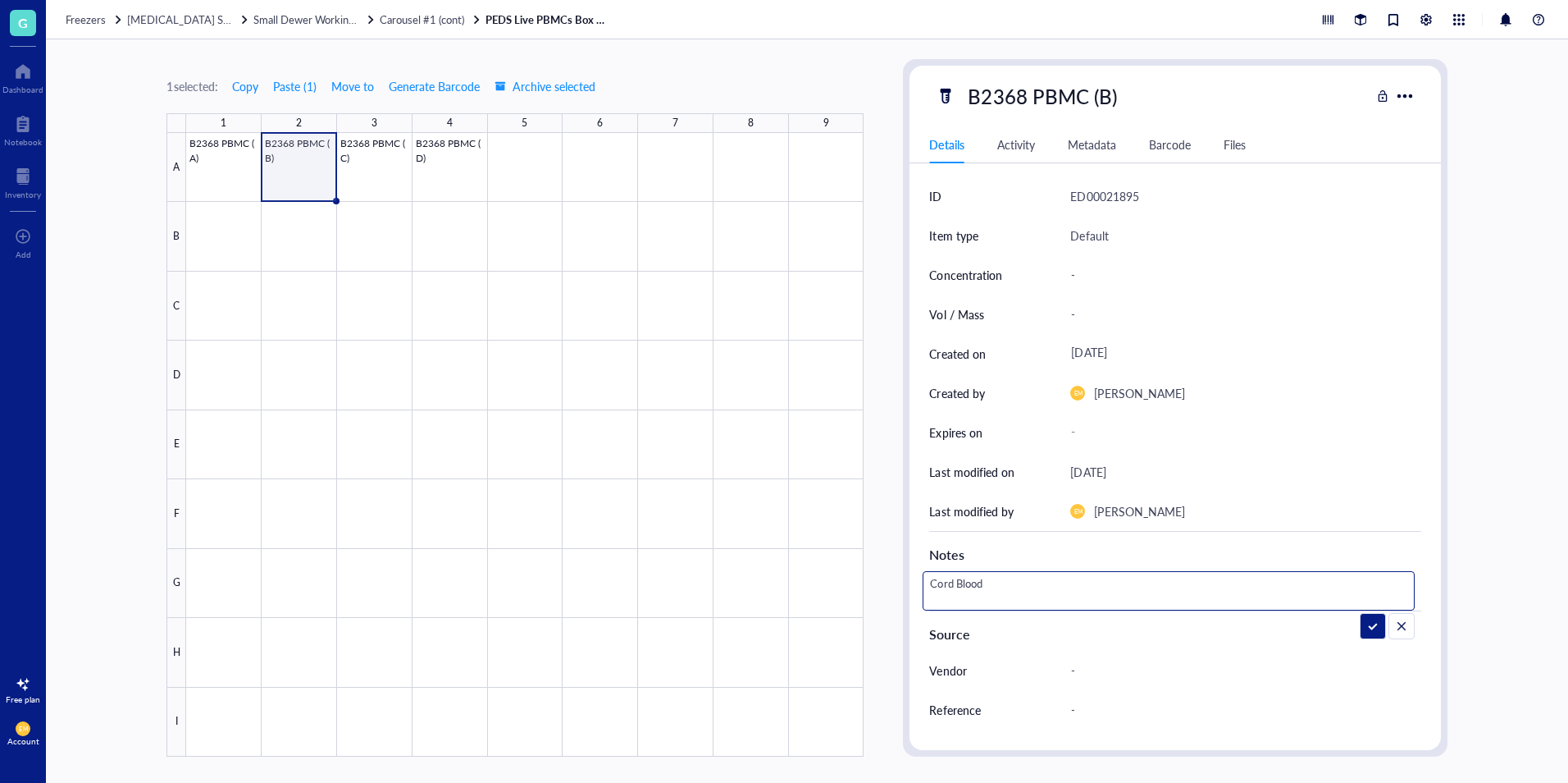
click at [951, 603] on textarea "Cord Blood" at bounding box center [1002, 591] width 157 height 36
click at [1035, 586] on textarea "Cord Blood" at bounding box center [1002, 591] width 157 height 36
click at [1077, 278] on div "-" at bounding box center [1239, 274] width 350 height 35
type input "6.49E6"
click at [990, 603] on div "Cord Blood" at bounding box center [1168, 591] width 492 height 40
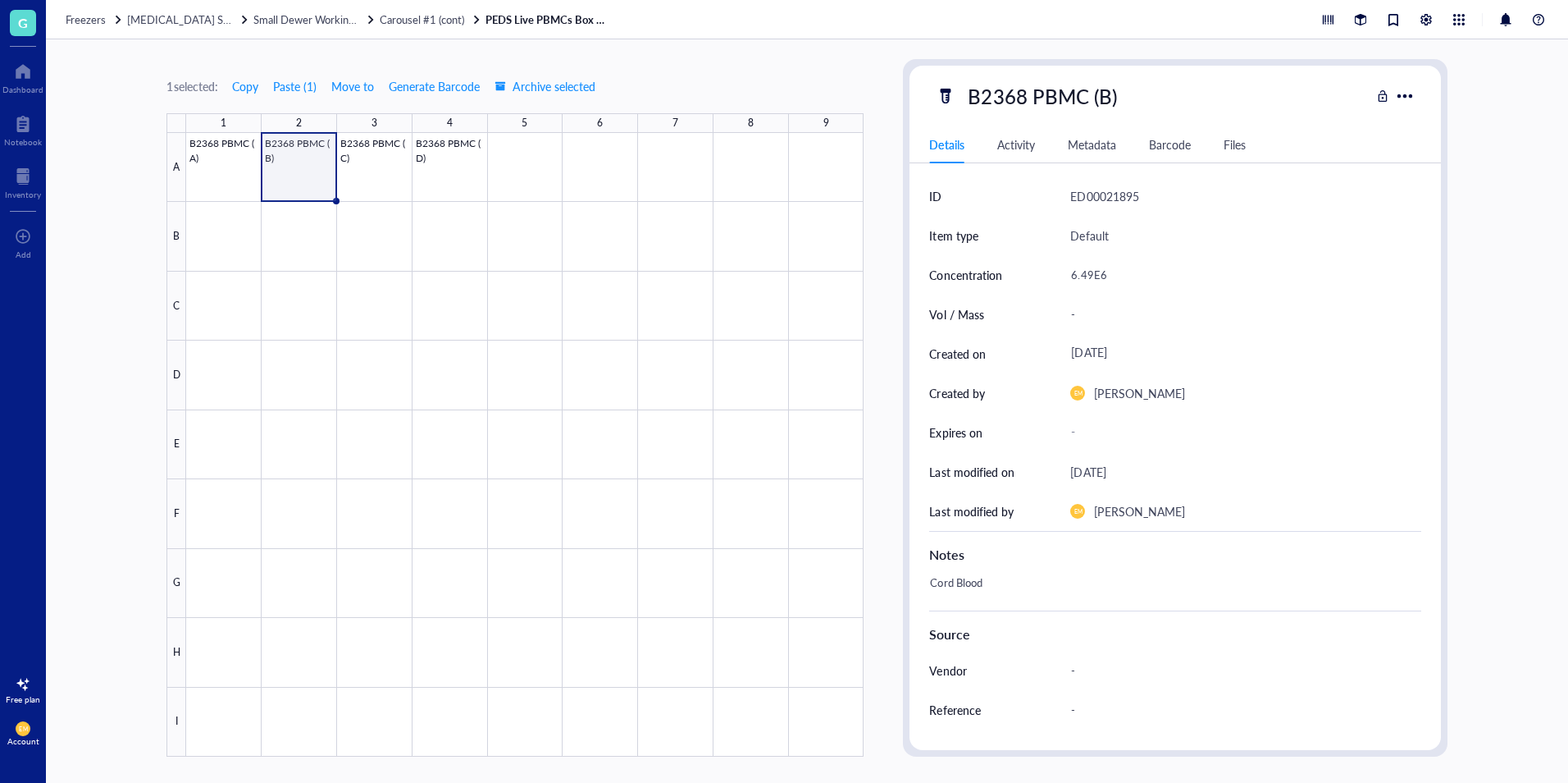
click at [1000, 592] on div "Cord Blood" at bounding box center [1168, 591] width 492 height 40
click at [951, 594] on textarea "Cord Blood 6.34E6 (Viability = 96.7%)" at bounding box center [1091, 591] width 334 height 36
type textarea "Cord Blood 6.49E6 (Viability = 93.6%)"
click at [241, 186] on div at bounding box center [524, 444] width 678 height 624
click at [298, 189] on div at bounding box center [524, 444] width 678 height 624
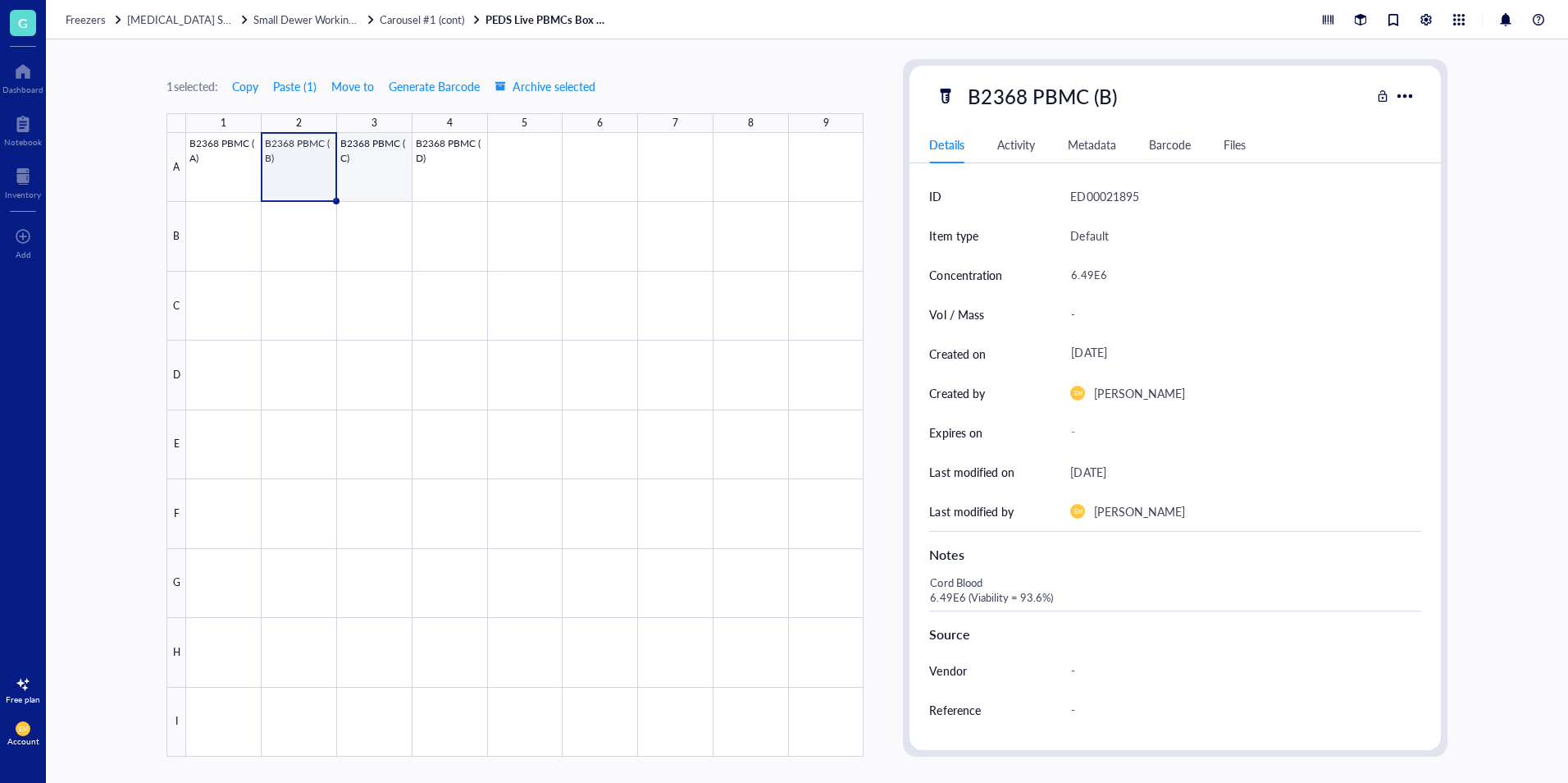
click at [371, 190] on div at bounding box center [524, 444] width 678 height 624
click at [1083, 278] on div "-" at bounding box center [1239, 274] width 350 height 35
type input "6.84E6"
click at [974, 599] on div "Cord Blood" at bounding box center [1168, 591] width 492 height 40
type textarea "Cord Blood 6.84E6 ( Viability = 94.9%)"
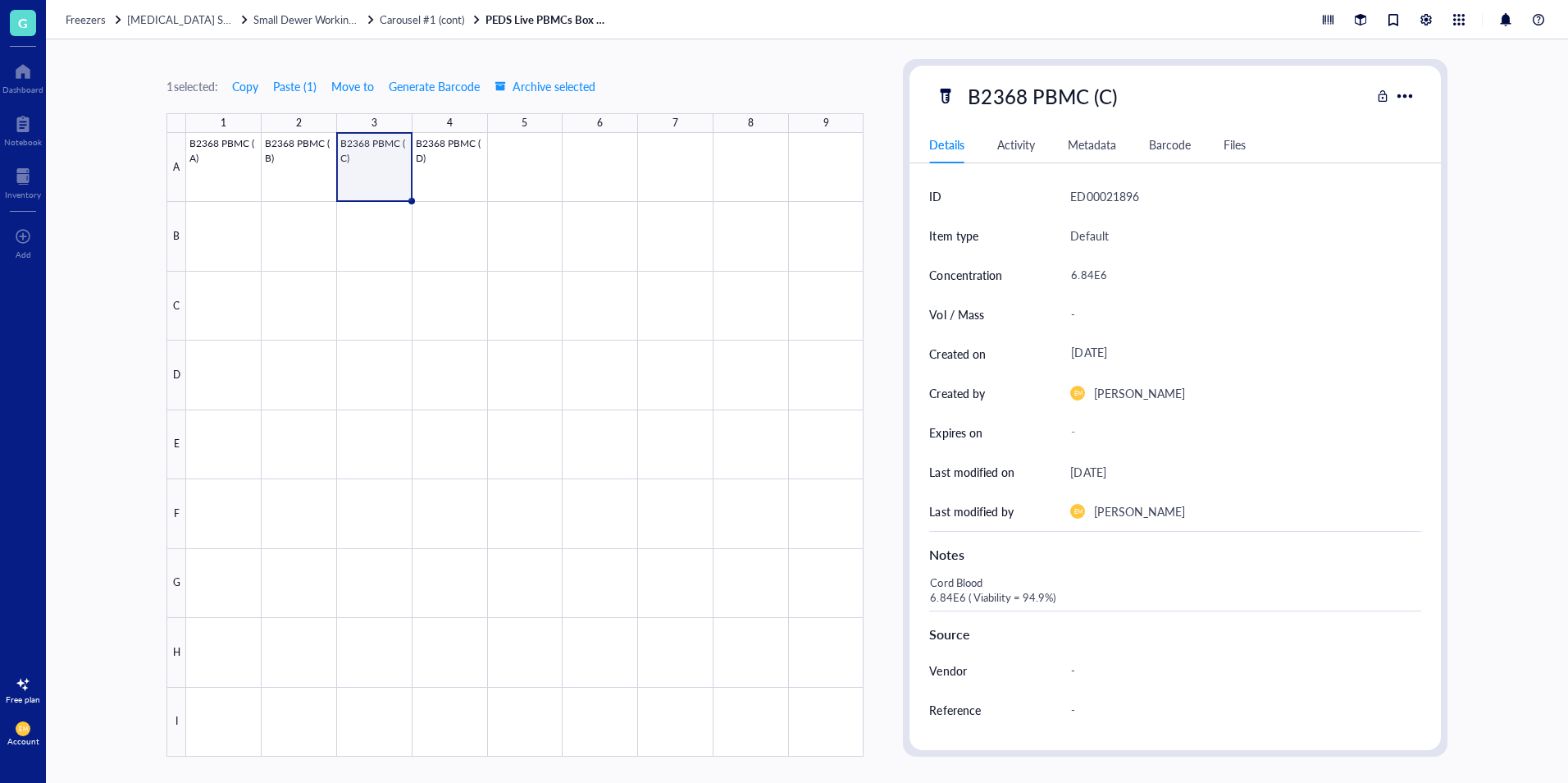
click at [1015, 598] on div "Cord Blood 6.84E6 ( Viability = 94.9%)" at bounding box center [1168, 591] width 492 height 40
type textarea "Cord Blood 6.84E6 (Viability = 94.9%)"
click at [1100, 597] on textarea "Cord Blood 6.84E6 (Viability = 94.9%)" at bounding box center [1091, 591] width 334 height 36
click at [451, 184] on div at bounding box center [524, 444] width 678 height 624
click at [367, 179] on div at bounding box center [524, 444] width 678 height 624
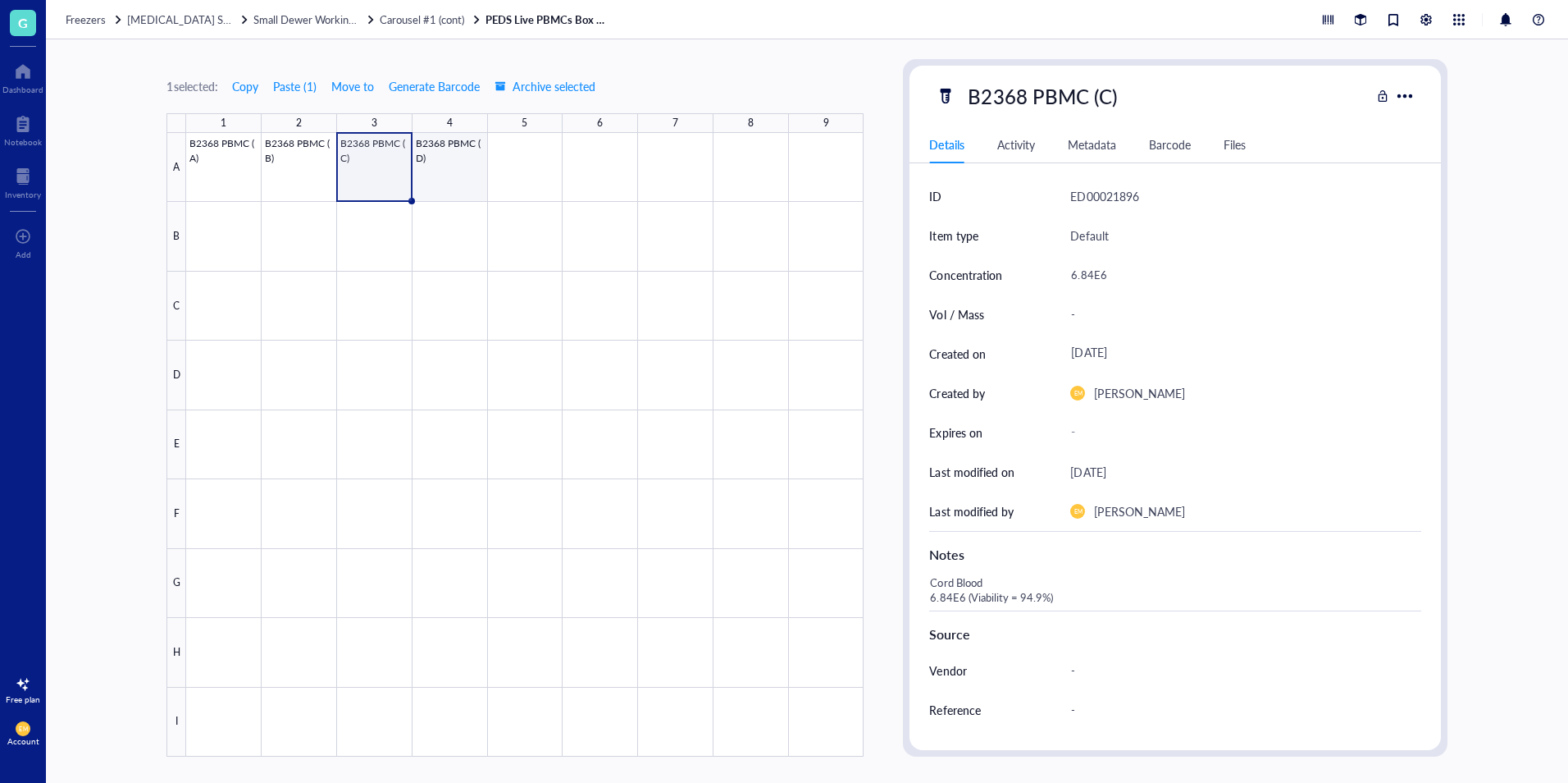
click at [461, 174] on div at bounding box center [524, 444] width 678 height 624
click at [1072, 573] on div "Cord Blood" at bounding box center [1168, 591] width 492 height 40
type textarea "Cord Blood 6.34E6 (Viability = 96.7%)"
click at [1089, 270] on div "-" at bounding box center [1239, 274] width 350 height 35
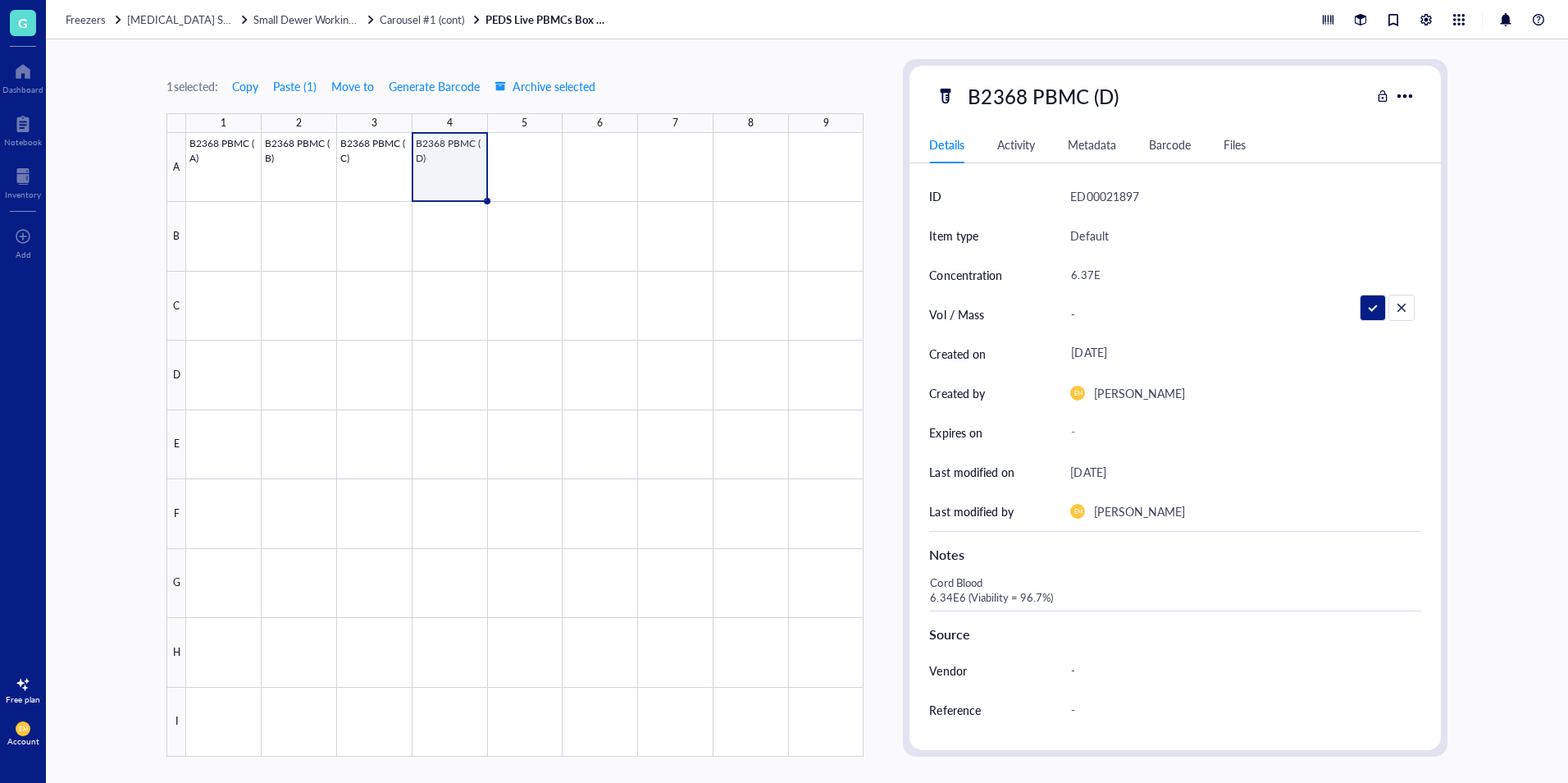
type input "6.37E6"
click at [948, 598] on div "Cord Blood 6.34E6 (Viability = 96.7%)" at bounding box center [1168, 591] width 492 height 40
click at [951, 598] on div "Cord Blood 6.34E6 (Viability = 96.7%)" at bounding box center [1168, 591] width 492 height 40
click at [962, 601] on textarea "Cord Blood 6.34E6 (Viability = 96.7%)" at bounding box center [1091, 591] width 334 height 36
click at [951, 598] on textarea "Cord Blood 6.34E6 (Viability = 96.7%)" at bounding box center [1091, 591] width 334 height 36
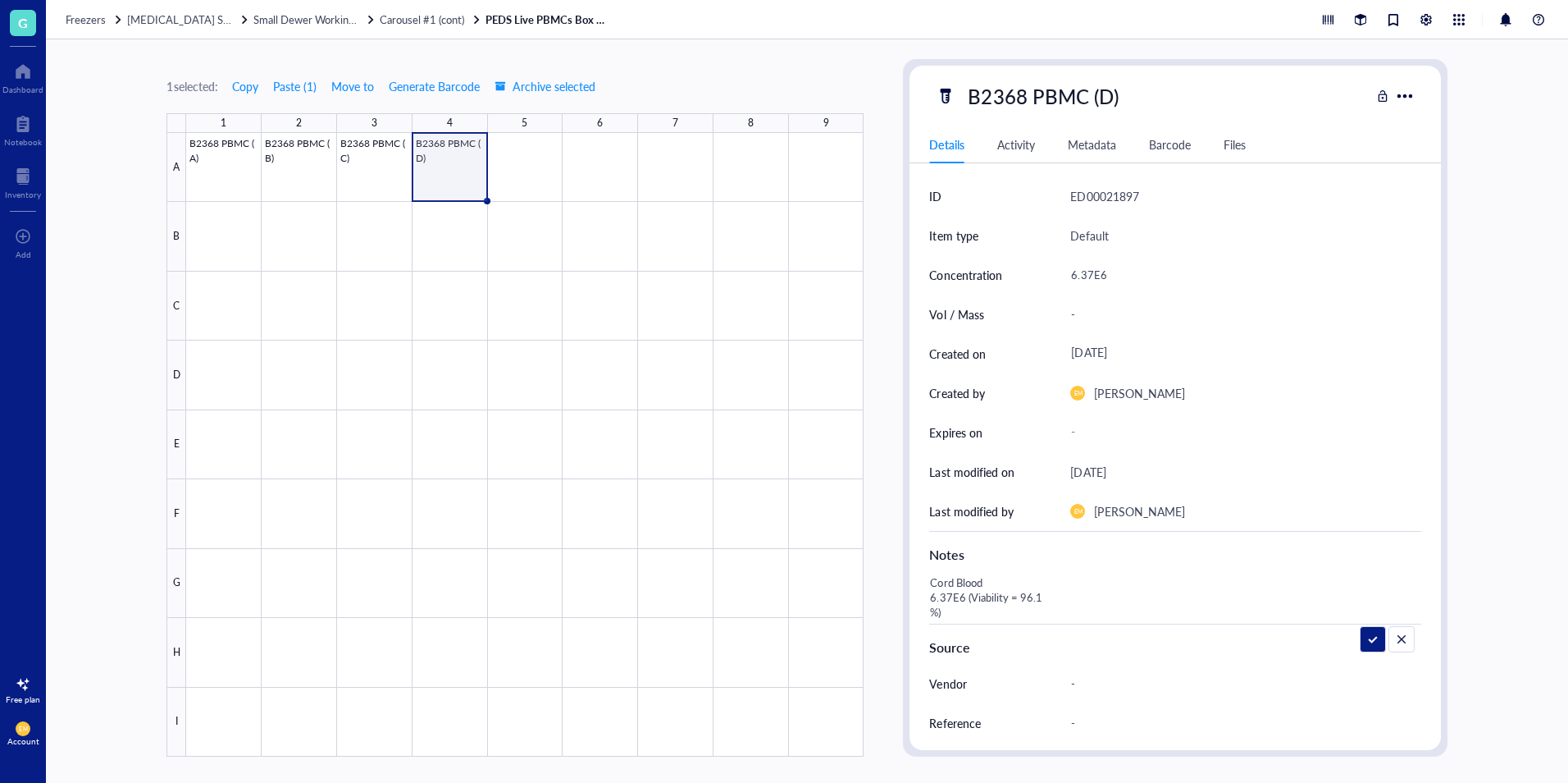
type textarea "Cord Blood 6.37E6 (Viability = 96.1%)"
click at [358, 169] on div at bounding box center [524, 444] width 678 height 624
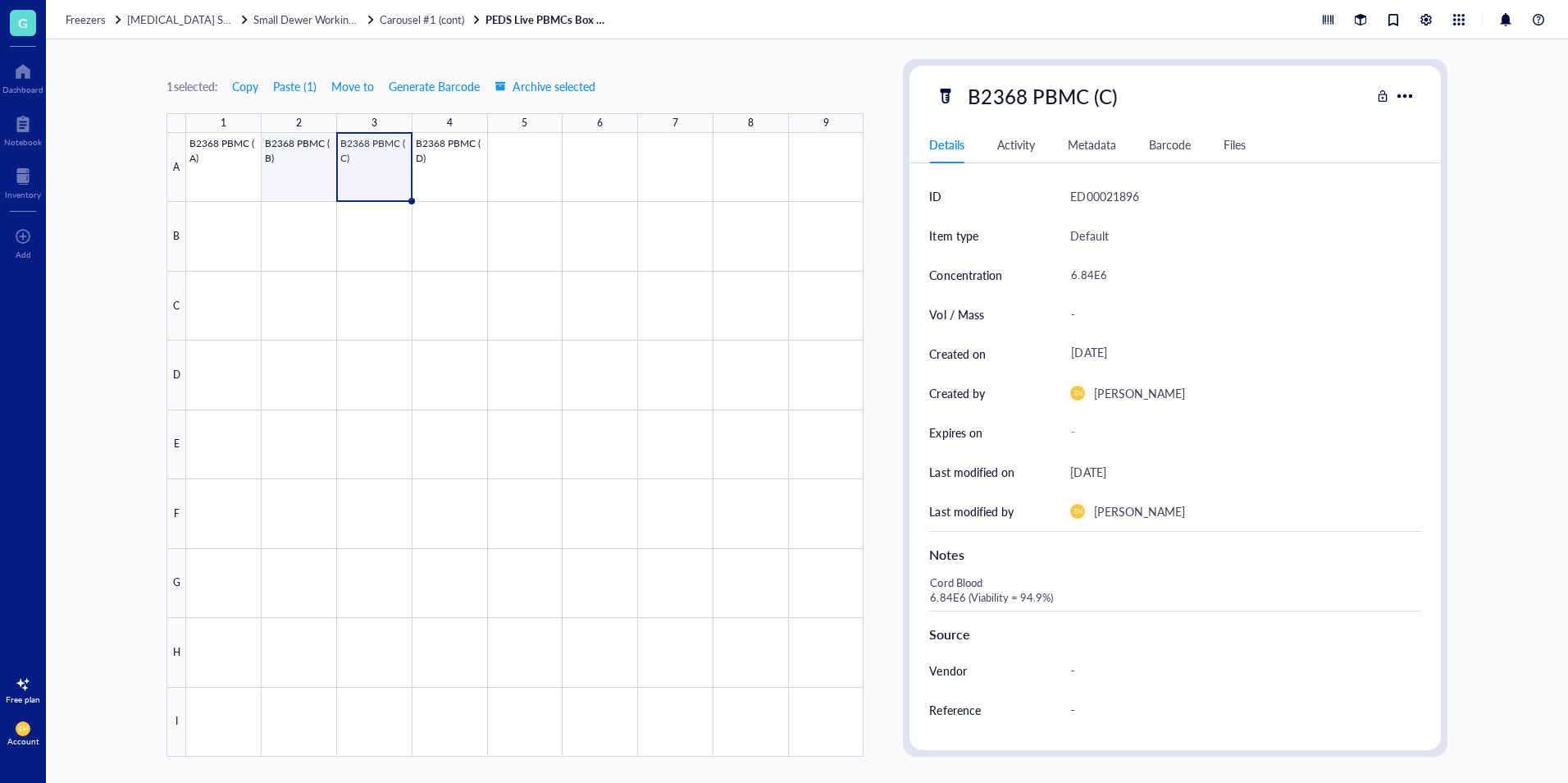
click at [318, 167] on div at bounding box center [524, 444] width 678 height 624
click at [242, 170] on div at bounding box center [524, 444] width 678 height 624
click at [294, 174] on div at bounding box center [524, 444] width 678 height 624
click at [370, 177] on div at bounding box center [524, 444] width 678 height 624
click at [468, 182] on div at bounding box center [524, 444] width 678 height 624
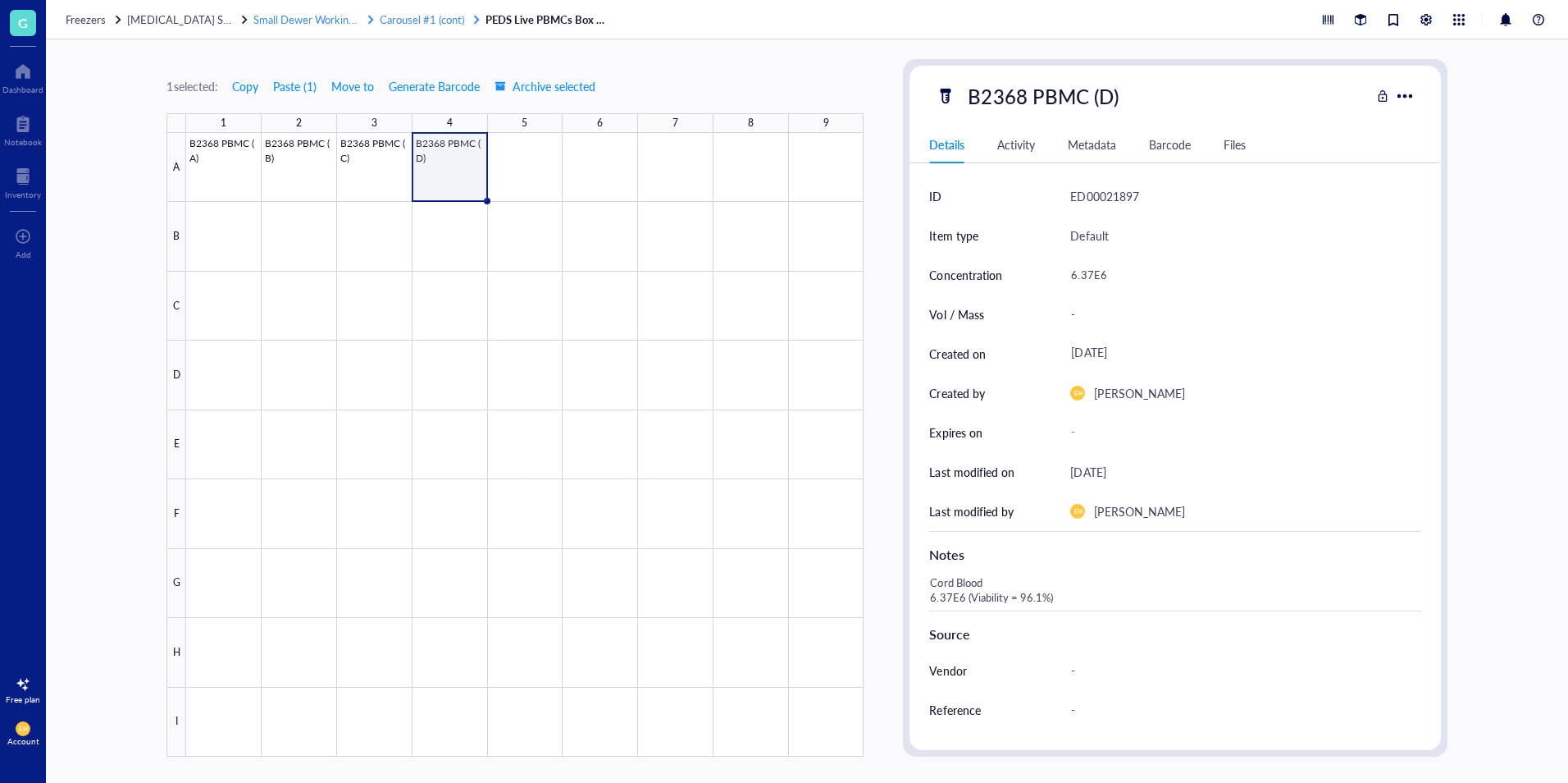
click at [425, 15] on span "Carousel #1 (cont)" at bounding box center [421, 20] width 84 height 16
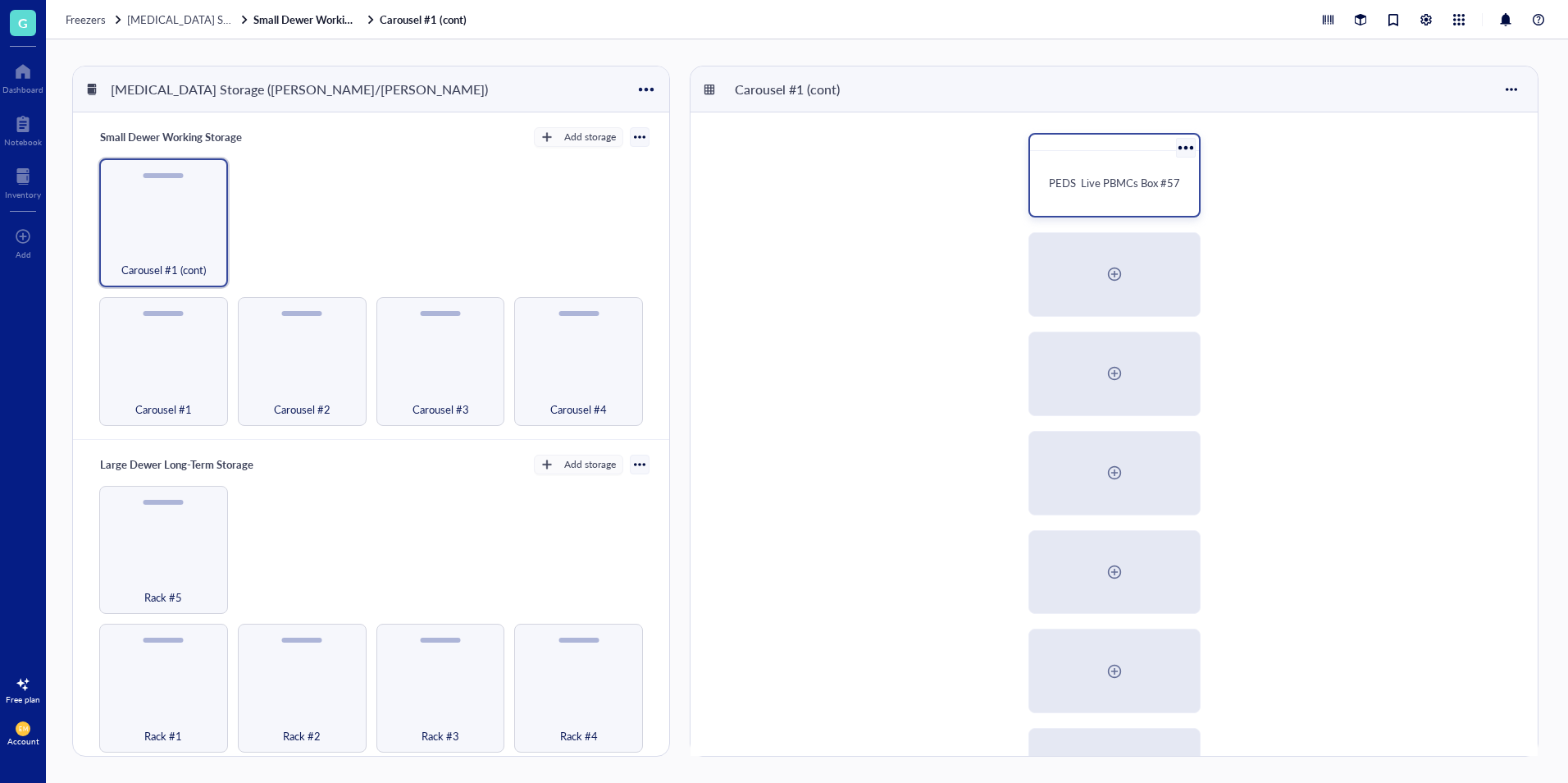
click at [1149, 209] on div "PEDS Live PBMCs Box #57" at bounding box center [1115, 174] width 172 height 84
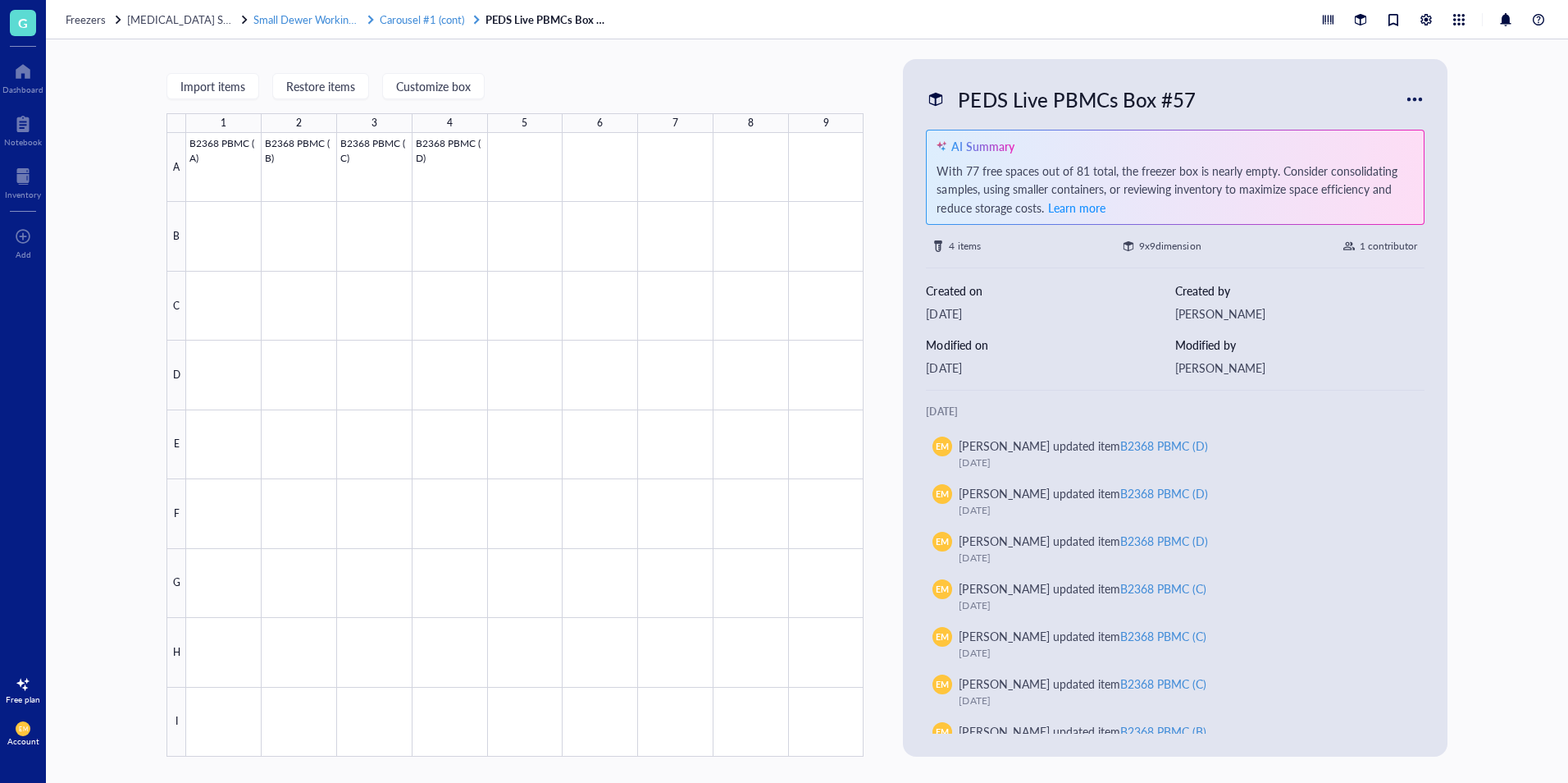
click at [428, 22] on span "Carousel #1 (cont)" at bounding box center [421, 20] width 84 height 16
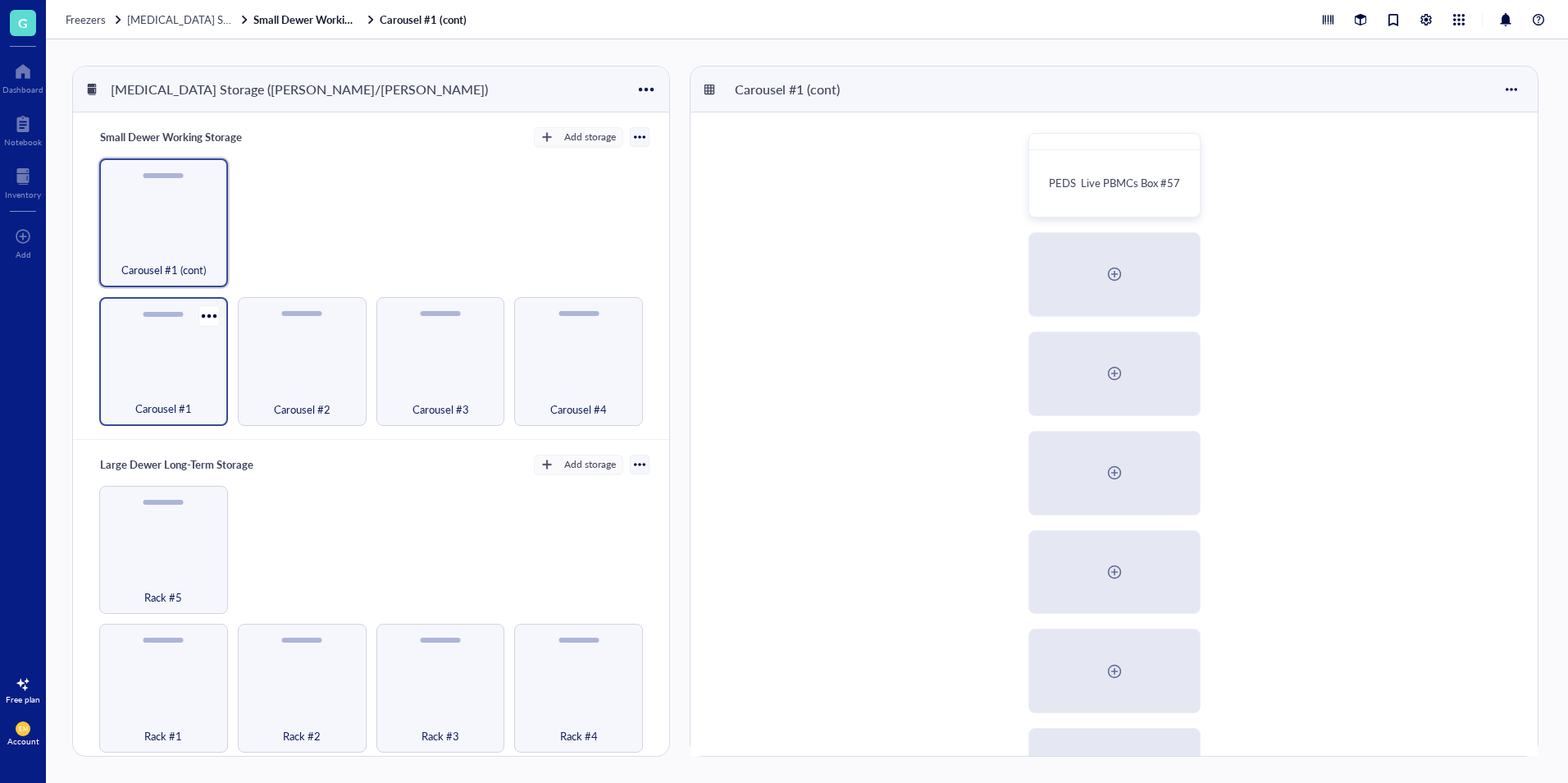
click at [170, 362] on div "Carousel #1" at bounding box center [163, 361] width 129 height 129
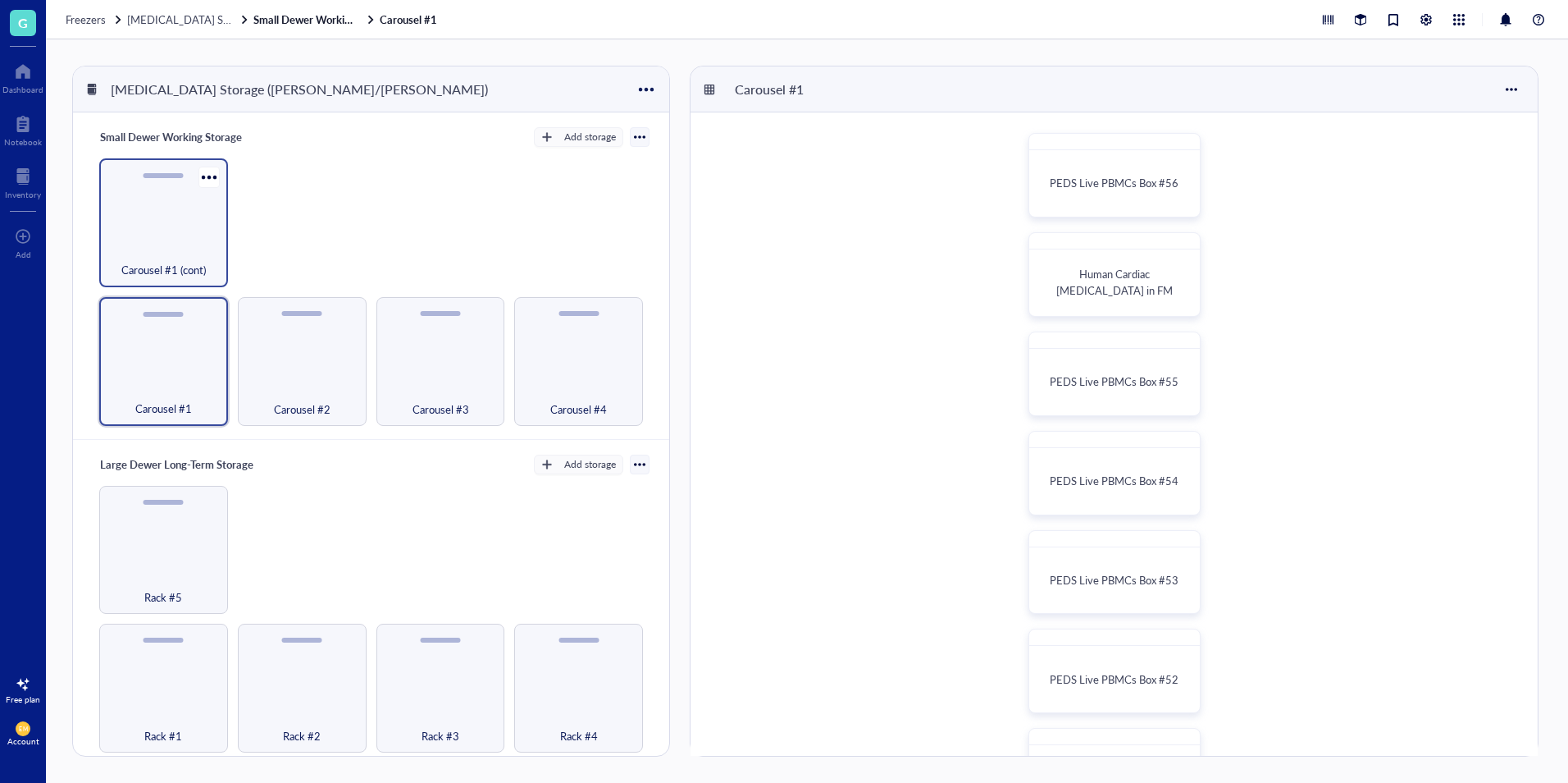
click at [161, 252] on div "Carousel #1 (cont)" at bounding box center [164, 260] width 113 height 36
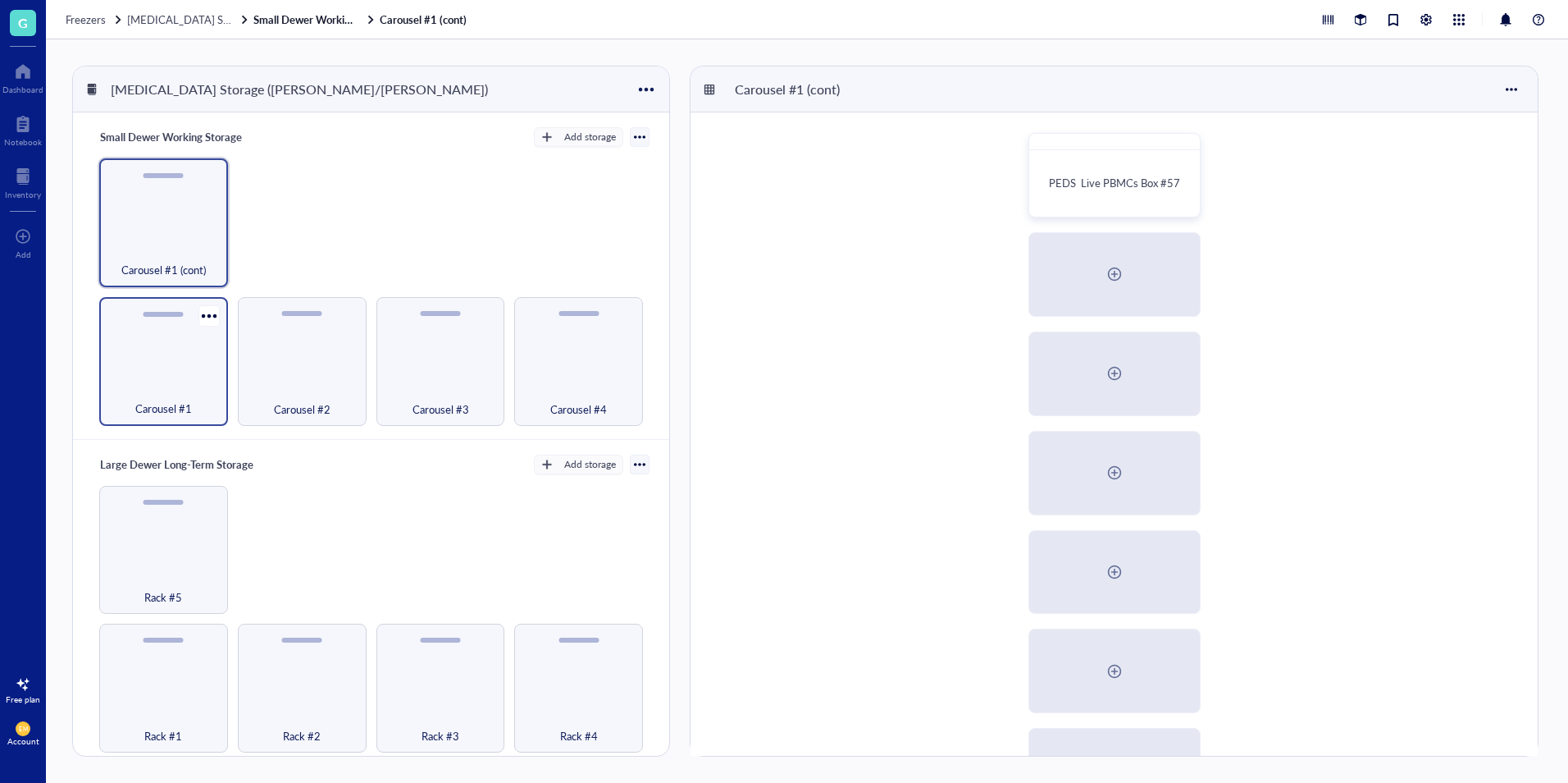
click at [145, 350] on div "Carousel #1" at bounding box center [163, 361] width 129 height 129
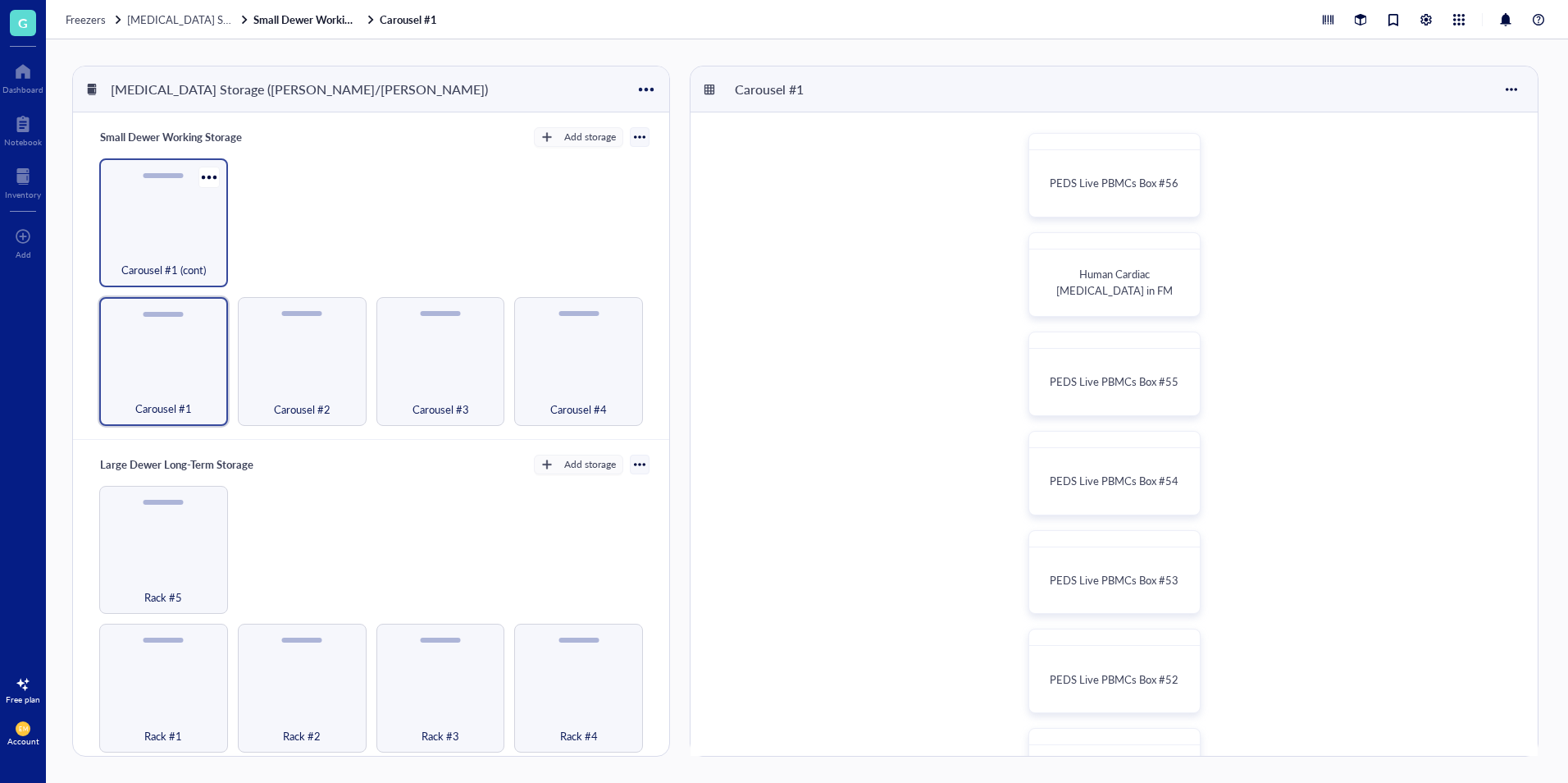
click at [183, 252] on div "Carousel #1 (cont)" at bounding box center [164, 260] width 113 height 36
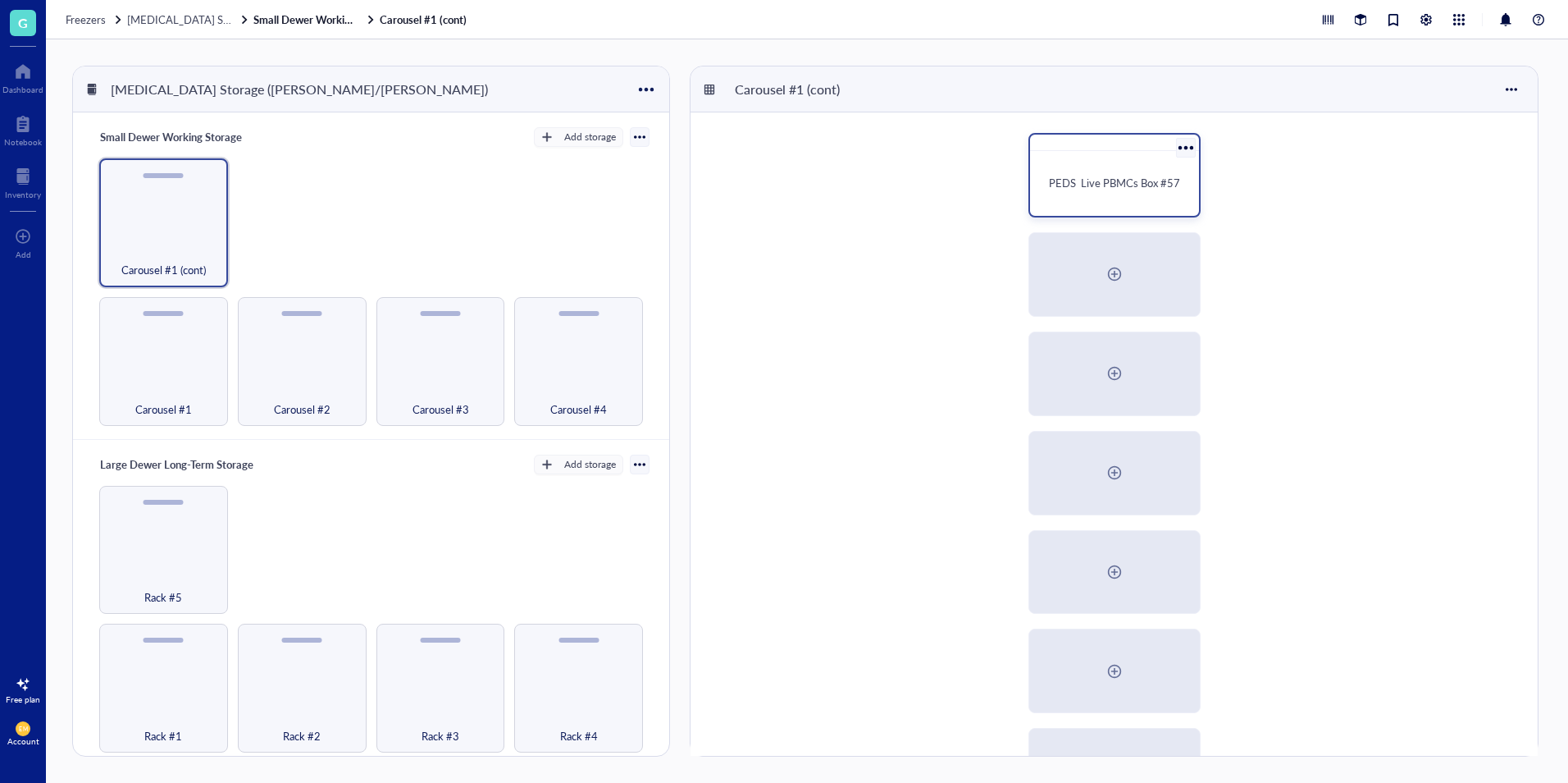
click at [1060, 197] on div "PEDS Live PBMCs Box #57" at bounding box center [1115, 183] width 156 height 51
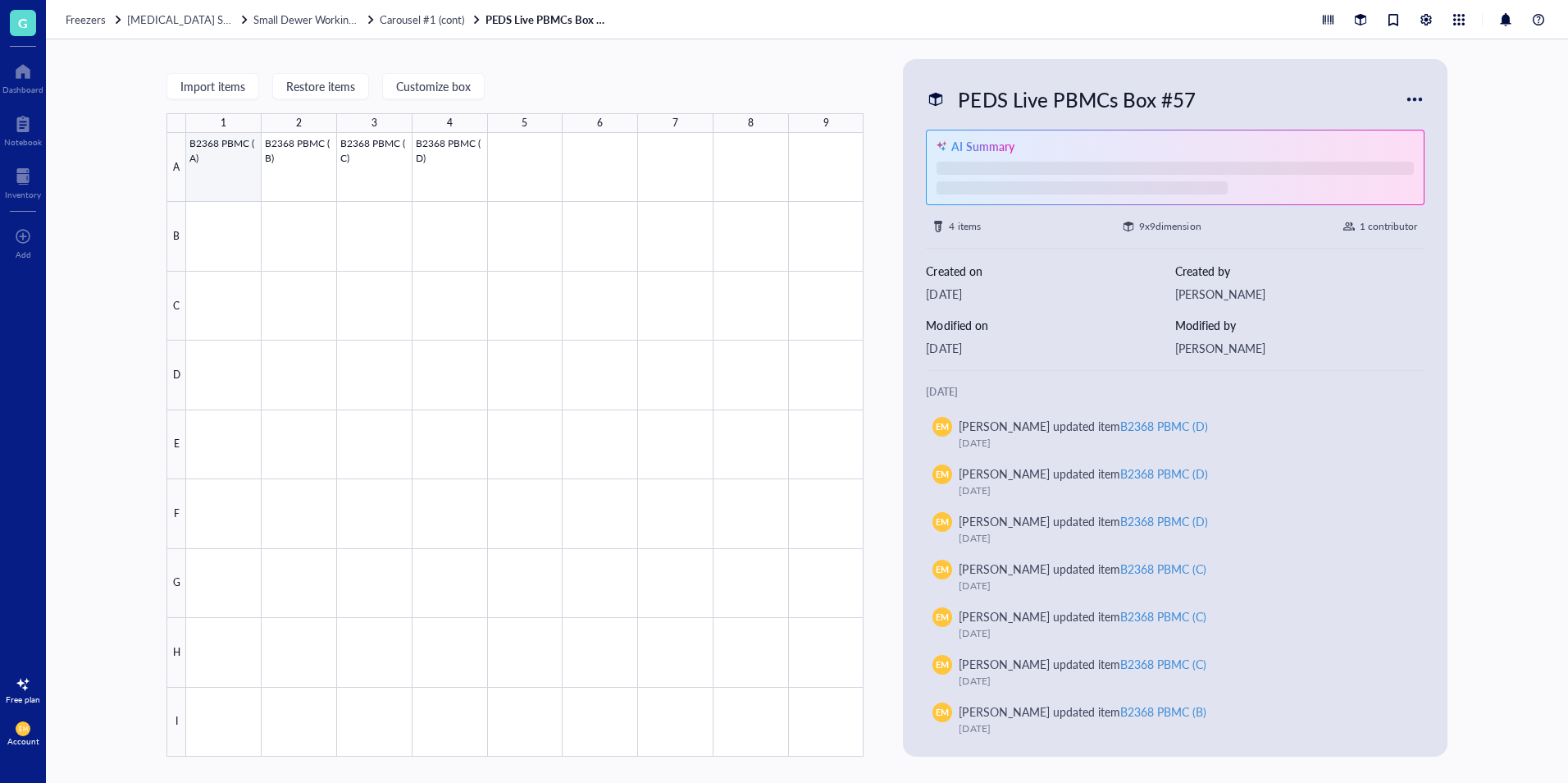
click at [236, 185] on div at bounding box center [524, 444] width 678 height 624
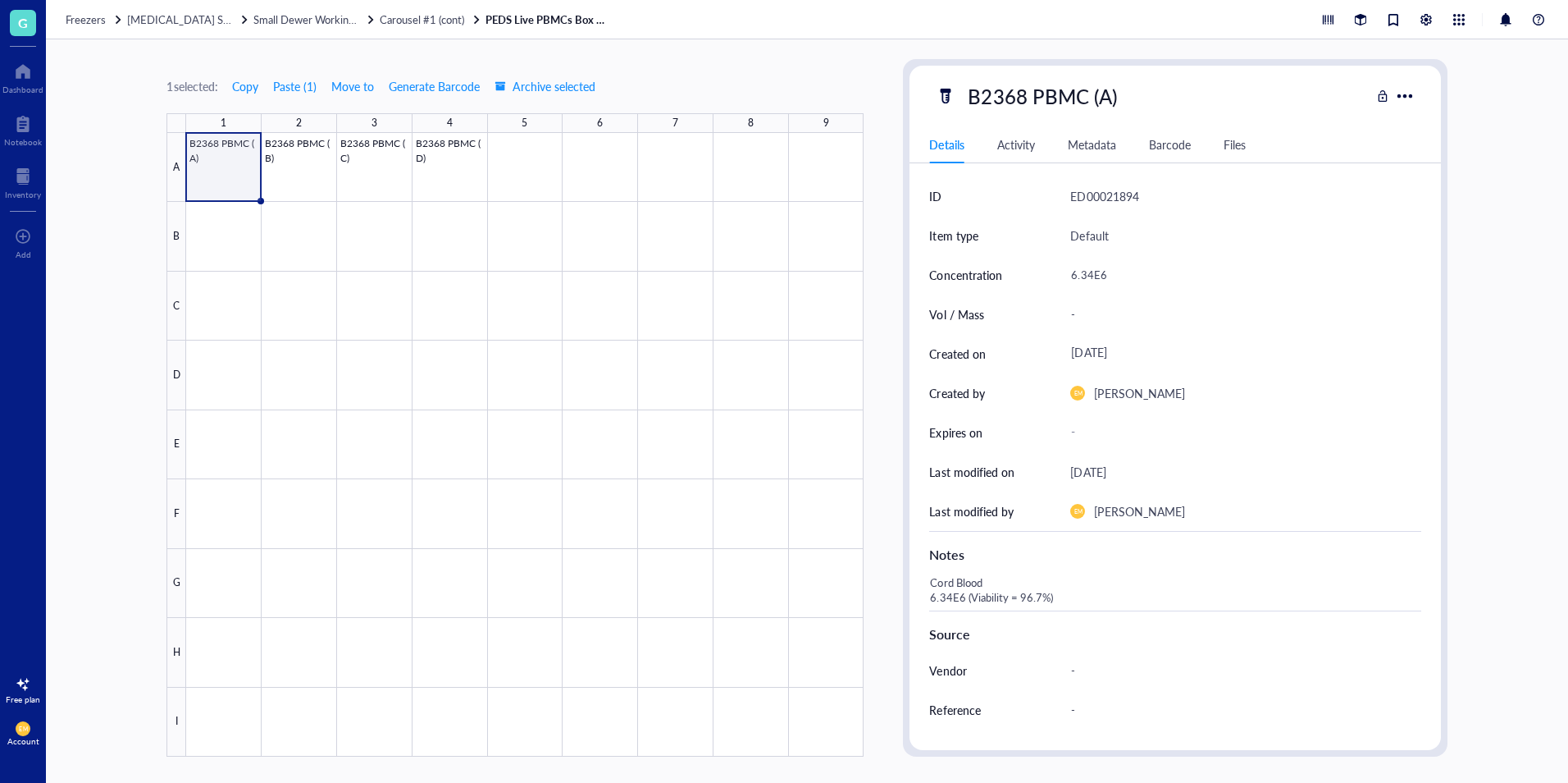
click at [981, 579] on div "Cord Blood 6.34E6 (Viability = 96.7%)" at bounding box center [1168, 591] width 492 height 40
click at [1082, 588] on textarea "Cord Blood 6.34E6 (Viability = 96.7%)" at bounding box center [1091, 591] width 334 height 36
type textarea "Cord Blood #1 6.34E6 (Viability = 96.7%)"
drag, startPoint x: 316, startPoint y: 185, endPoint x: 491, endPoint y: 272, distance: 195.4
click at [316, 185] on div at bounding box center [524, 444] width 678 height 624
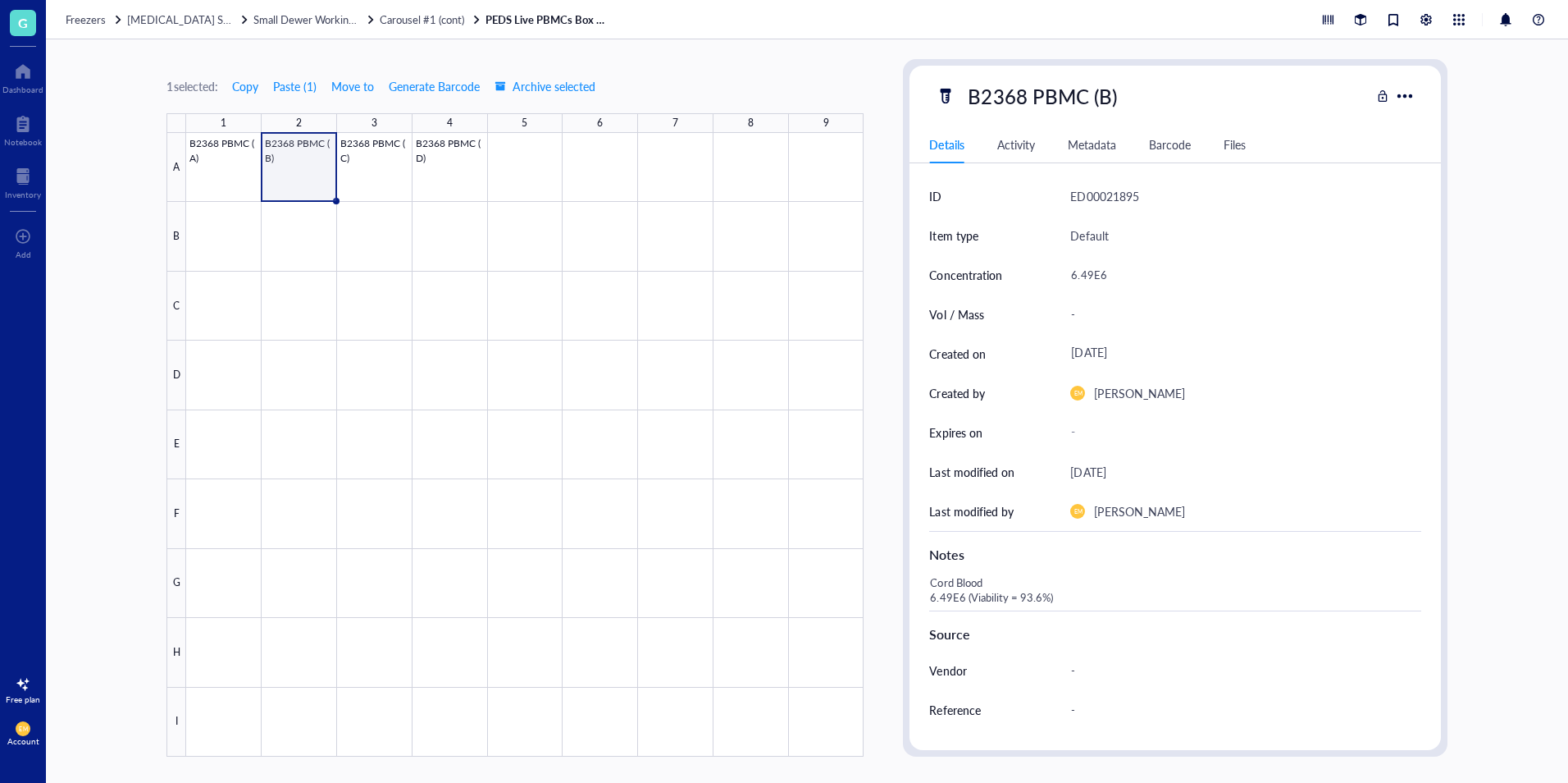
click at [978, 579] on div "Cord Blood 6.49E6 (Viability = 93.6%)" at bounding box center [1168, 591] width 492 height 40
click at [986, 579] on textarea "Cord Blood 6.49E6 (Viability = 93.6%)" at bounding box center [1091, 591] width 334 height 36
type textarea "Cord Blood #2 6.49E6 (Viability = 93.6%)"
click at [357, 181] on div at bounding box center [524, 444] width 678 height 624
click at [1025, 577] on div "Cord Blood 6.84E6 (Viability = 94.9%)" at bounding box center [1168, 591] width 492 height 40
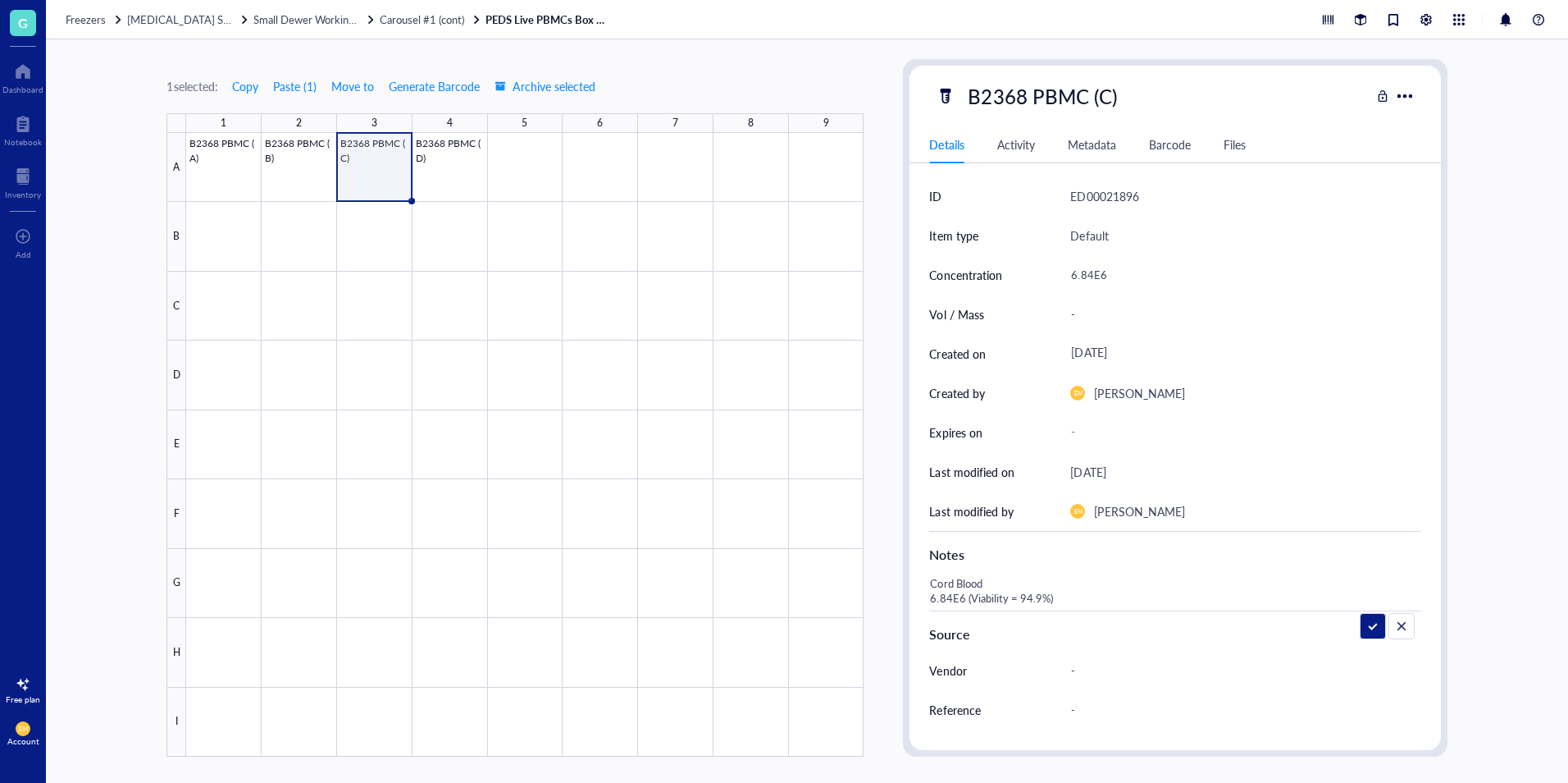
click at [1025, 577] on textarea "Cord Blood 6.84E6 (Viability = 94.9%)" at bounding box center [1091, 591] width 334 height 36
type textarea "Cord Blood #3 6.84E6 (Viability = 94.9%)"
click at [472, 188] on div at bounding box center [524, 444] width 678 height 624
click at [1010, 580] on div "Cord Blood 6.37E6 (Viability = 96.1%)" at bounding box center [1168, 591] width 492 height 40
click at [1010, 580] on textarea "Cord Blood 6.37E6 (Viability = 96.1%)" at bounding box center [1091, 591] width 334 height 36
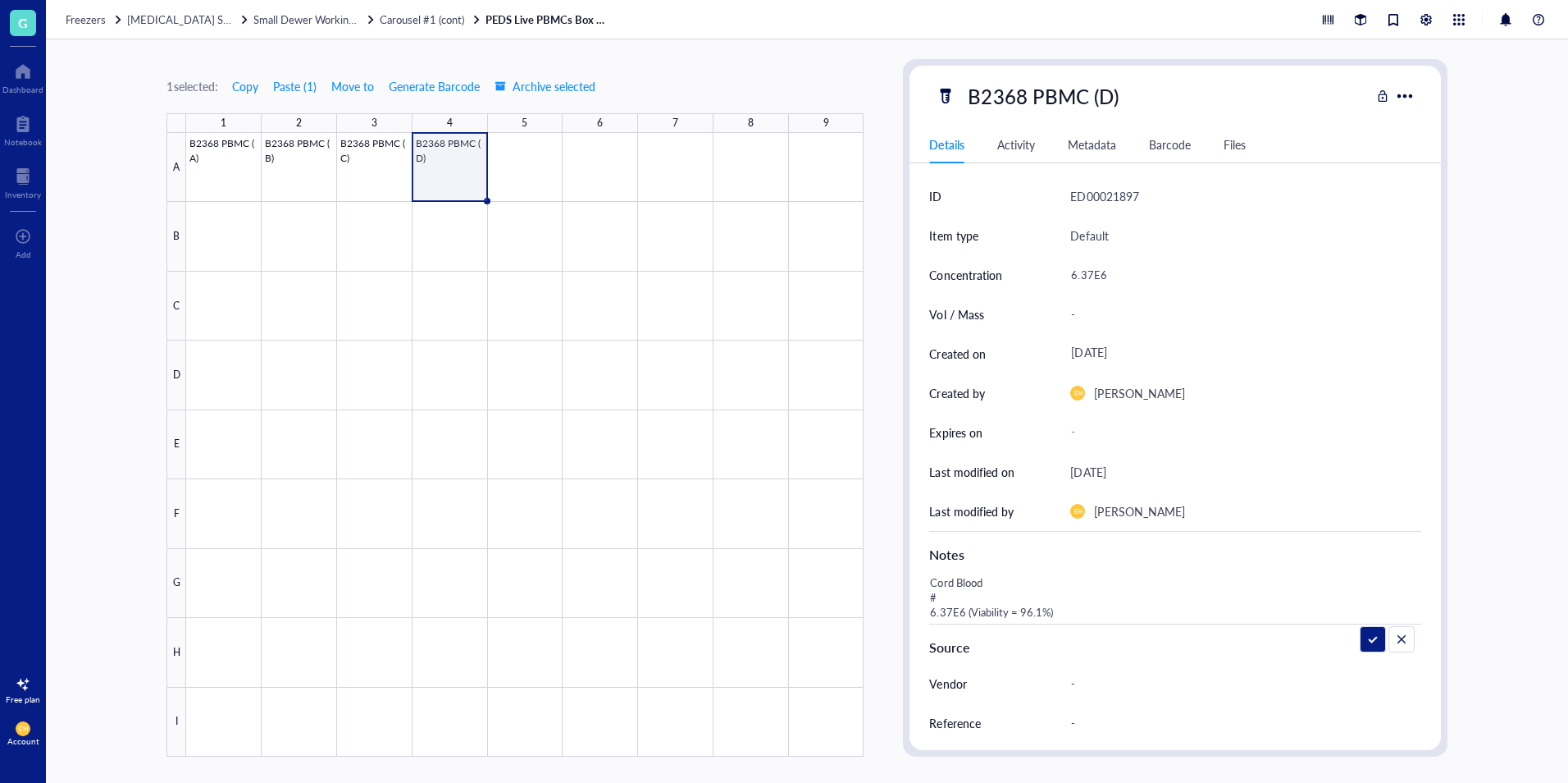
type textarea "Cord Blood #4 6.37E6 (Viability = 96.1%)"
click at [675, 67] on div "1 selected: Copy Paste ( 1 ) Move to Generate Barcode Archive selected 1 2 3 4 …" at bounding box center [514, 408] width 697 height 698
click at [25, 182] on div at bounding box center [23, 176] width 36 height 27
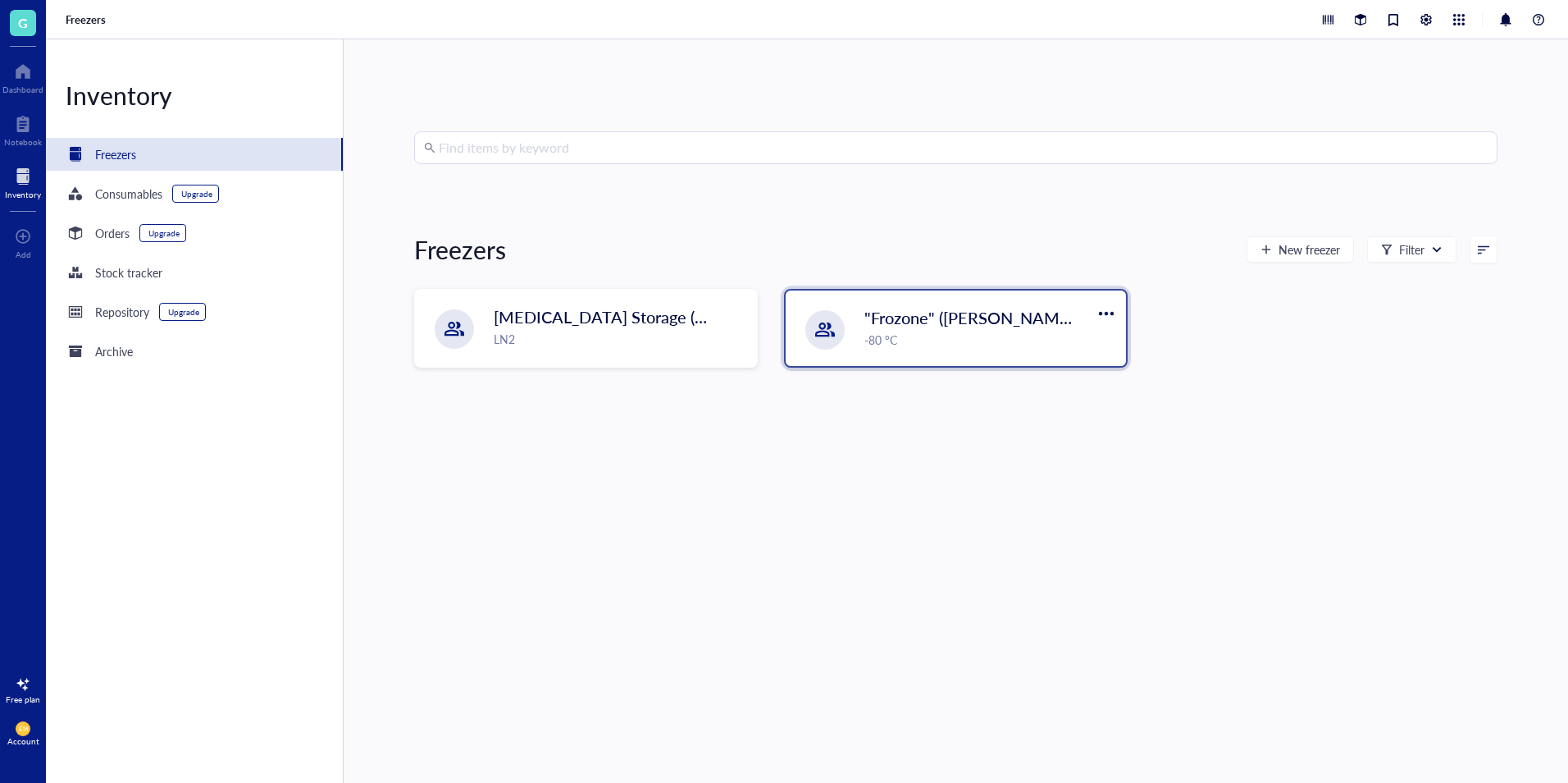
click at [929, 326] on span ""Frozone" ([PERSON_NAME]/[PERSON_NAME])" at bounding box center [1041, 317] width 353 height 23
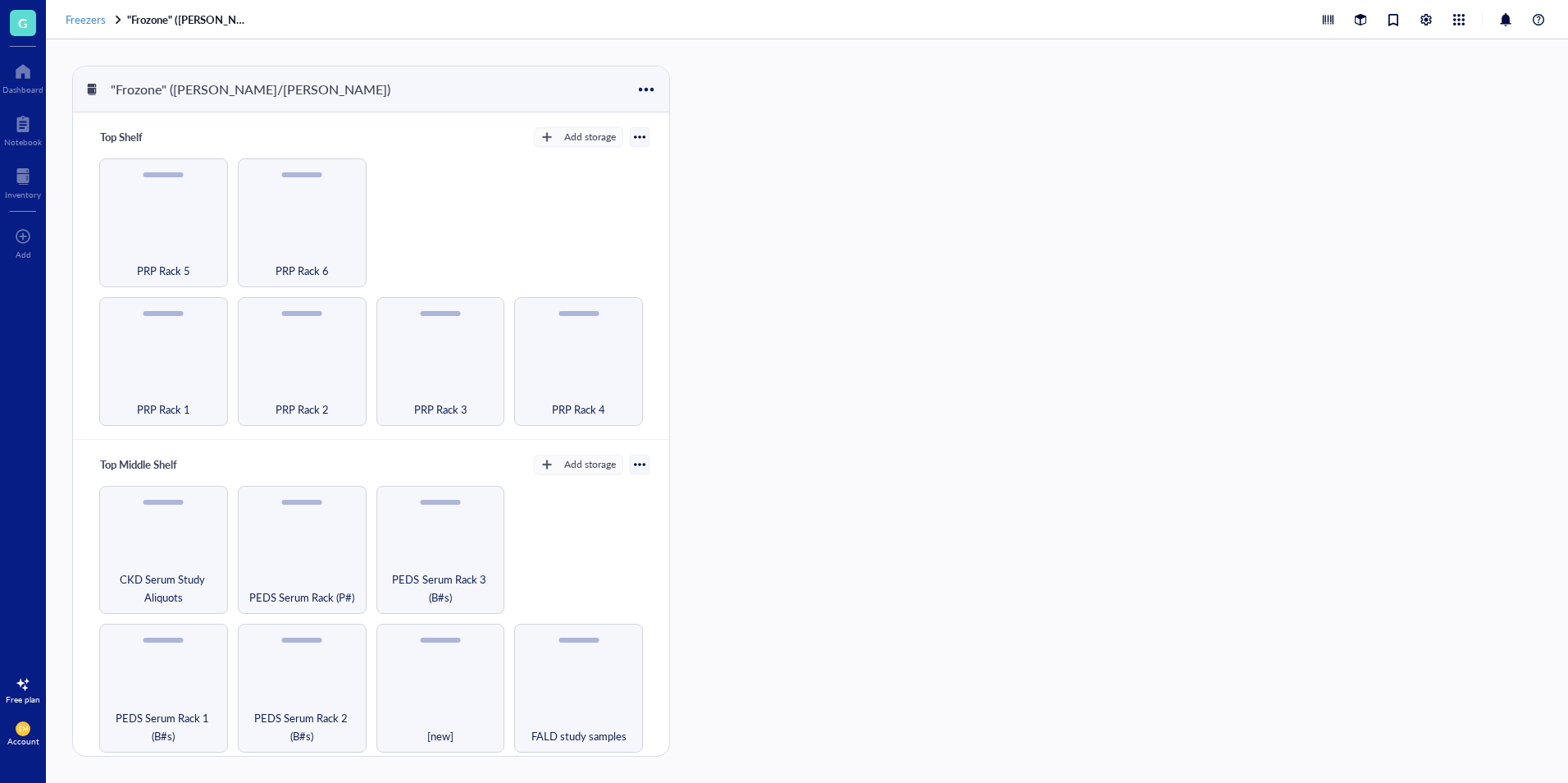
drag, startPoint x: 0, startPoint y: 0, endPoint x: 86, endPoint y: 15, distance: 87.3
click at [86, 15] on span "Freezers" at bounding box center [85, 20] width 41 height 16
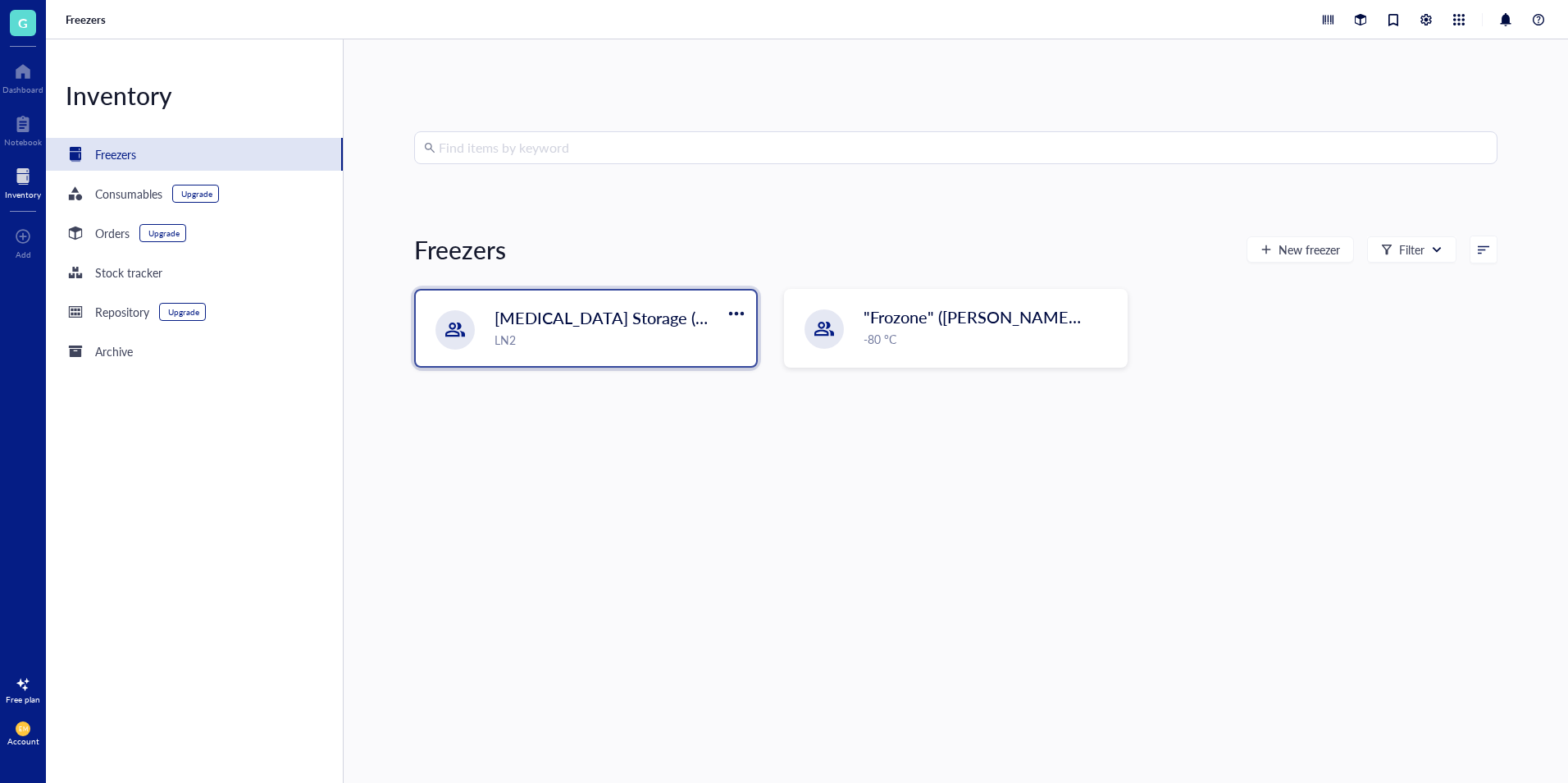
click at [507, 340] on div "LN2" at bounding box center [620, 340] width 252 height 18
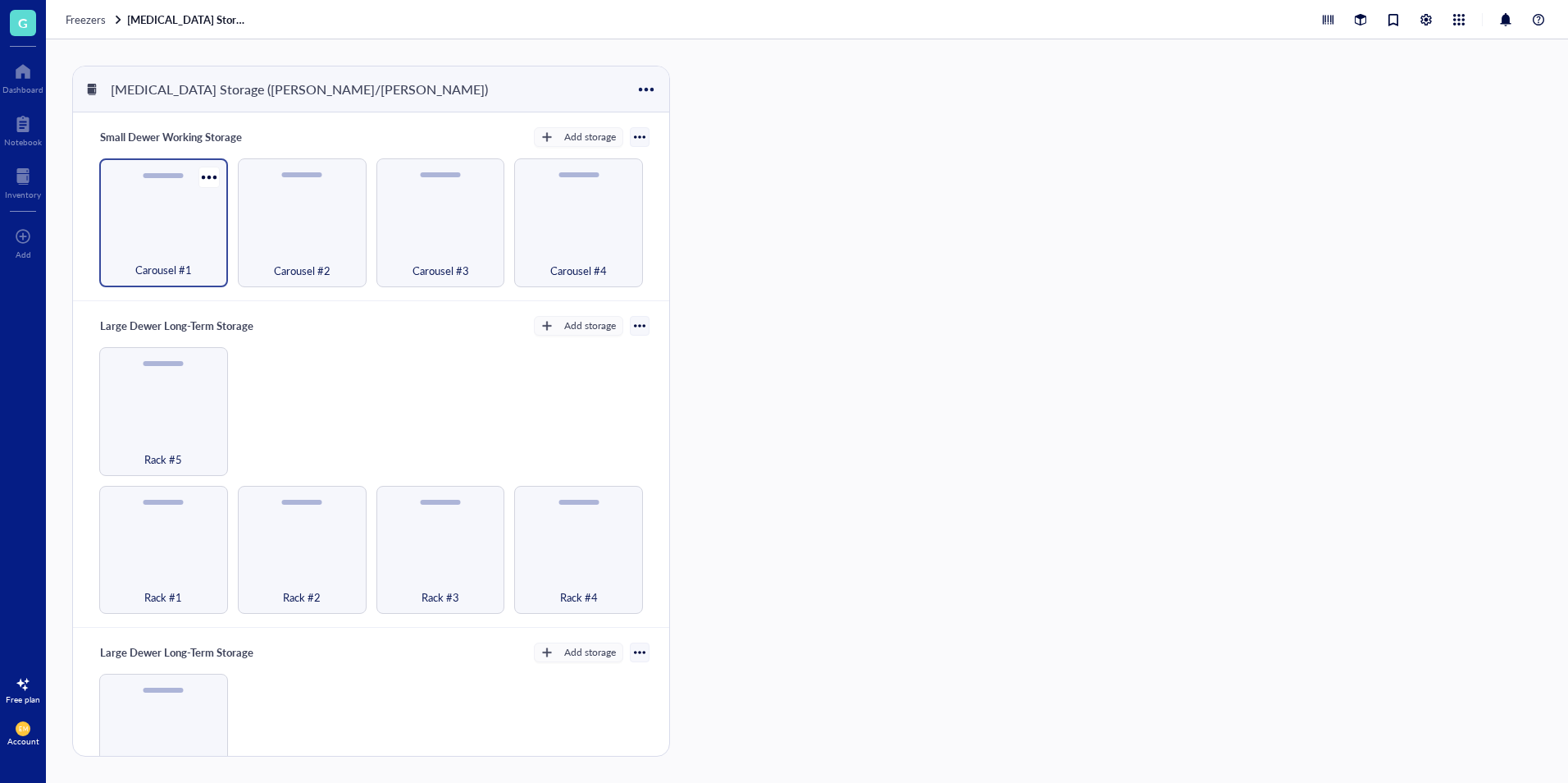
click at [167, 238] on div "Carousel #1" at bounding box center [163, 223] width 129 height 129
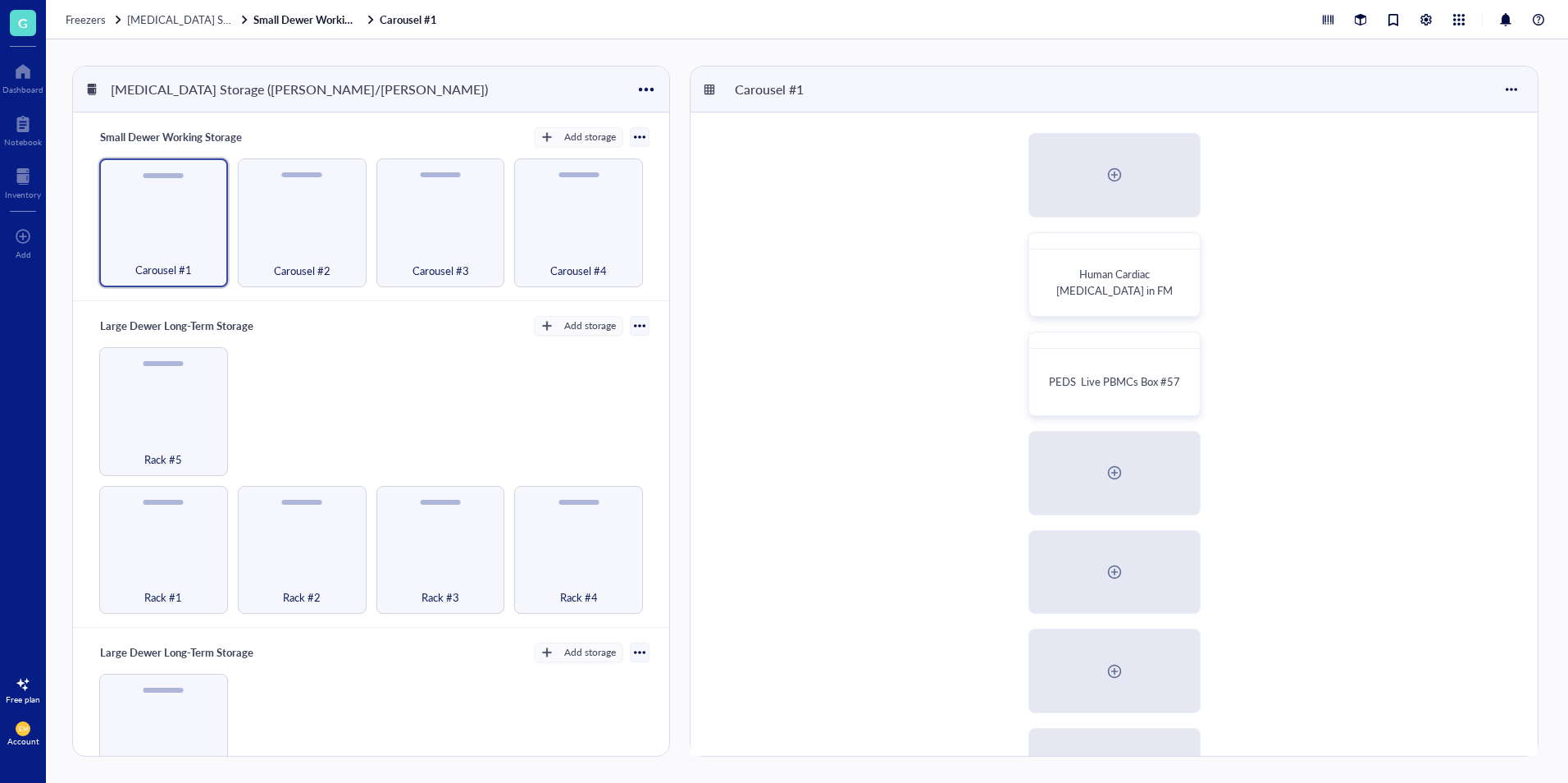
scroll to position [375, 0]
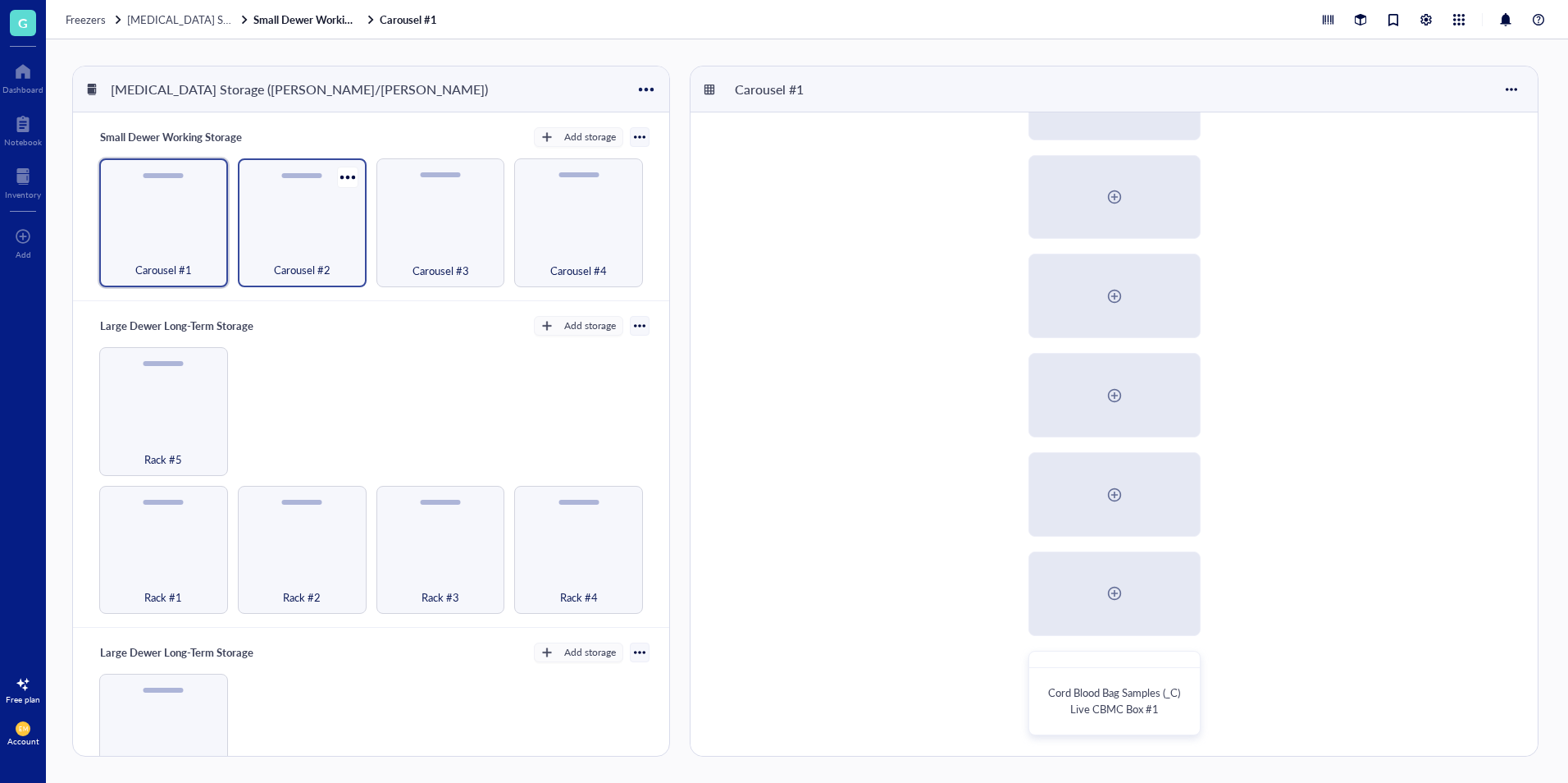
click at [311, 256] on div "Carousel #2" at bounding box center [303, 260] width 113 height 36
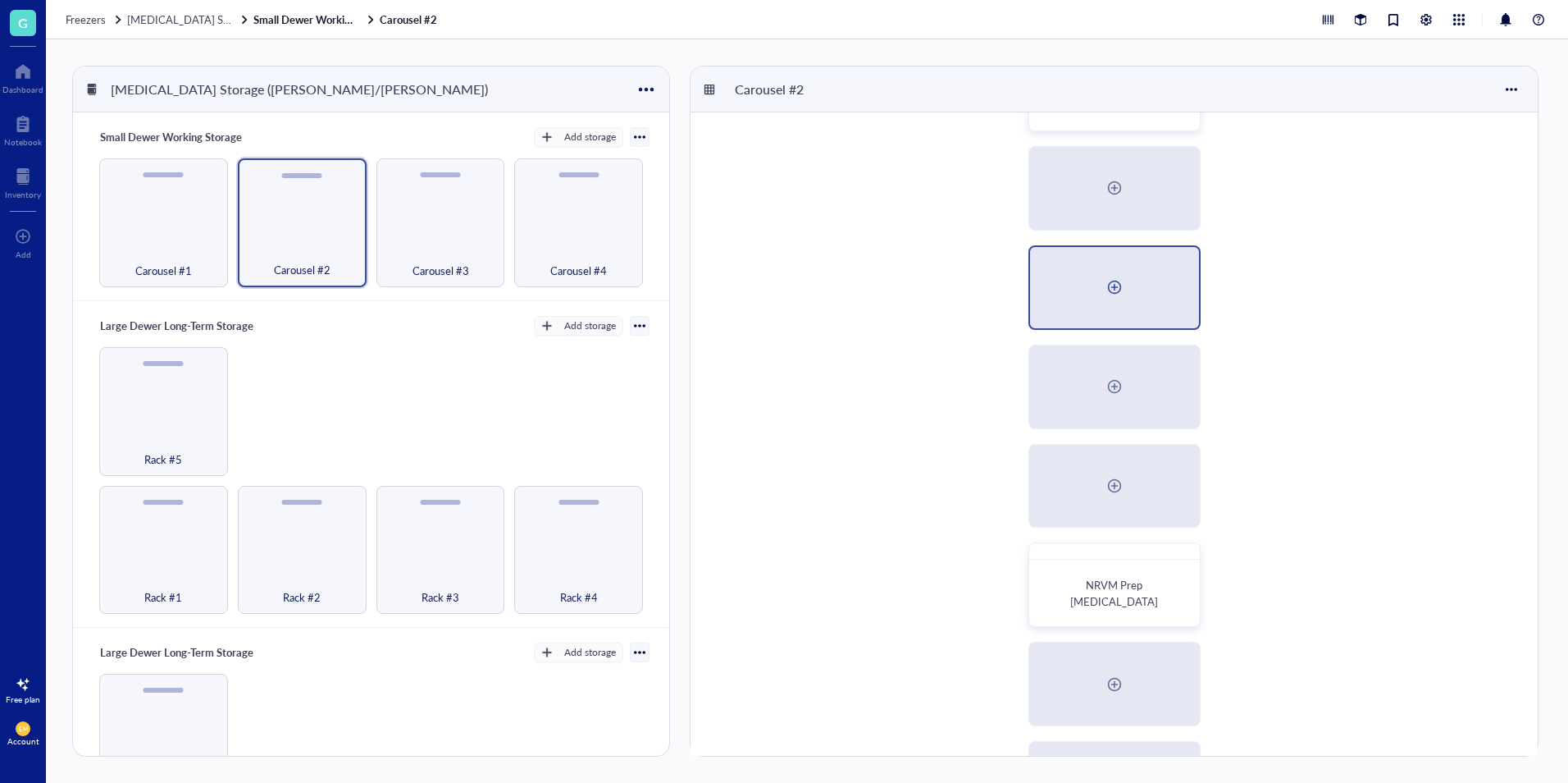
scroll to position [375, 0]
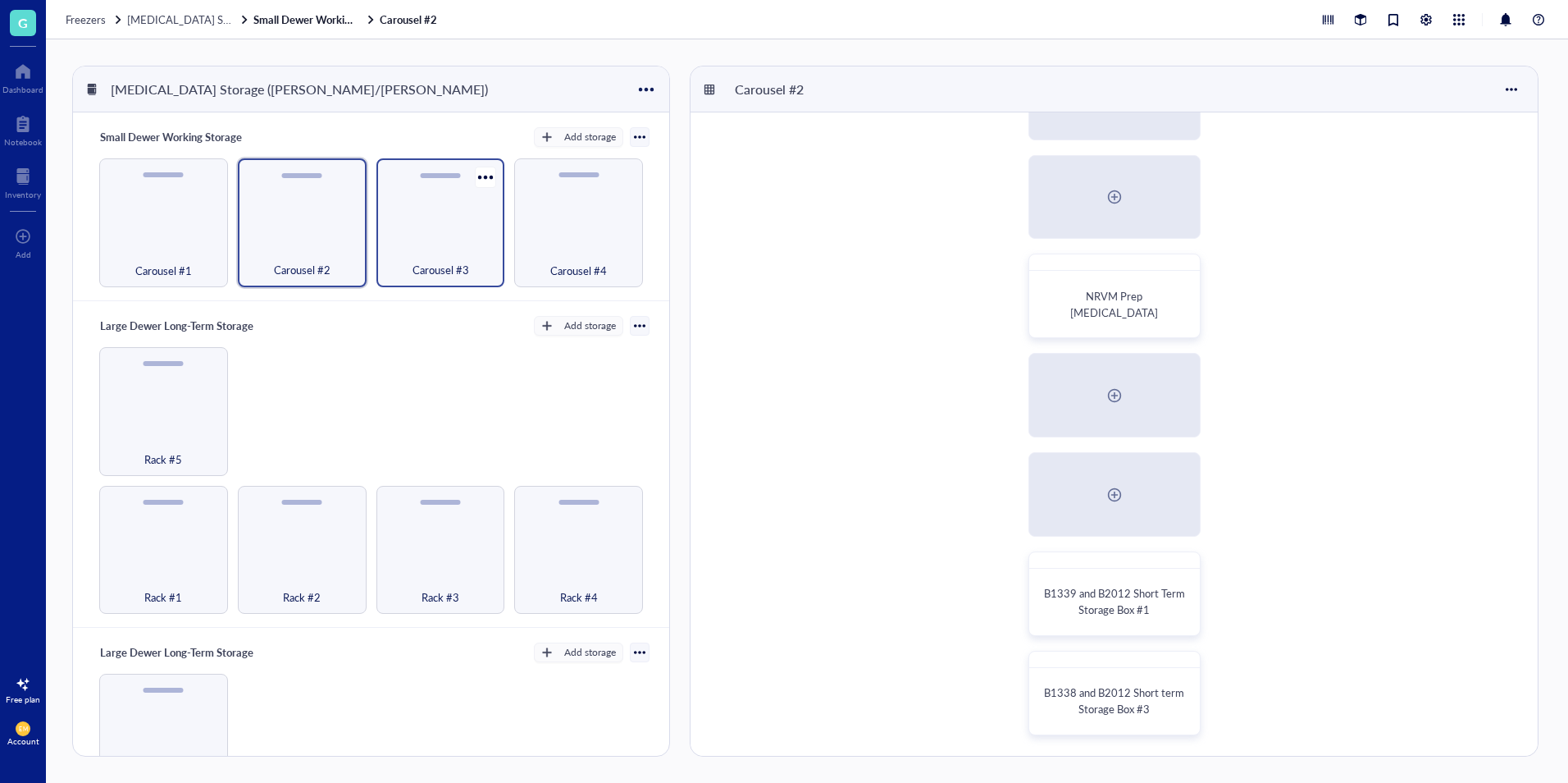
click at [474, 263] on div "Carousel #3" at bounding box center [441, 260] width 113 height 36
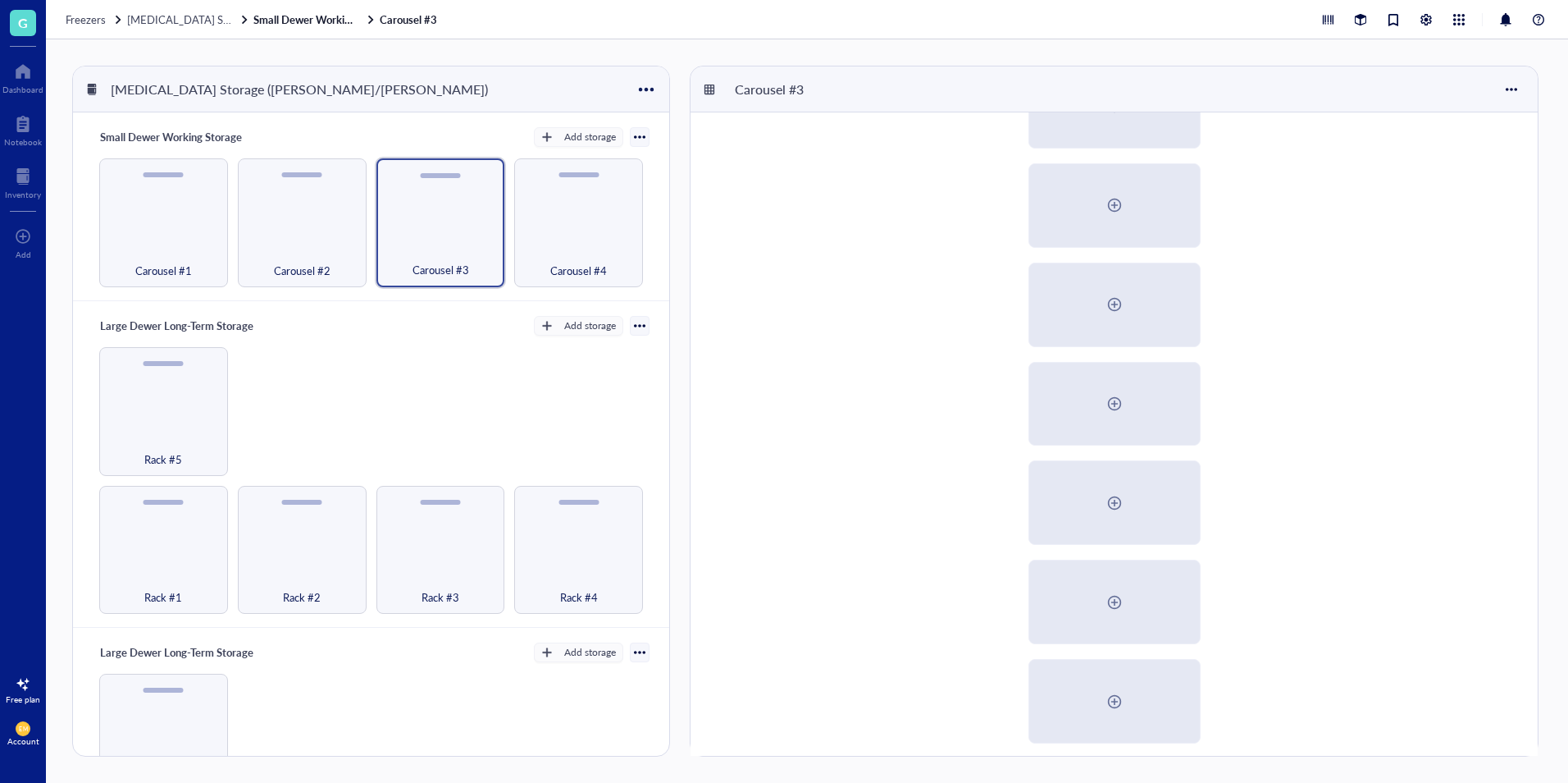
scroll to position [375, 0]
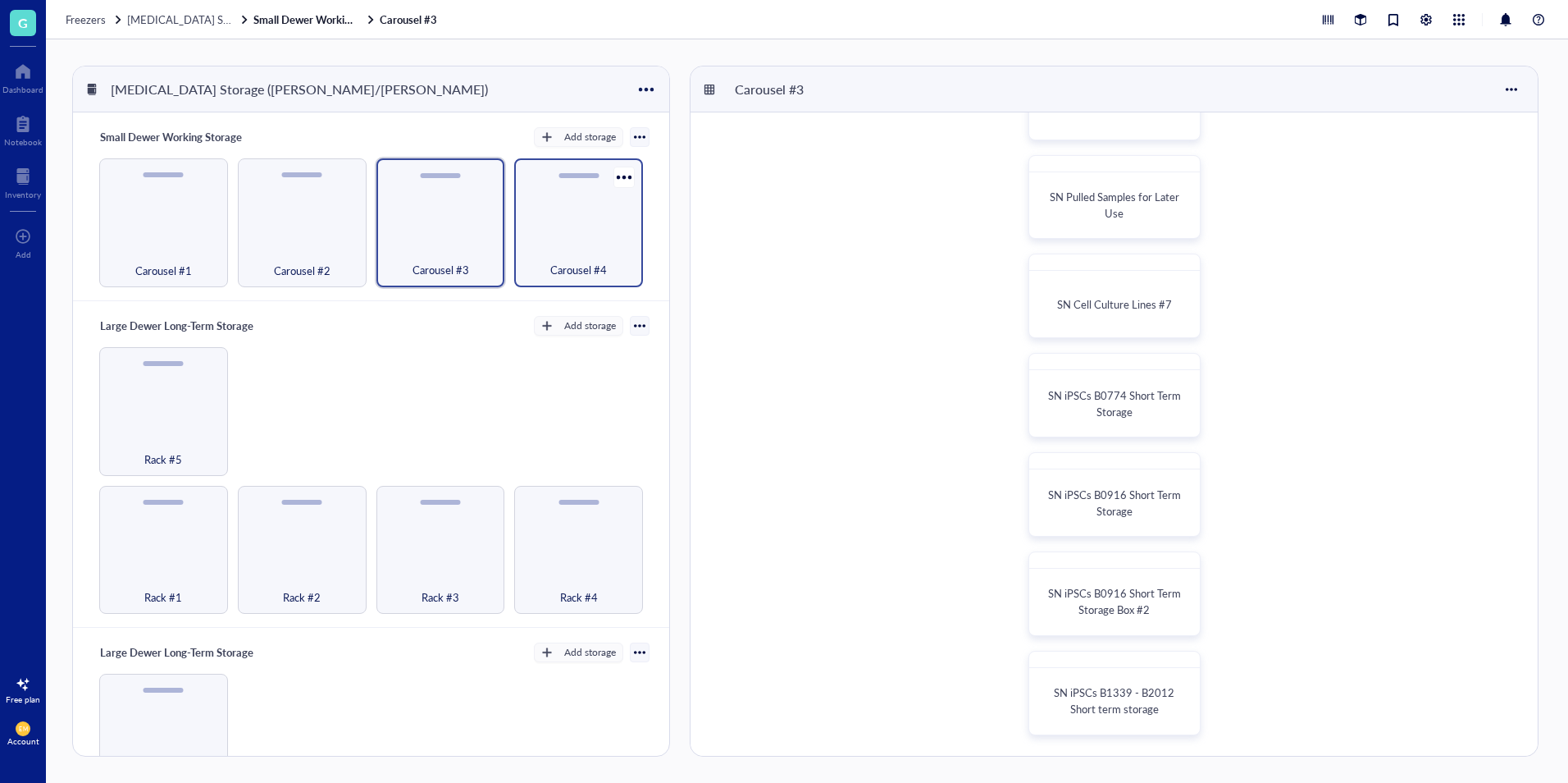
click at [608, 244] on div "Carousel #4" at bounding box center [579, 260] width 113 height 36
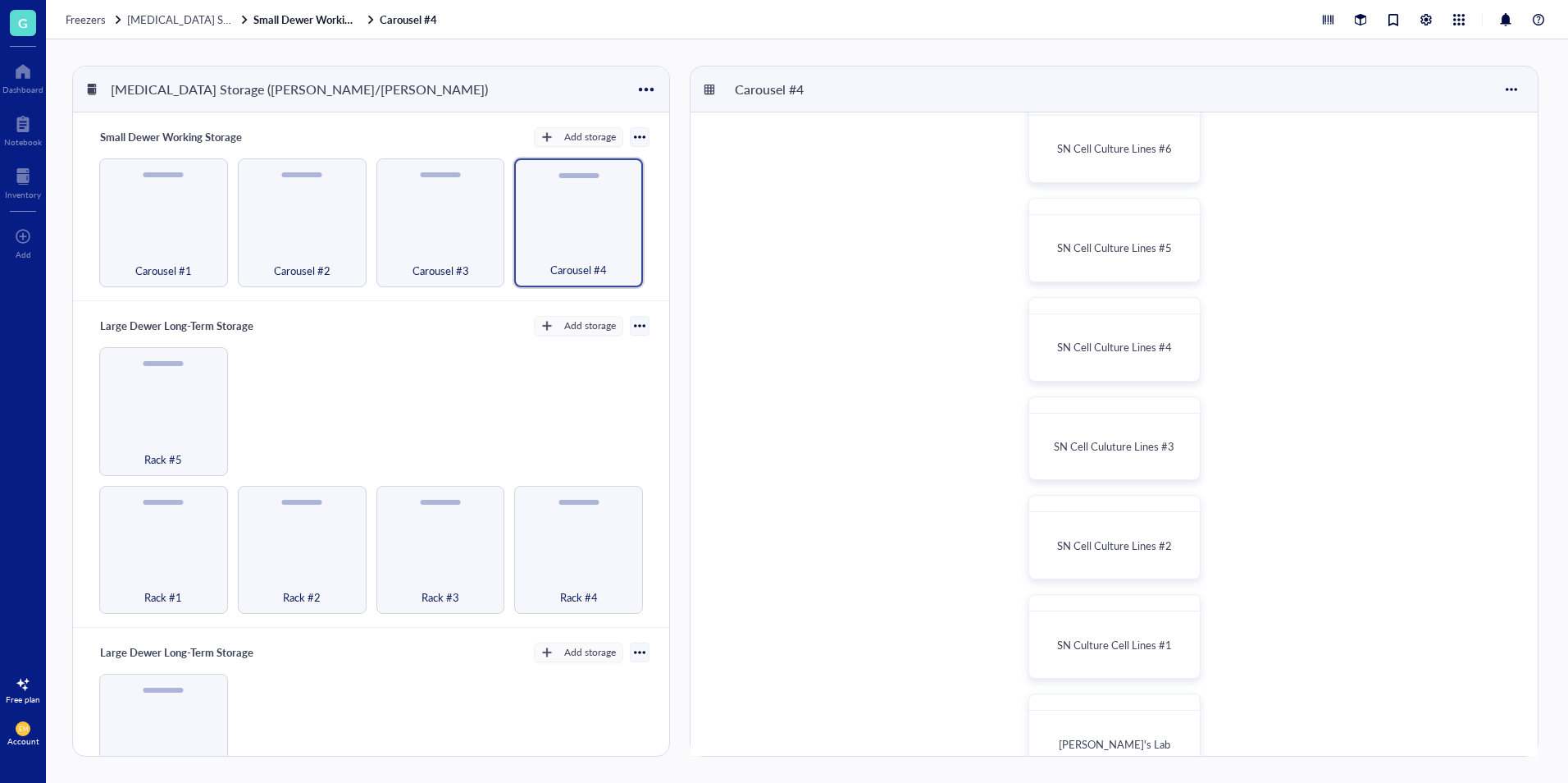
scroll to position [276, 0]
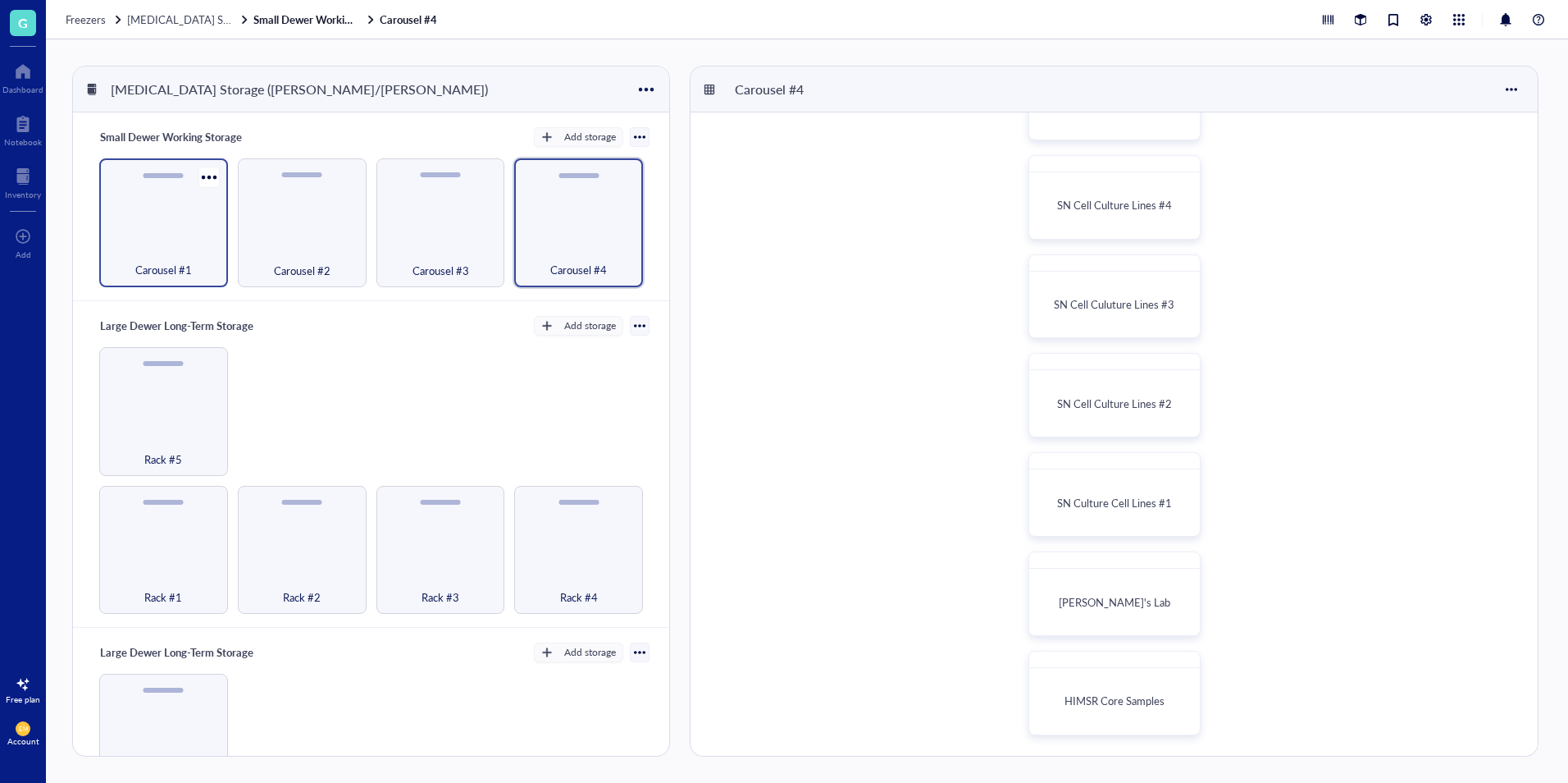
click at [138, 215] on div "Carousel #1" at bounding box center [163, 223] width 129 height 129
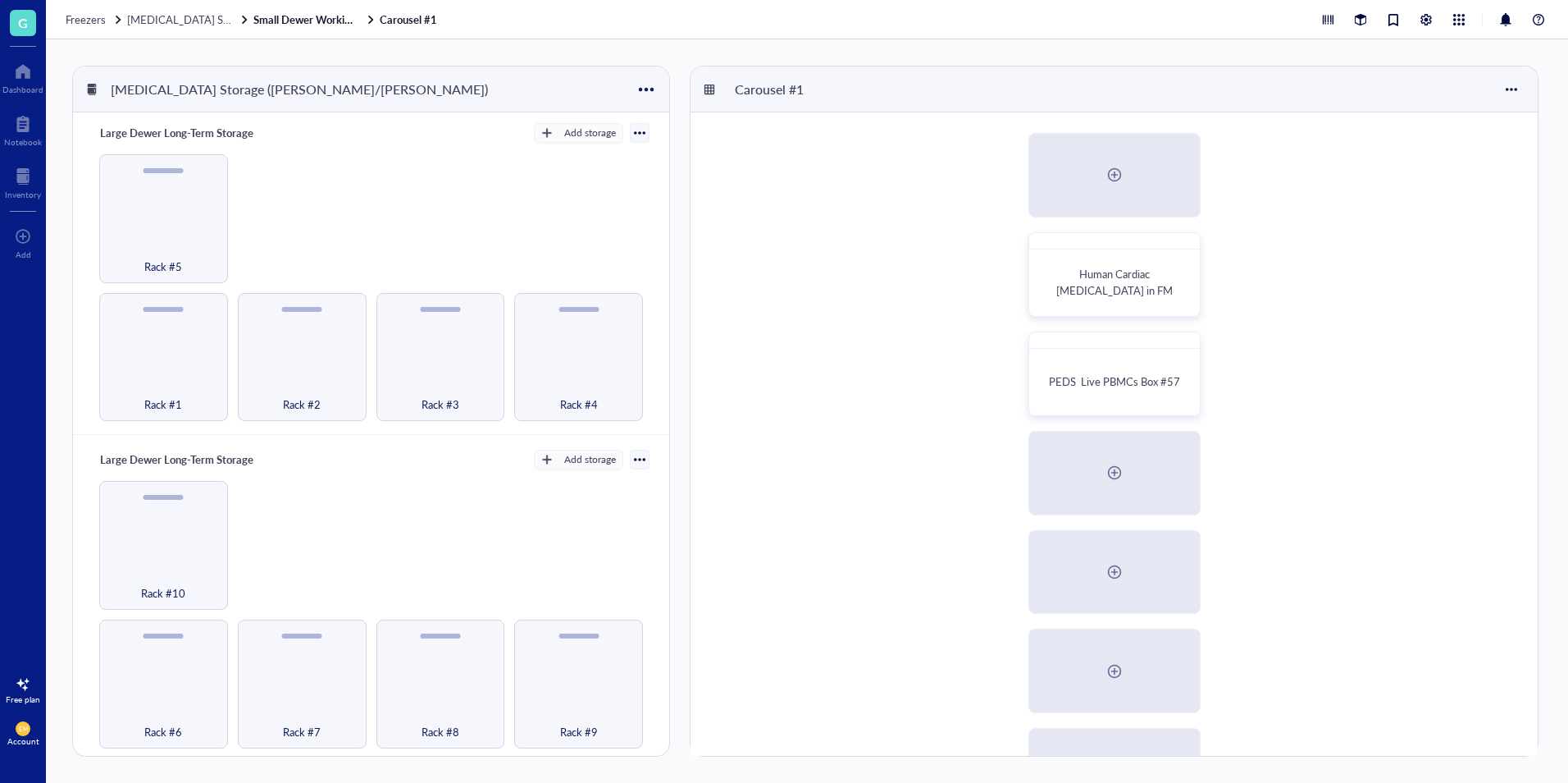
scroll to position [164, 0]
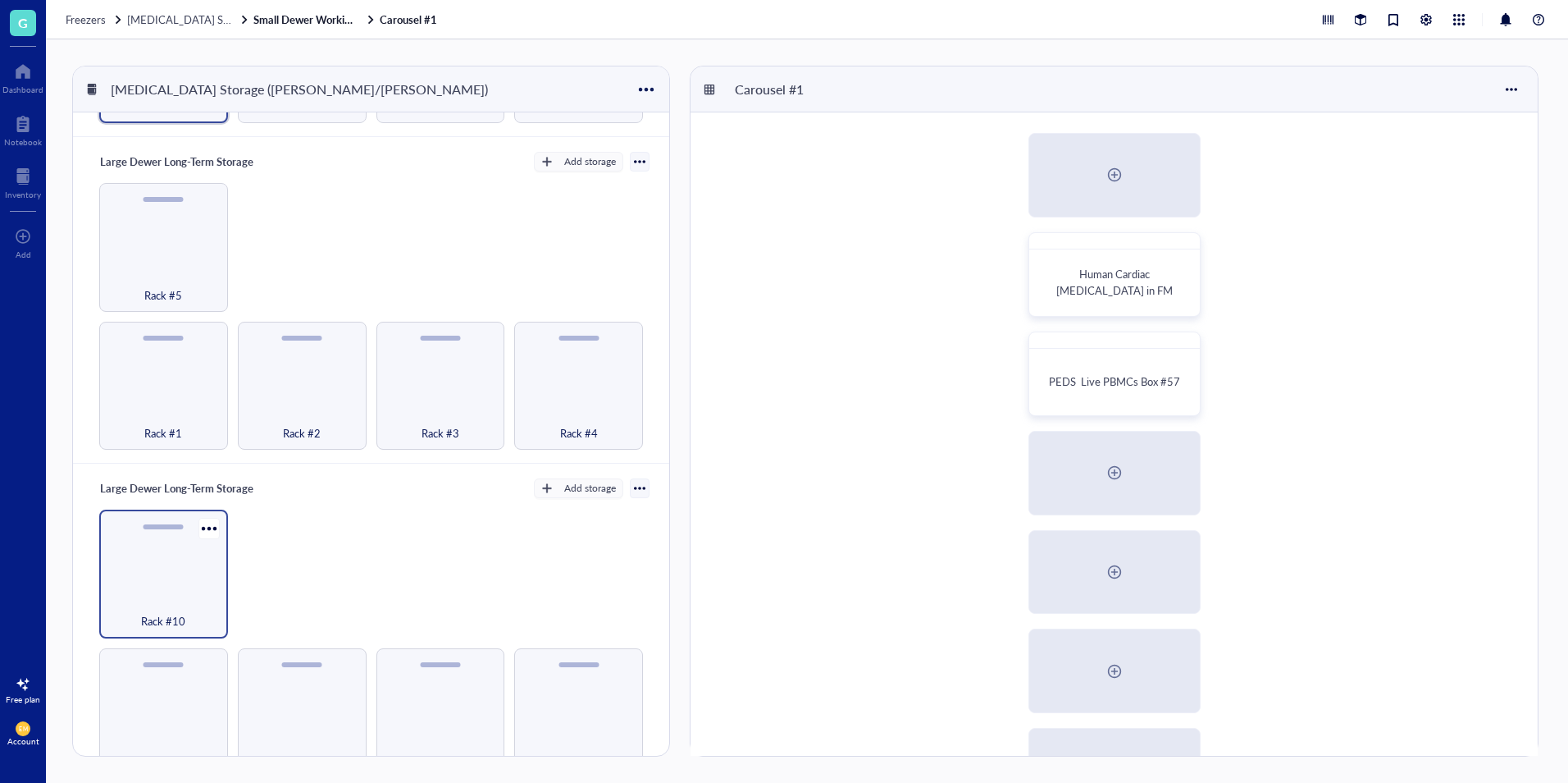
click at [150, 559] on div "Rack #10" at bounding box center [163, 574] width 129 height 129
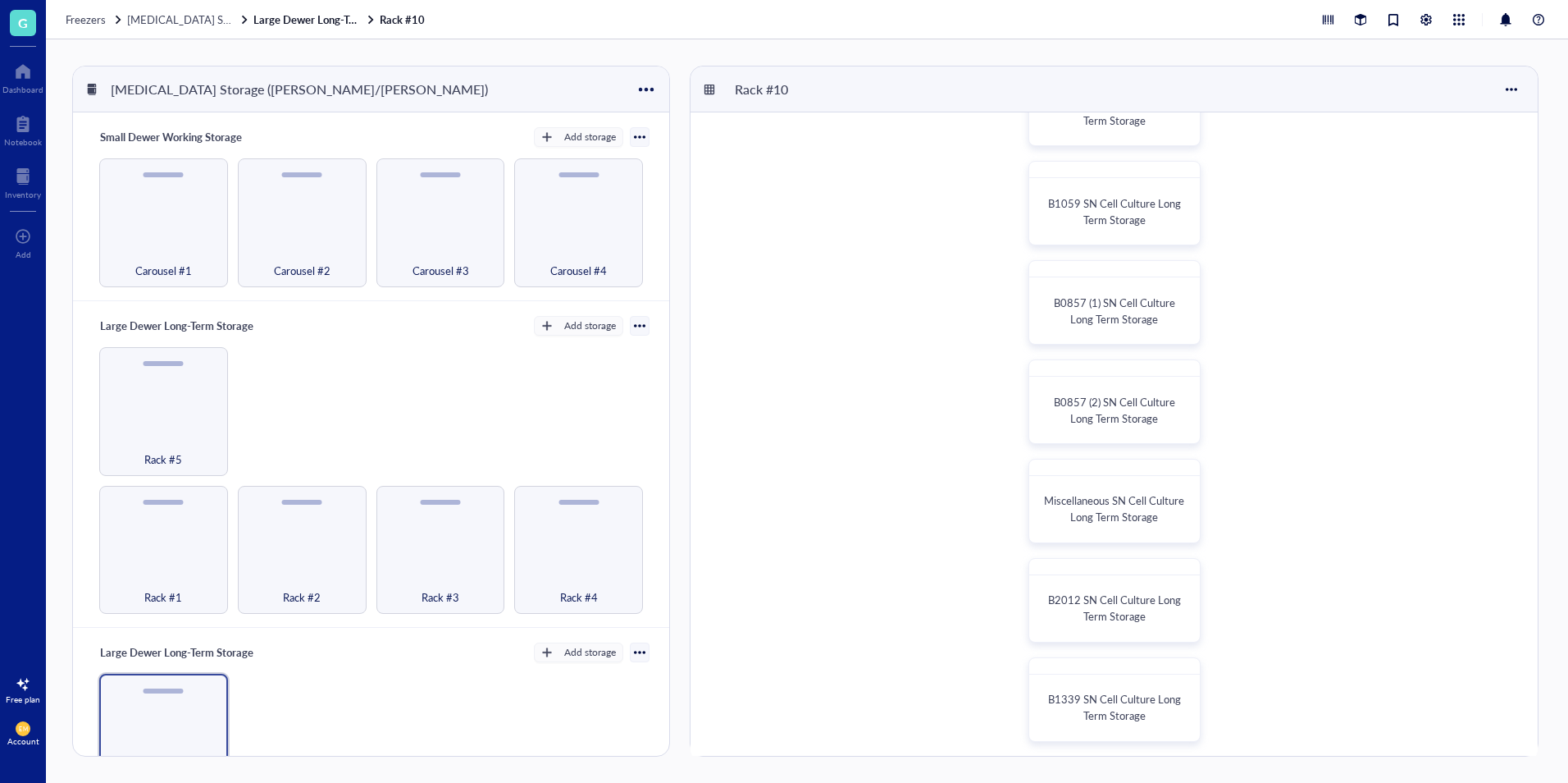
scroll to position [474, 0]
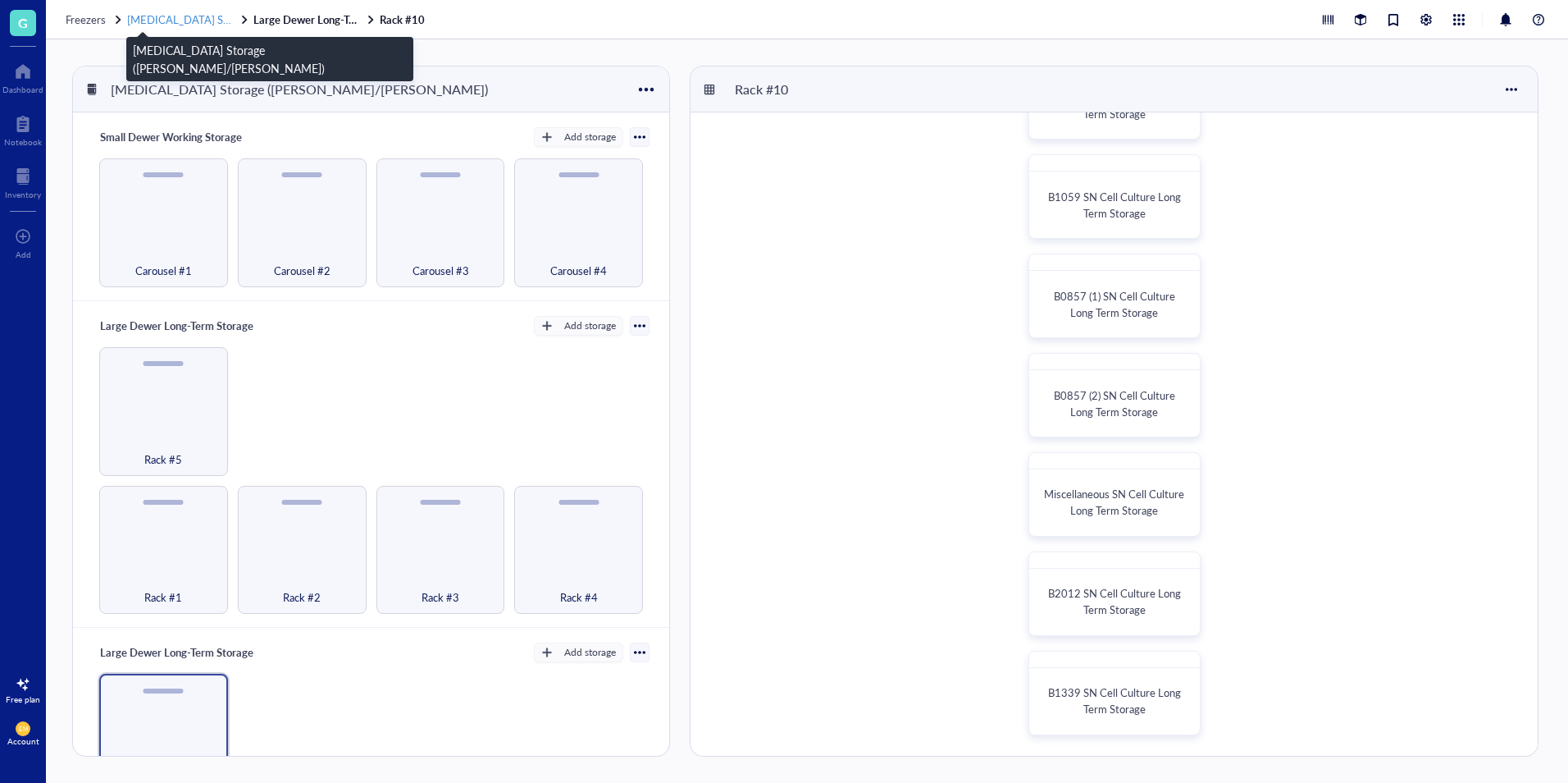
click at [148, 17] on span "[MEDICAL_DATA] Storage ([PERSON_NAME]/[PERSON_NAME])" at bounding box center [282, 20] width 310 height 16
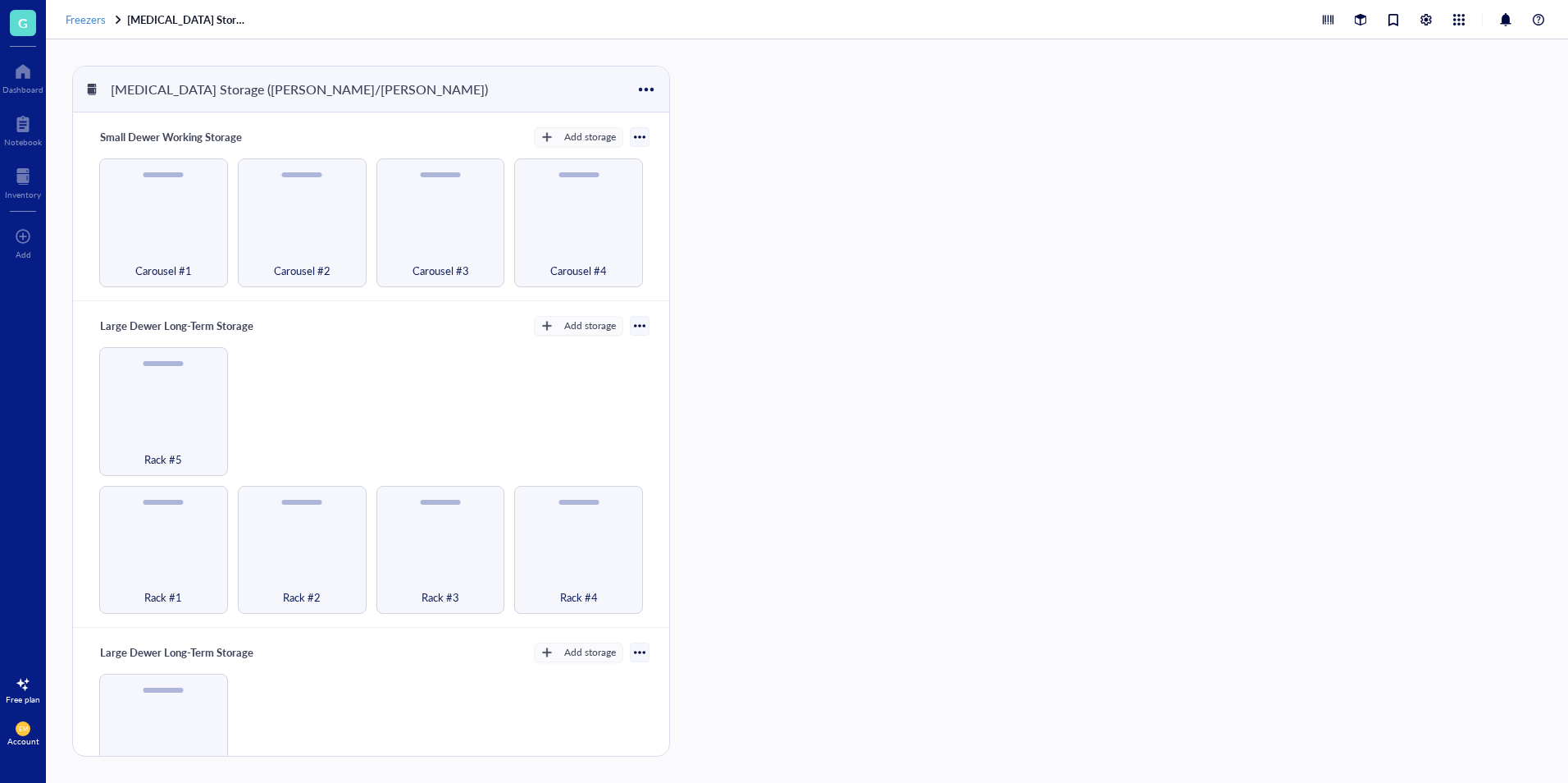
click at [107, 24] on div "Freezers" at bounding box center [94, 19] width 58 height 15
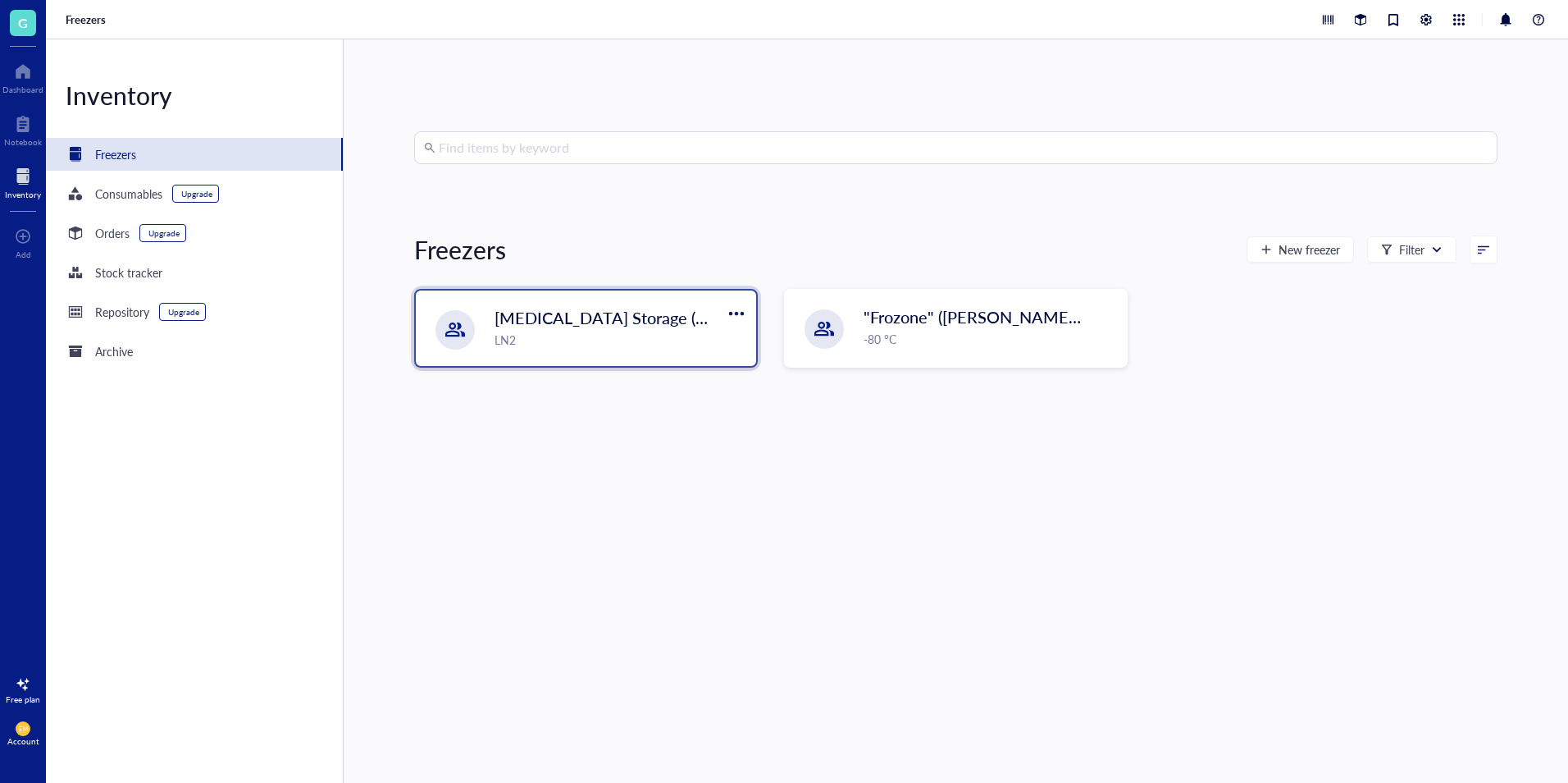
click at [632, 315] on span "[MEDICAL_DATA] Storage ([PERSON_NAME]/[PERSON_NAME])" at bounding box center [732, 317] width 475 height 23
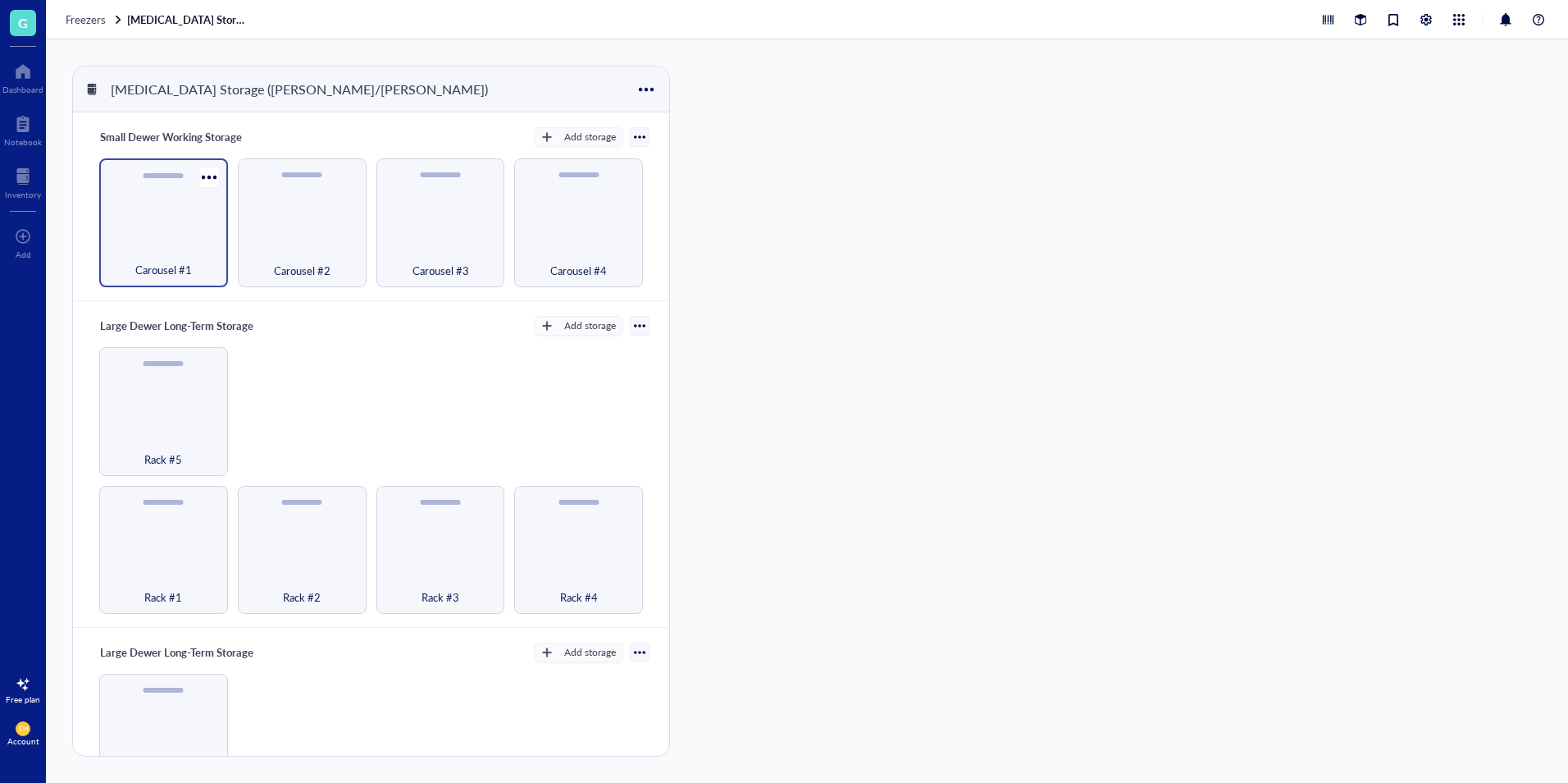
click at [194, 224] on div "Carousel #1" at bounding box center [163, 223] width 129 height 129
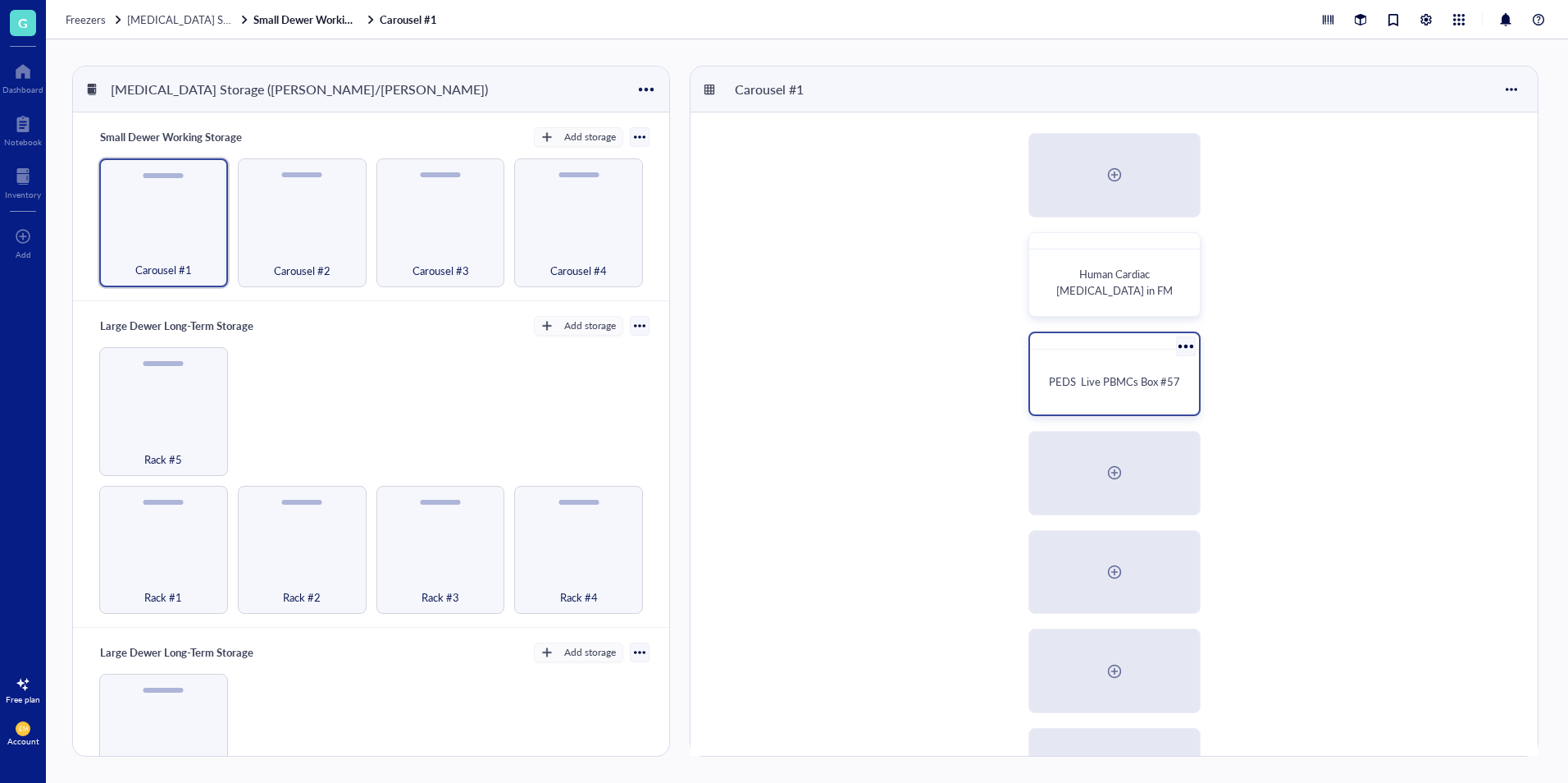
click at [1131, 377] on span "PEDS Live PBMCs Box #57" at bounding box center [1114, 381] width 132 height 16
